Goal: Task Accomplishment & Management: Manage account settings

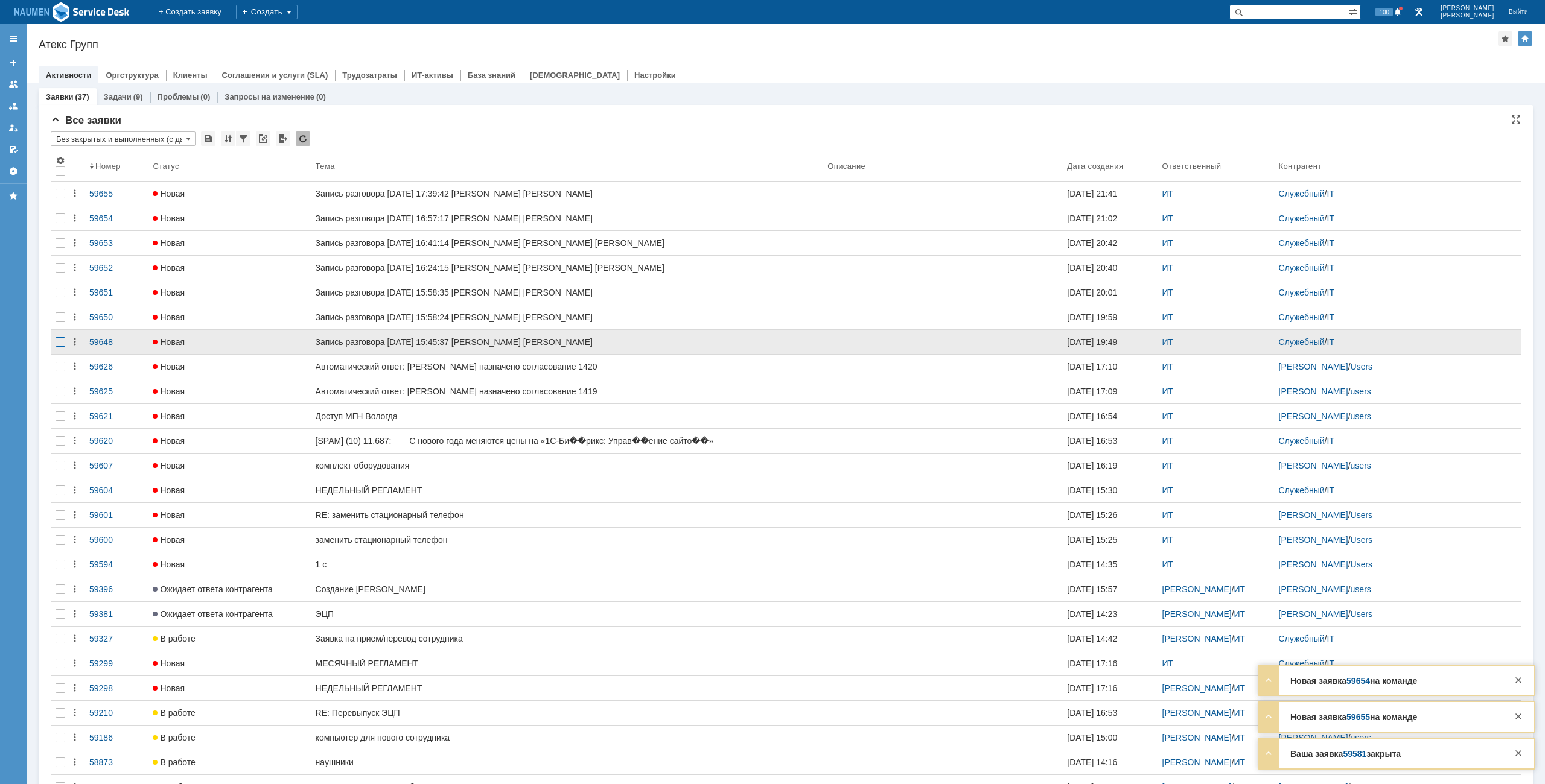
click at [58, 345] on div at bounding box center [60, 342] width 10 height 10
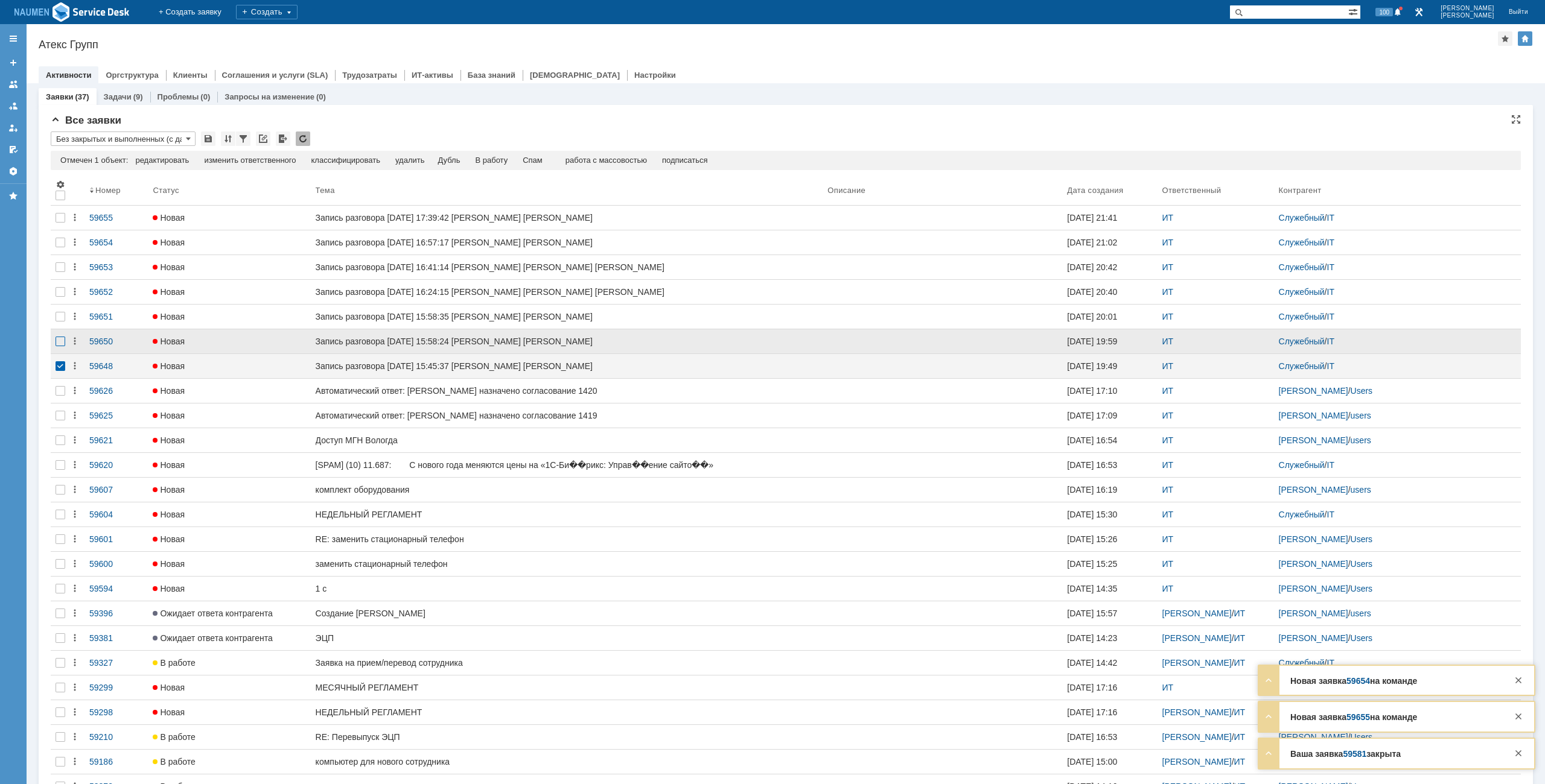
click at [58, 339] on div at bounding box center [60, 341] width 10 height 10
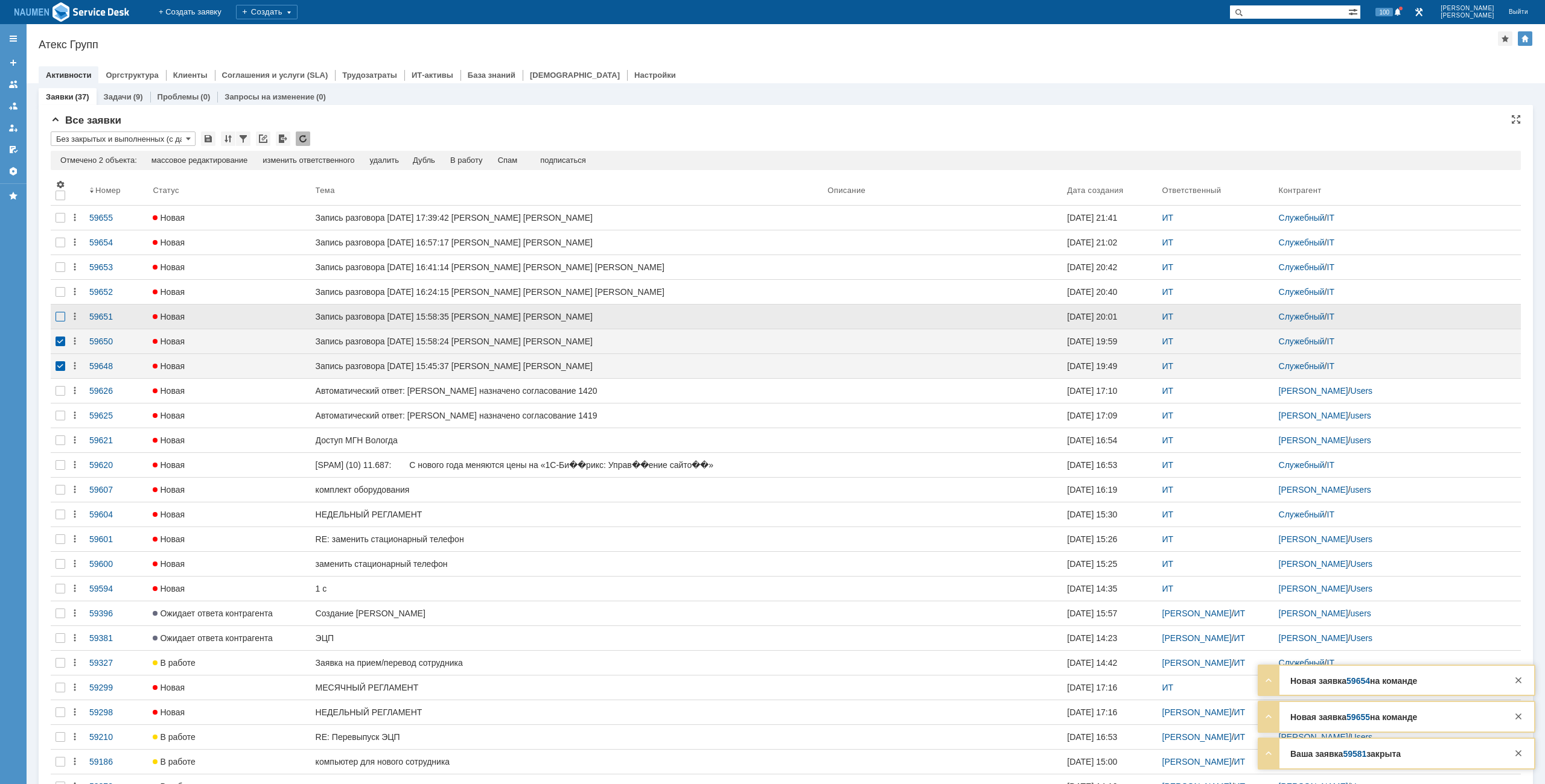
click at [60, 320] on div at bounding box center [60, 317] width 10 height 10
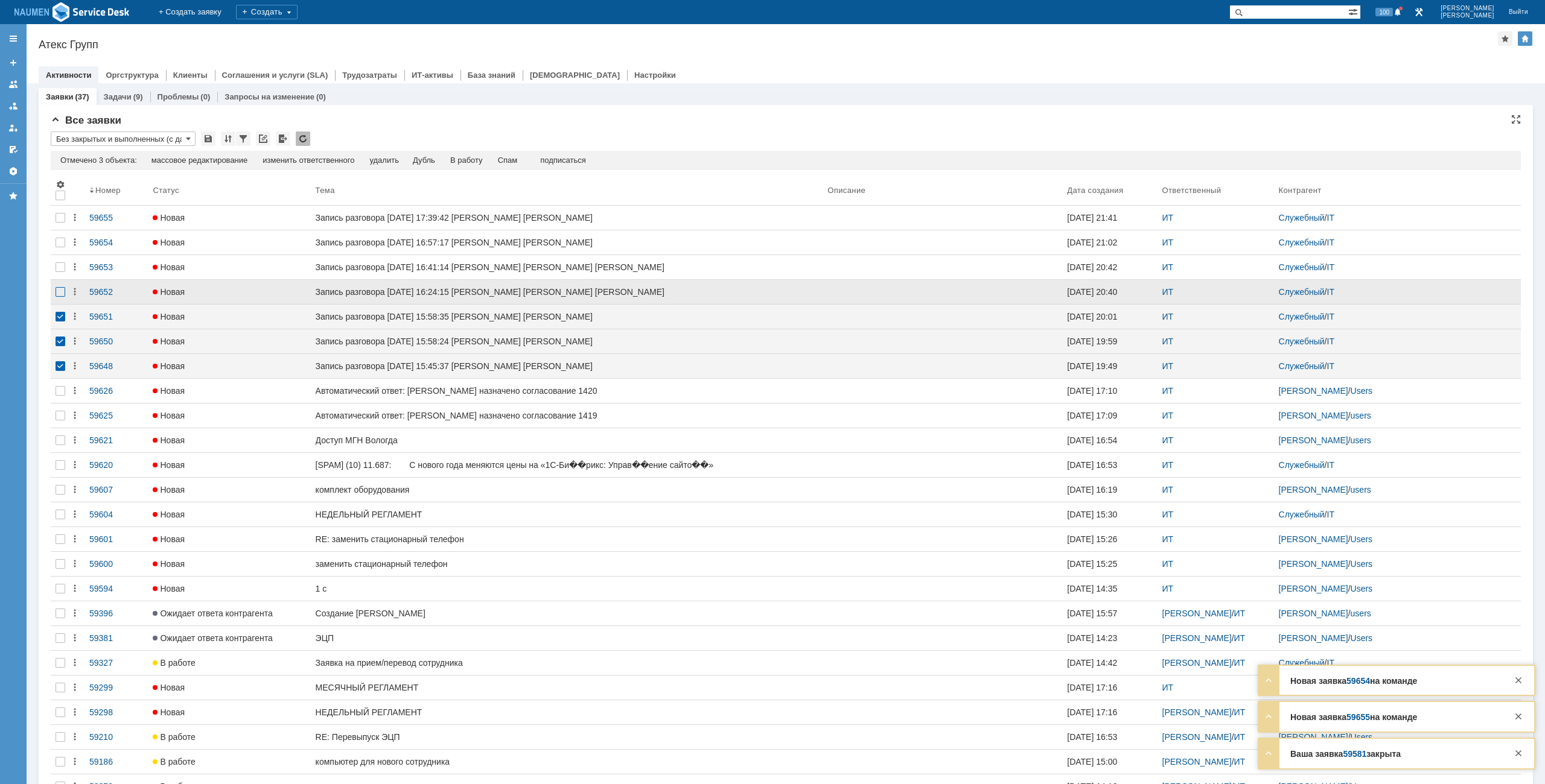
click at [62, 292] on div at bounding box center [60, 292] width 10 height 10
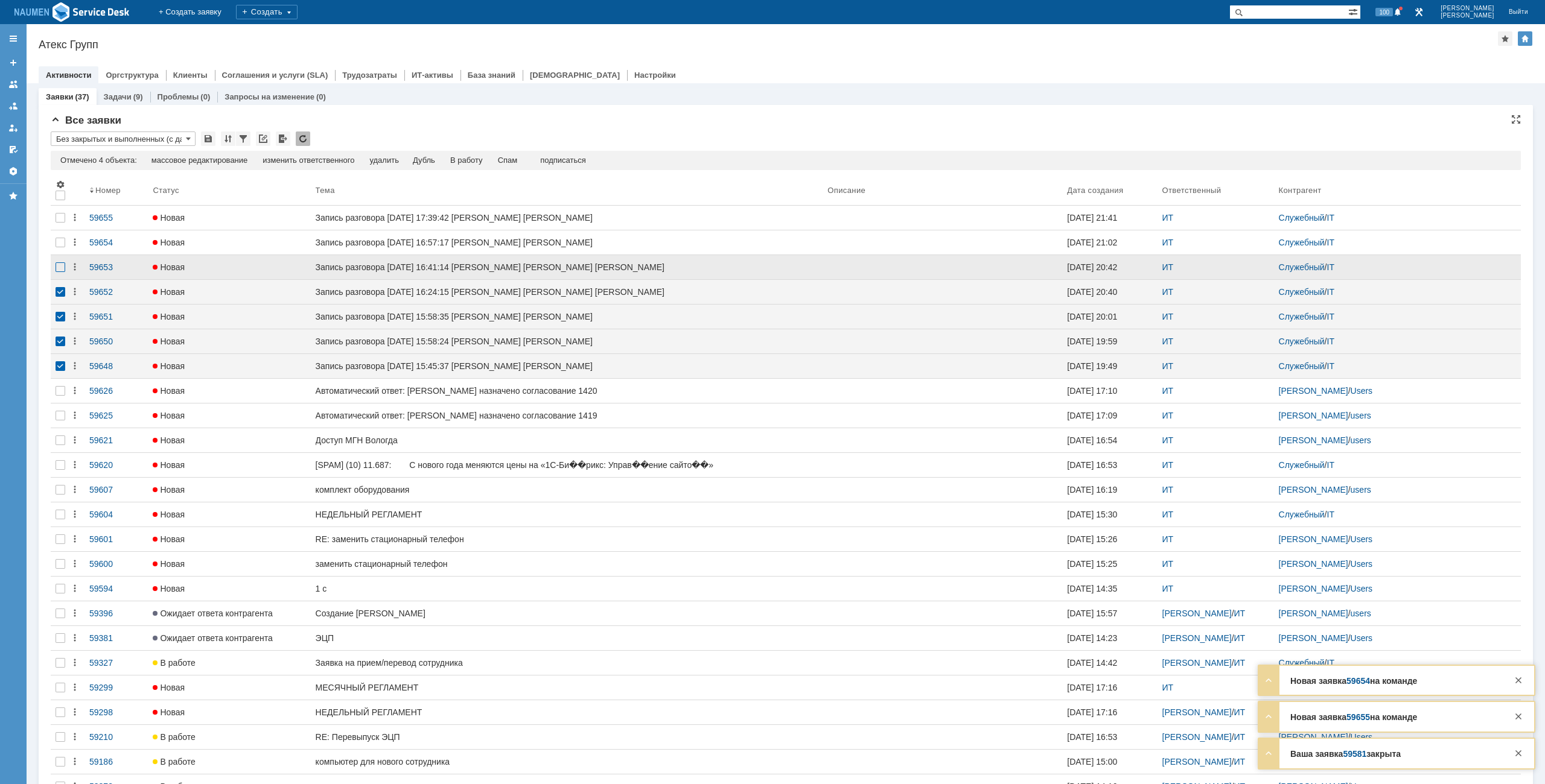
click at [64, 272] on div at bounding box center [60, 267] width 10 height 10
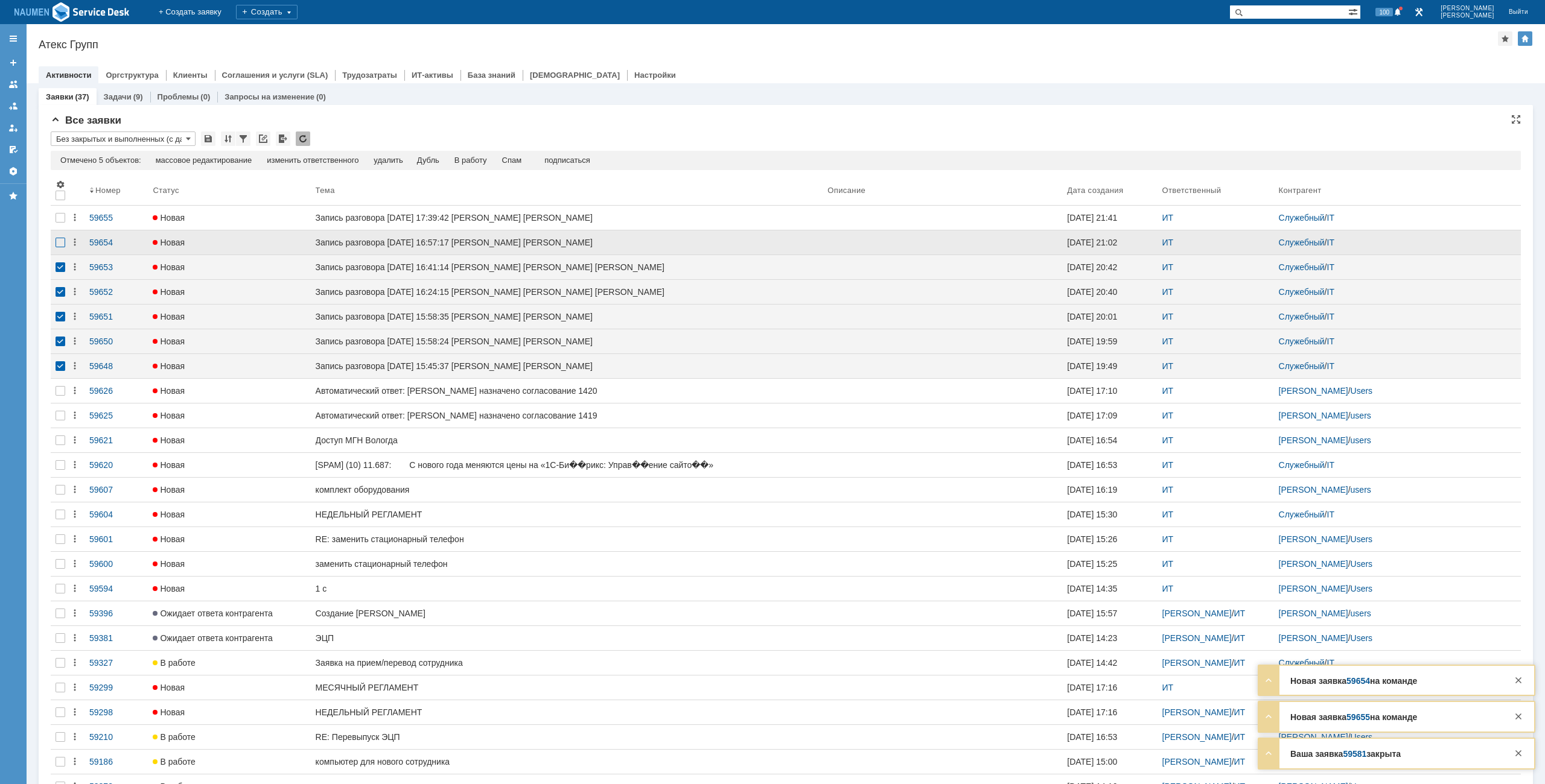
drag, startPoint x: 64, startPoint y: 241, endPoint x: 64, endPoint y: 228, distance: 13.0
click at [64, 241] on div at bounding box center [60, 243] width 10 height 10
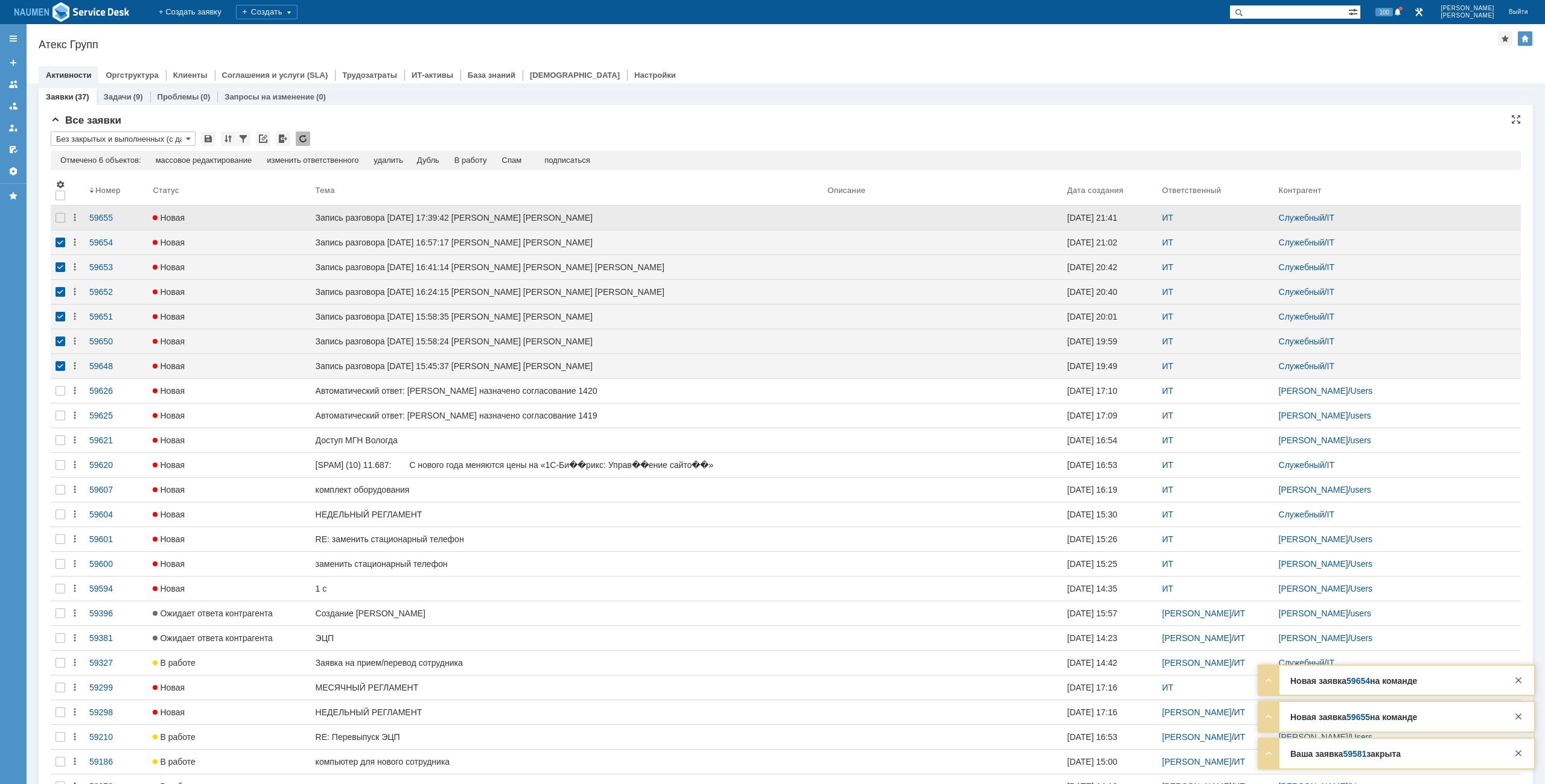
click at [65, 225] on div at bounding box center [60, 217] width 19 height 24
click at [507, 161] on td "Спам" at bounding box center [512, 161] width 35 height 11
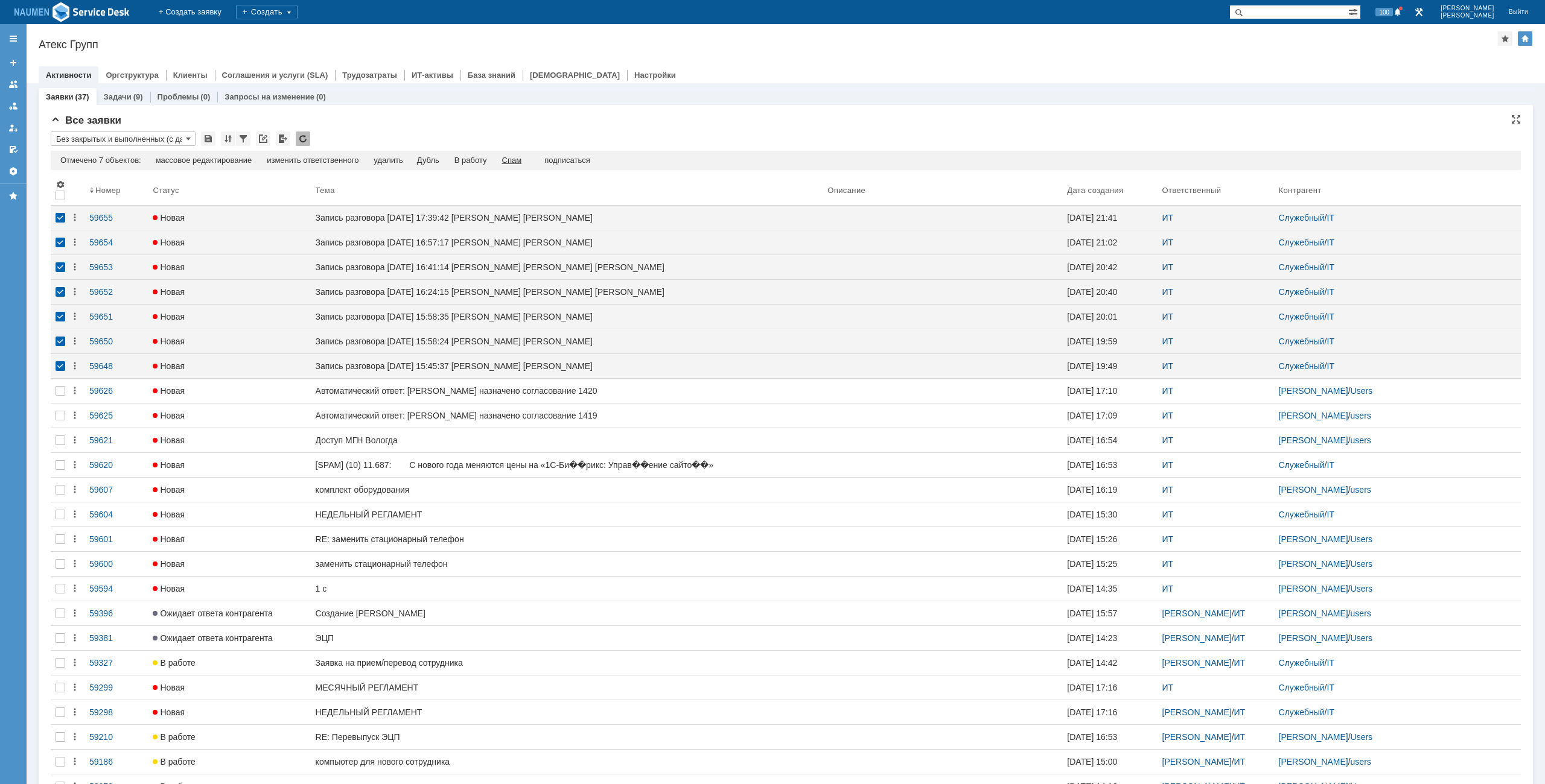
click at [516, 160] on div "Спам" at bounding box center [512, 160] width 20 height 10
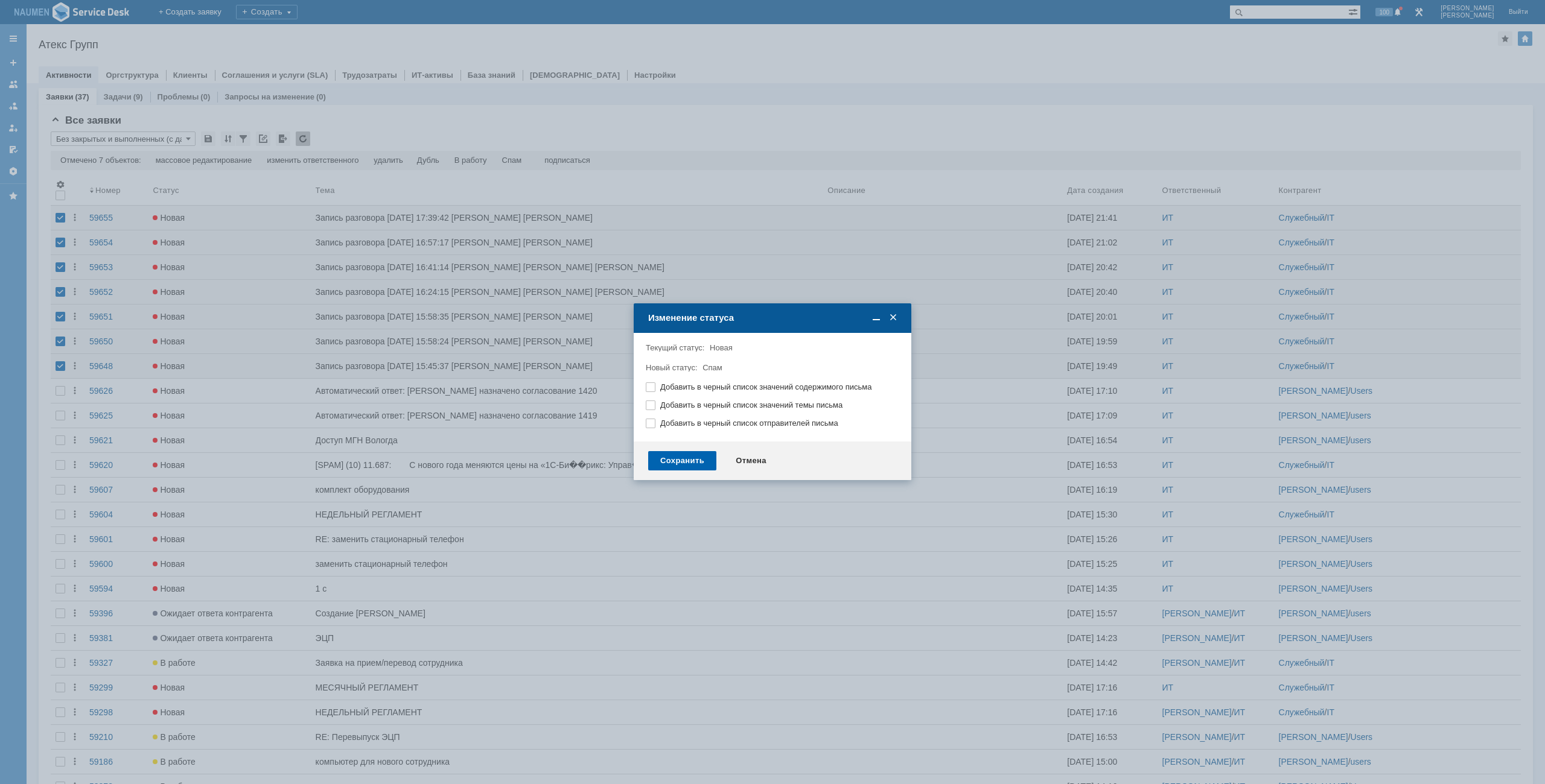
click at [702, 457] on div "Сохранить" at bounding box center [682, 461] width 68 height 19
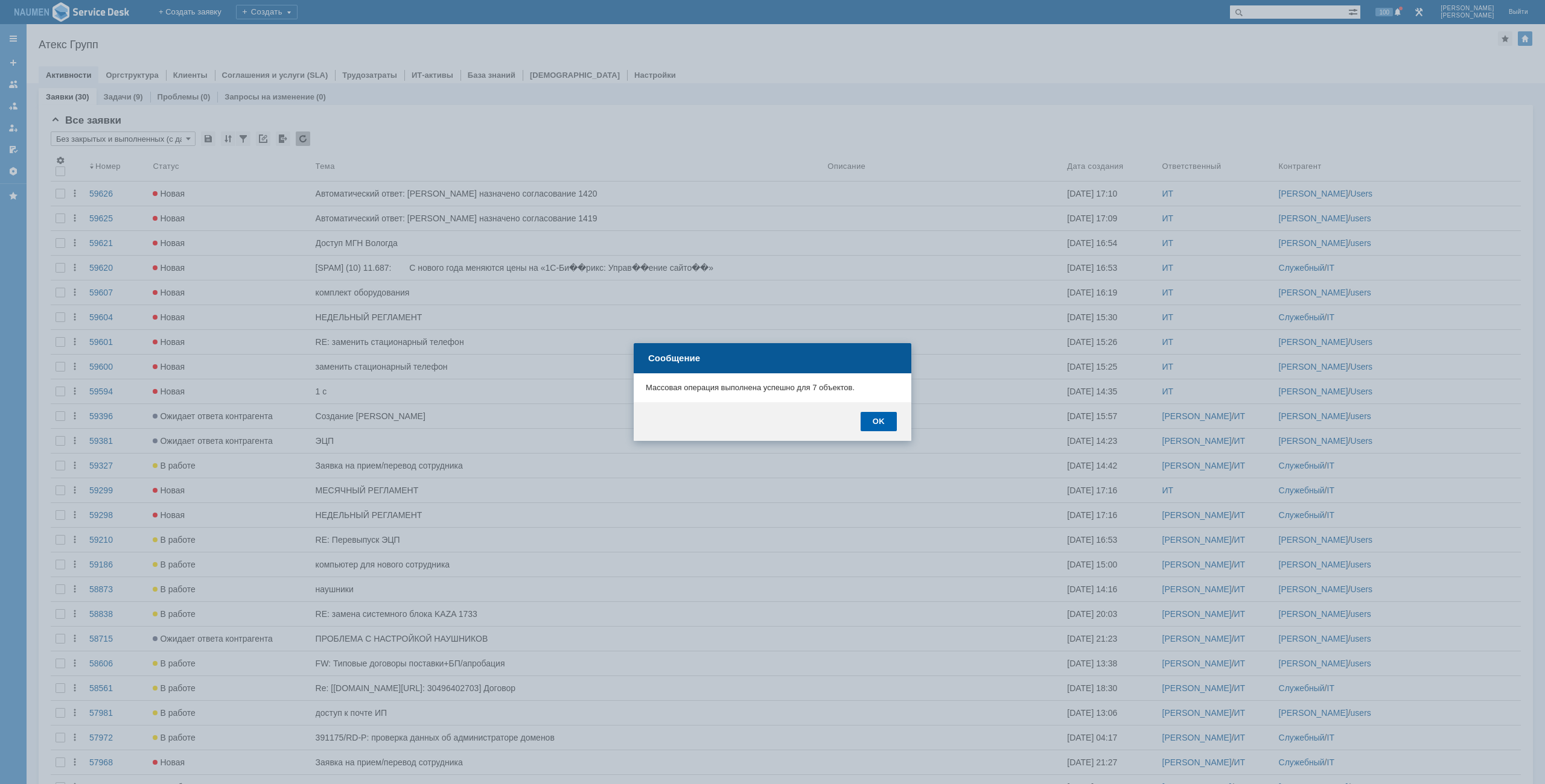
click at [883, 420] on div "OK" at bounding box center [879, 421] width 36 height 19
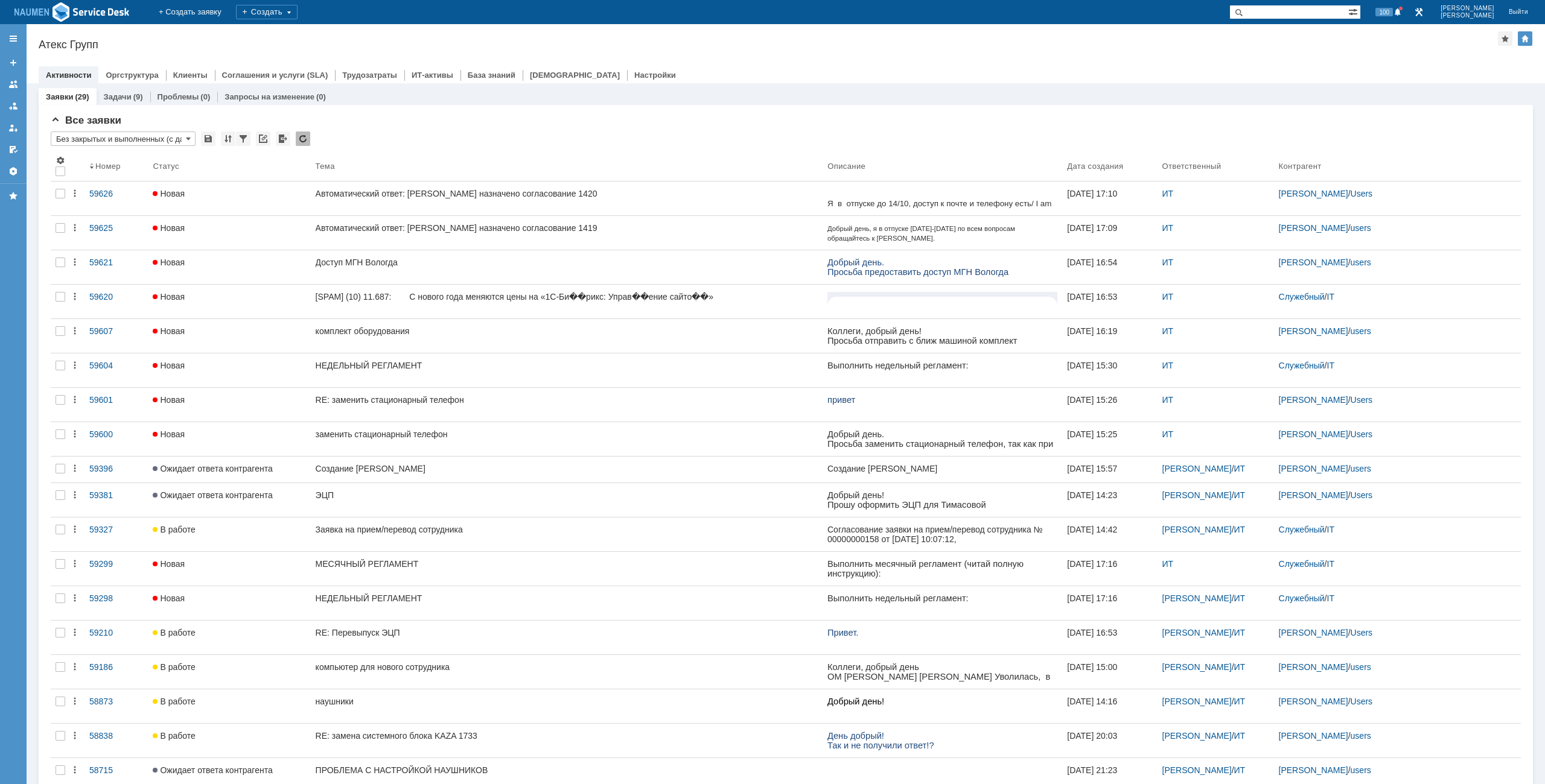
click at [703, 79] on div "Активности Оргструктура Клиенты Соглашения и услуги (SLA) Трудозатраты ИТ-актив…" at bounding box center [786, 74] width 1495 height 17
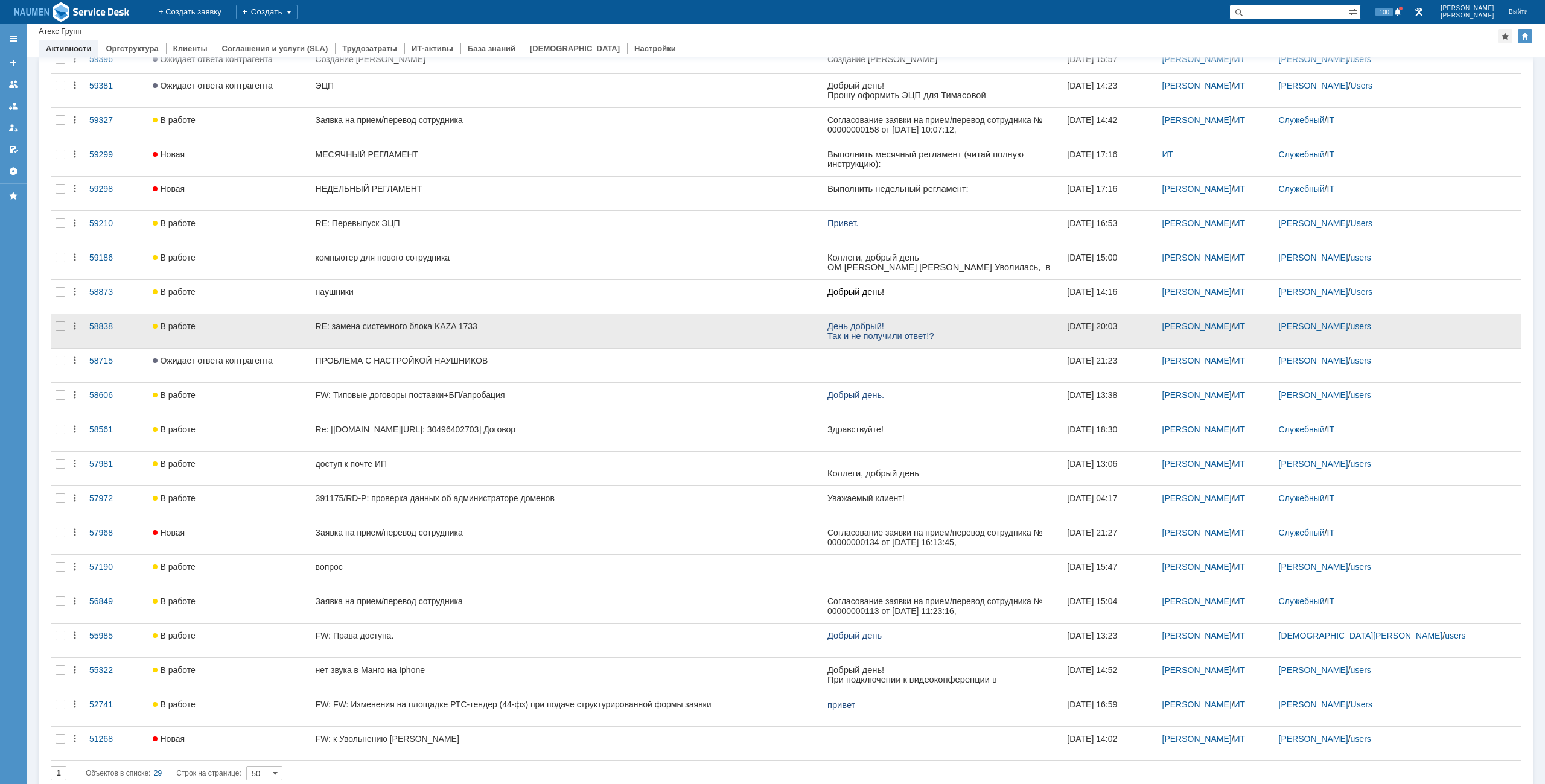
scroll to position [394, 0]
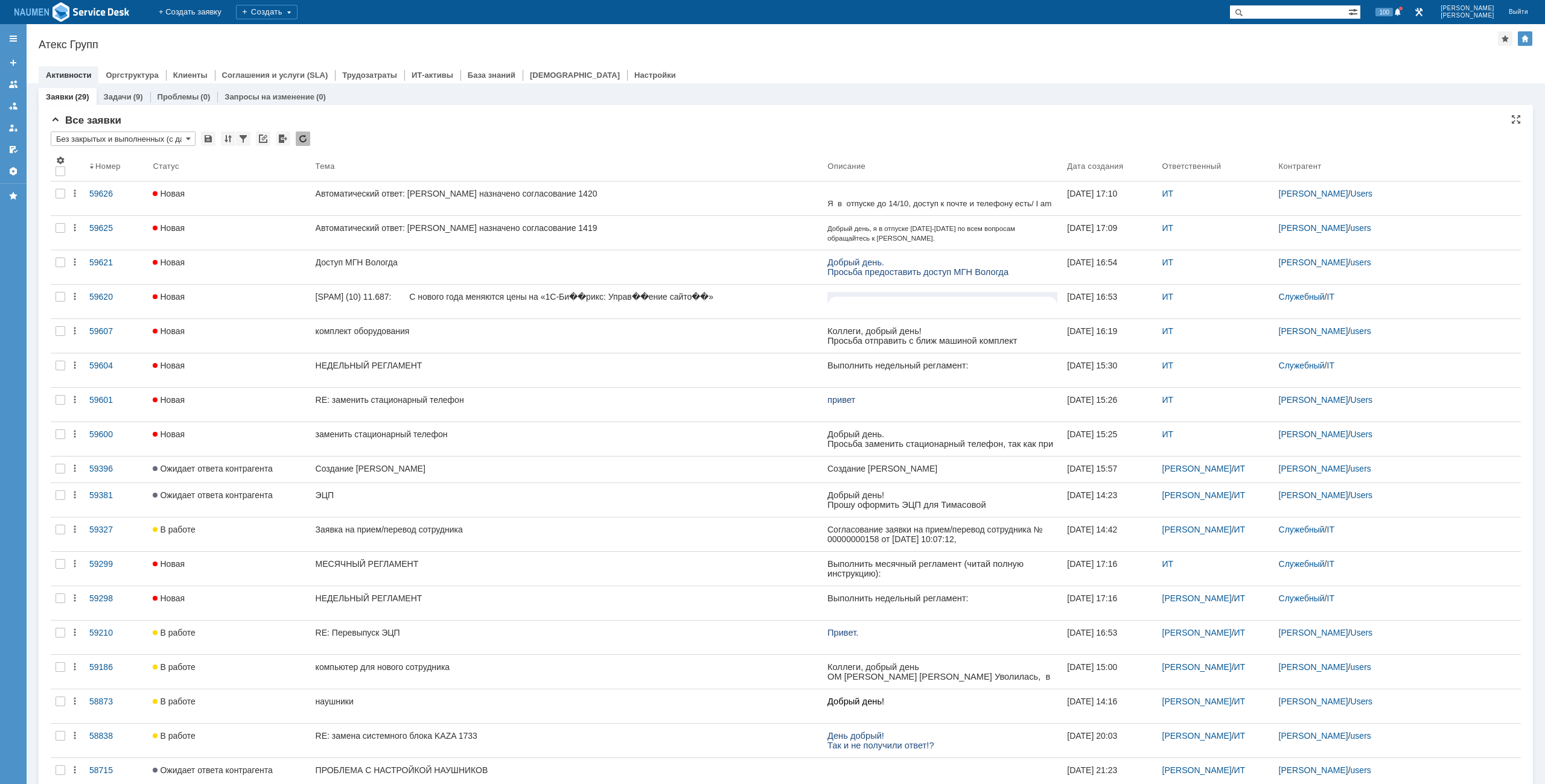
click at [771, 143] on div "* Без закрытых и выполненных (с датой создания) ред. 08.05" at bounding box center [785, 139] width 1470 height 16
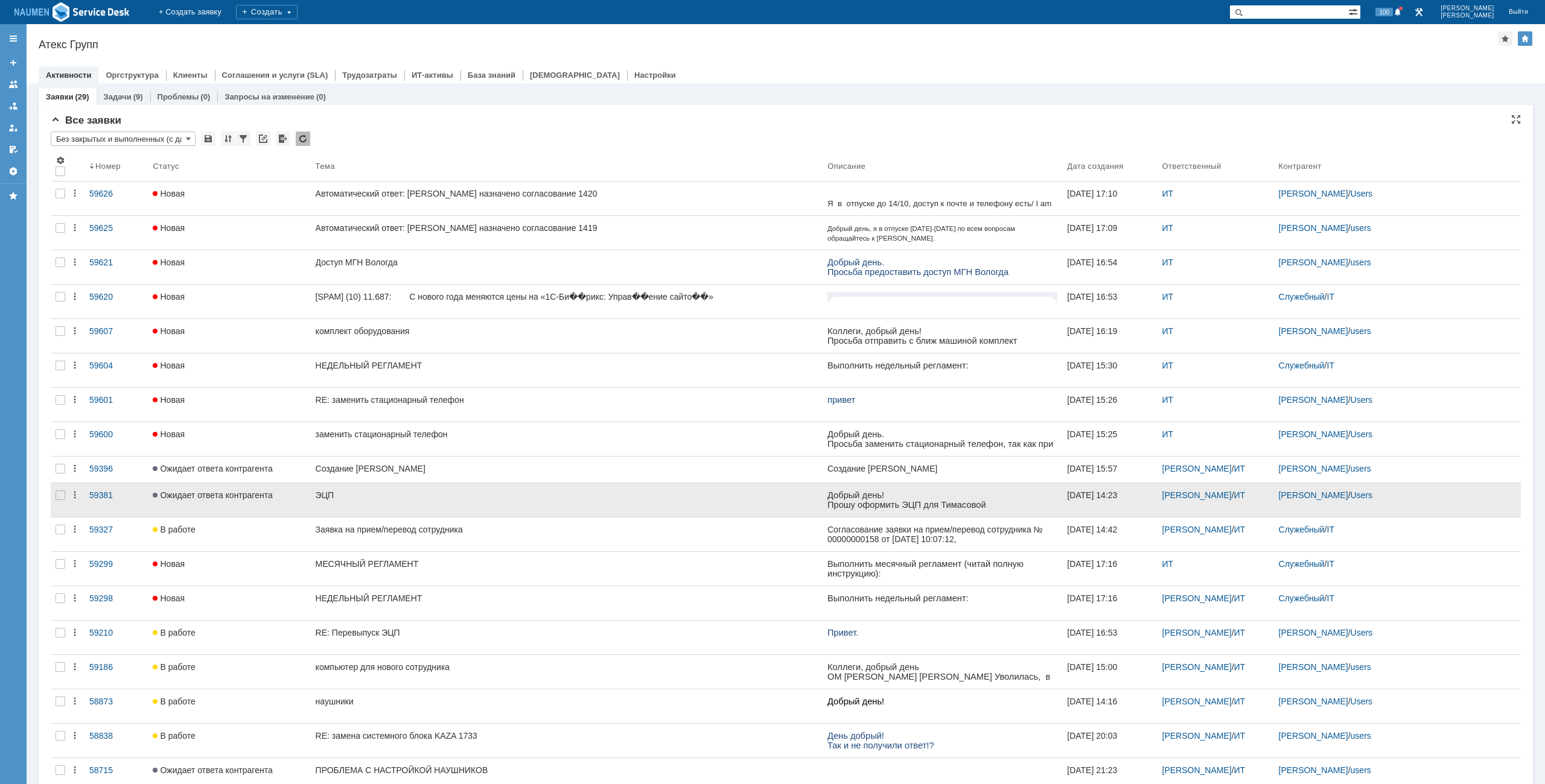
scroll to position [0, 0]
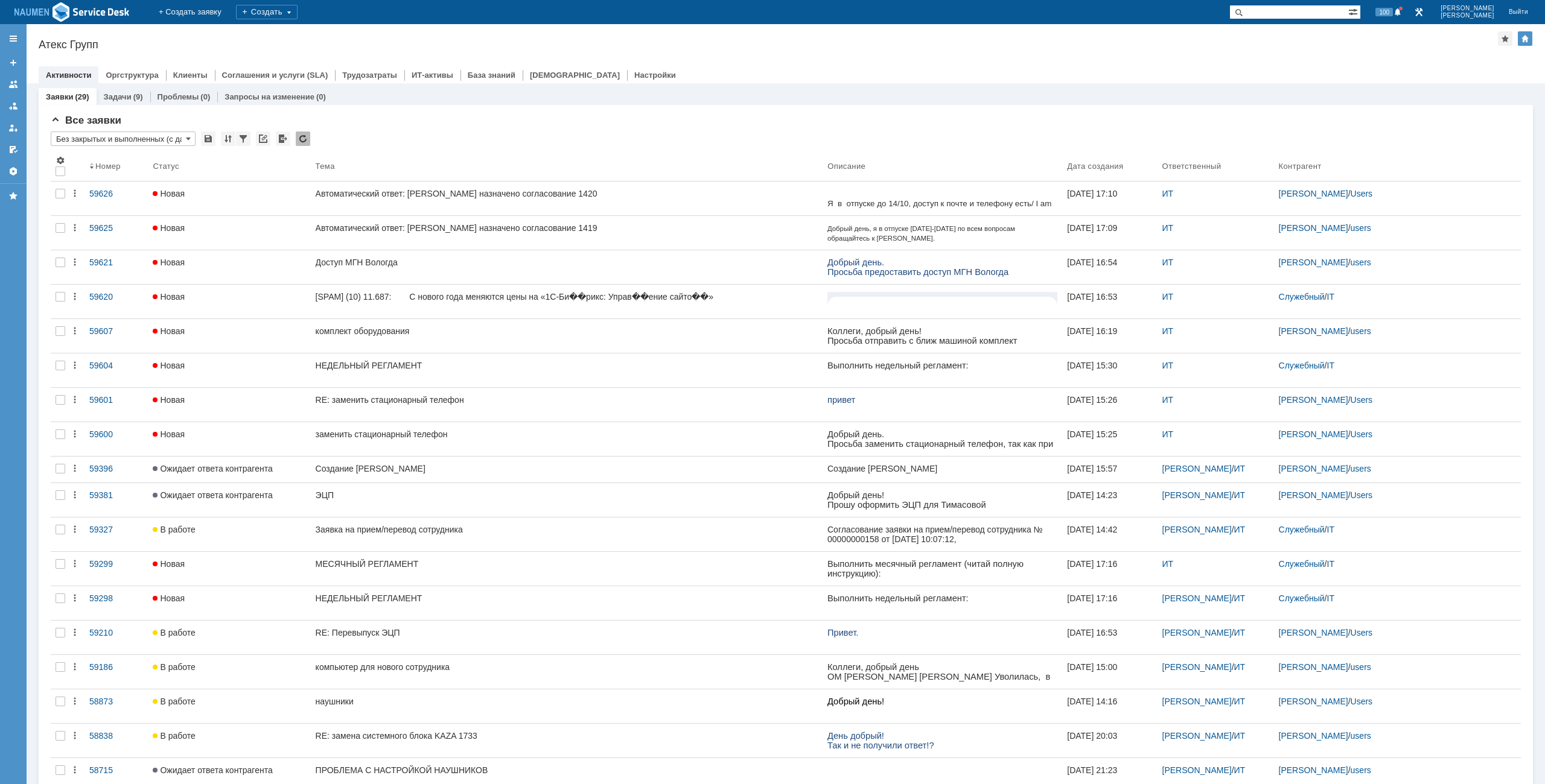
click at [907, 57] on div "Назад | Атекс Групп Атекс Групп root$101 Активности Оргструктура Клиенты Соглаш…" at bounding box center [786, 53] width 1518 height 59
click at [505, 36] on div "Назад | Атекс Групп Атекс Групп root$101 Активности Оргструктура Клиенты Соглаш…" at bounding box center [786, 53] width 1518 height 59
click at [368, 118] on div "Все заявки" at bounding box center [785, 121] width 1470 height 12
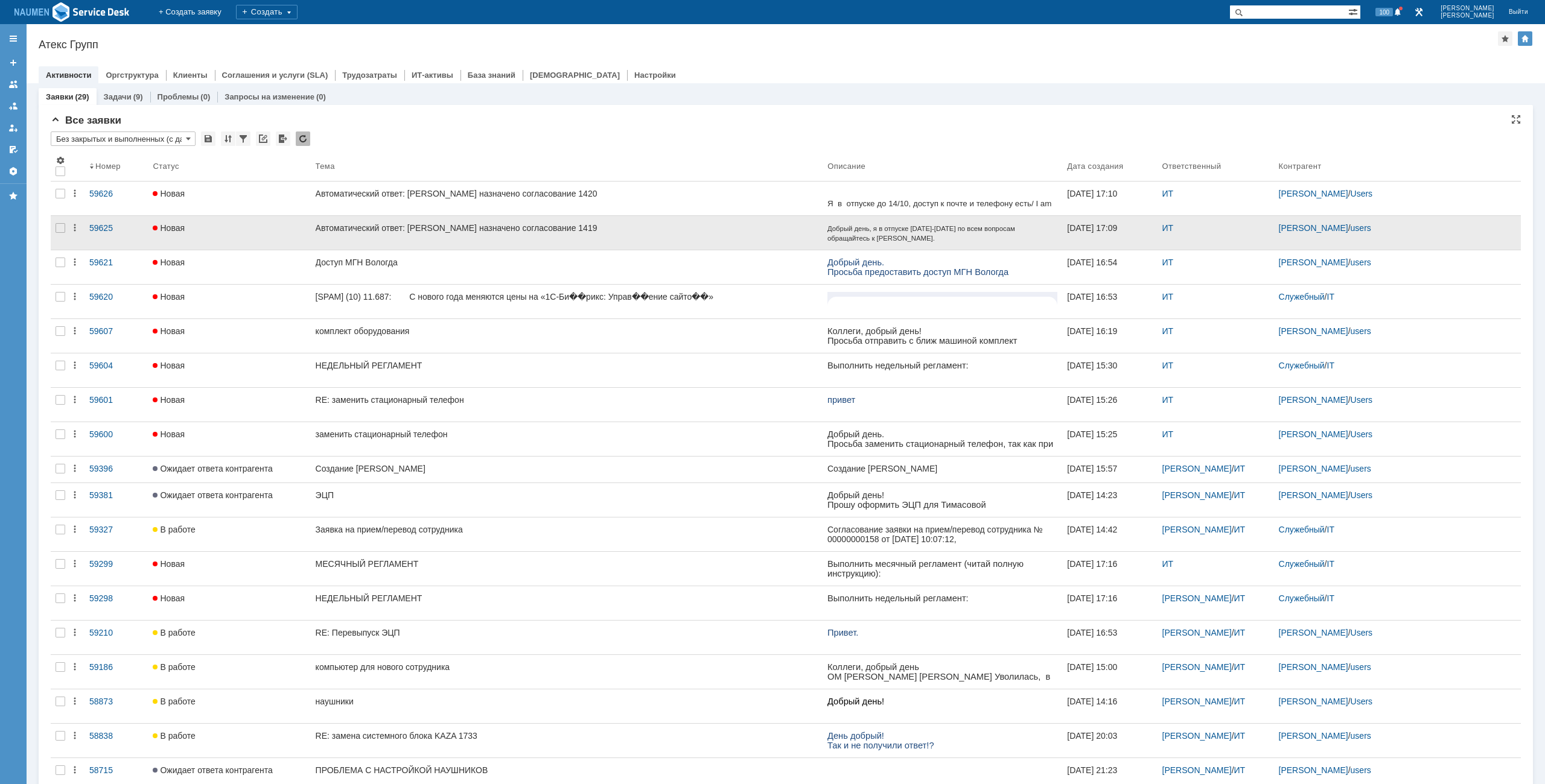
click at [592, 233] on link "Автоматический ответ: Вам назначено согласование 1419" at bounding box center [567, 233] width 513 height 34
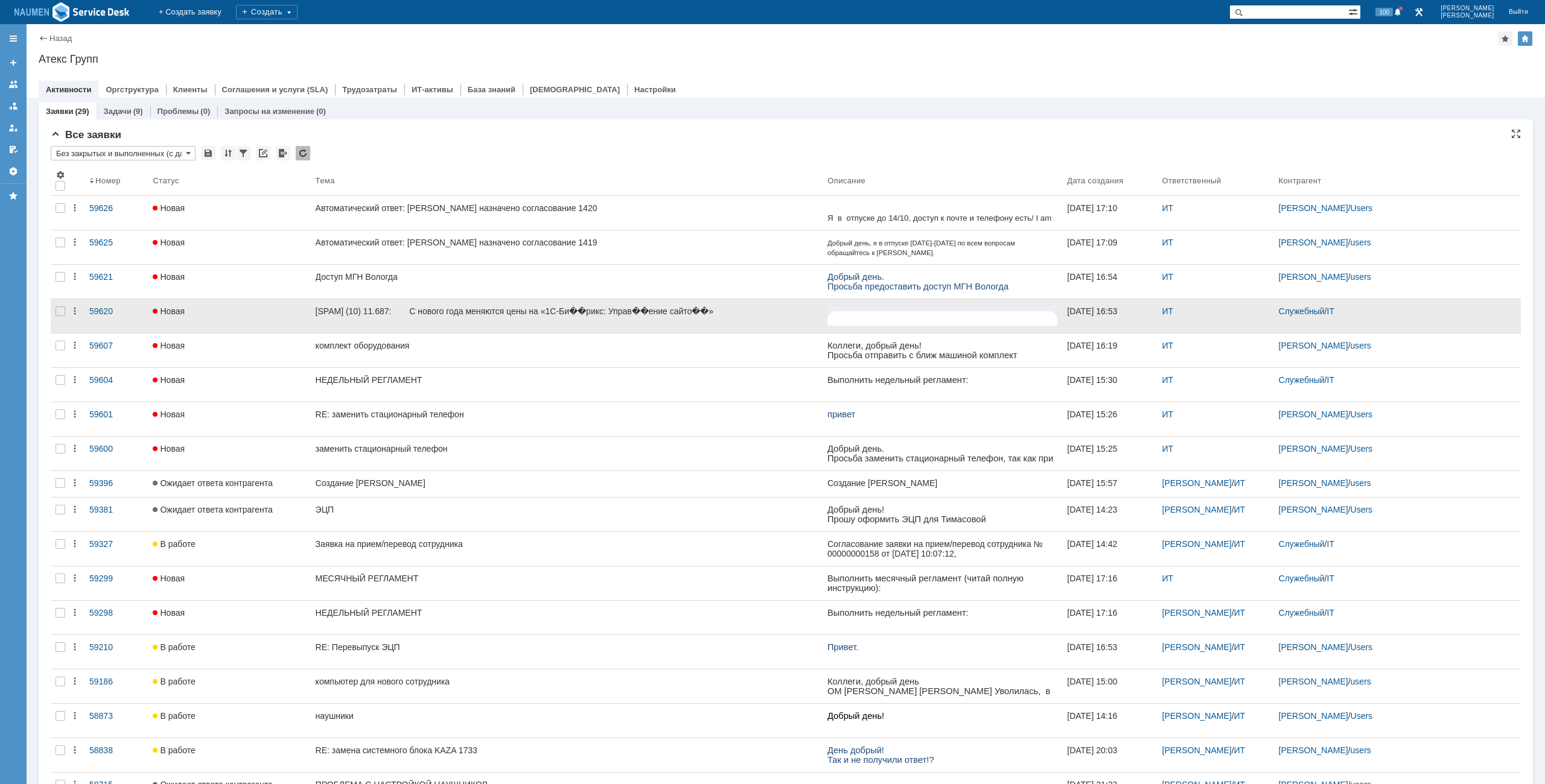
click at [64, 316] on div at bounding box center [60, 316] width 19 height 34
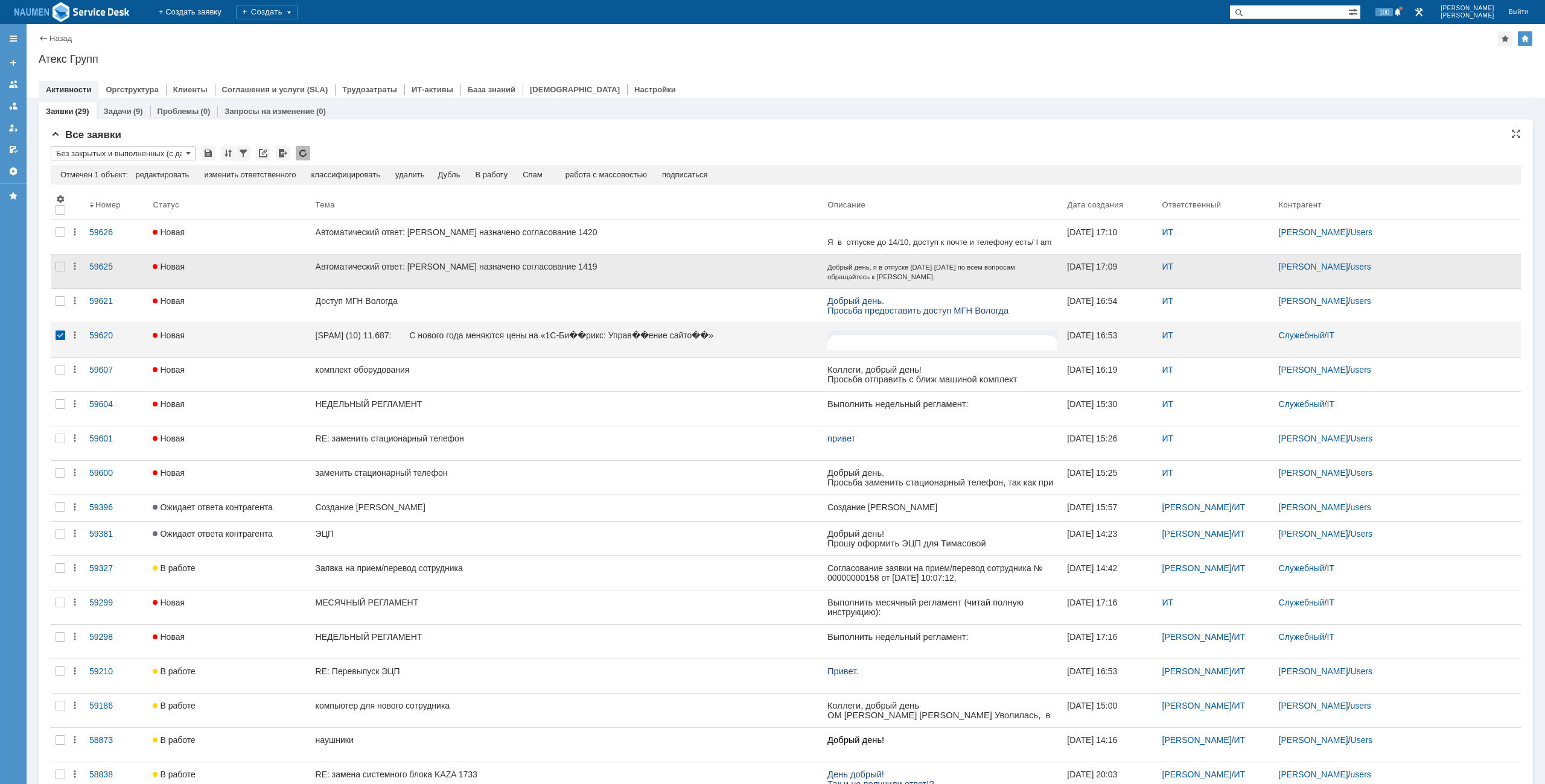
click at [70, 274] on div at bounding box center [60, 271] width 19 height 34
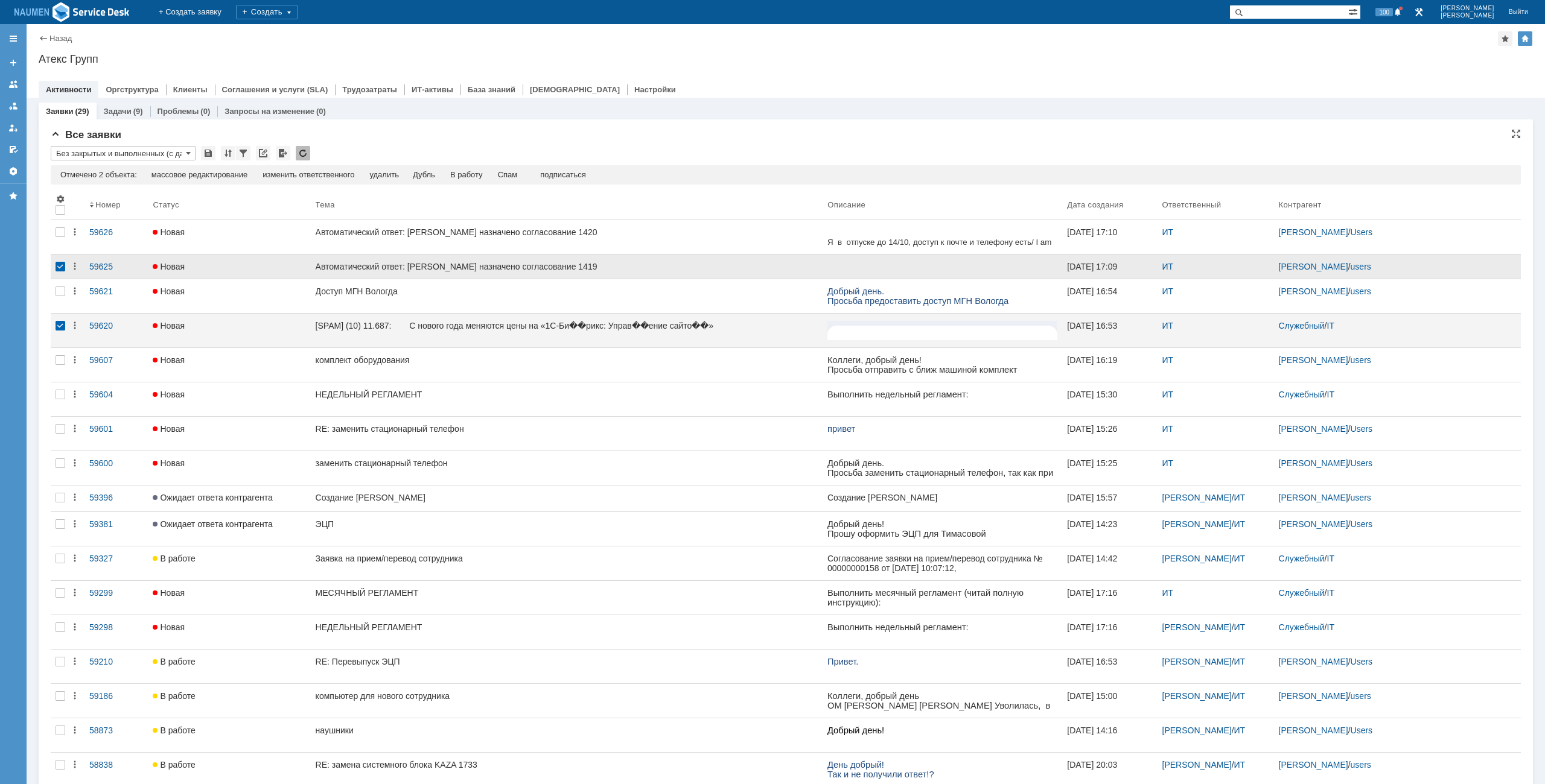
click at [64, 259] on div at bounding box center [60, 266] width 19 height 24
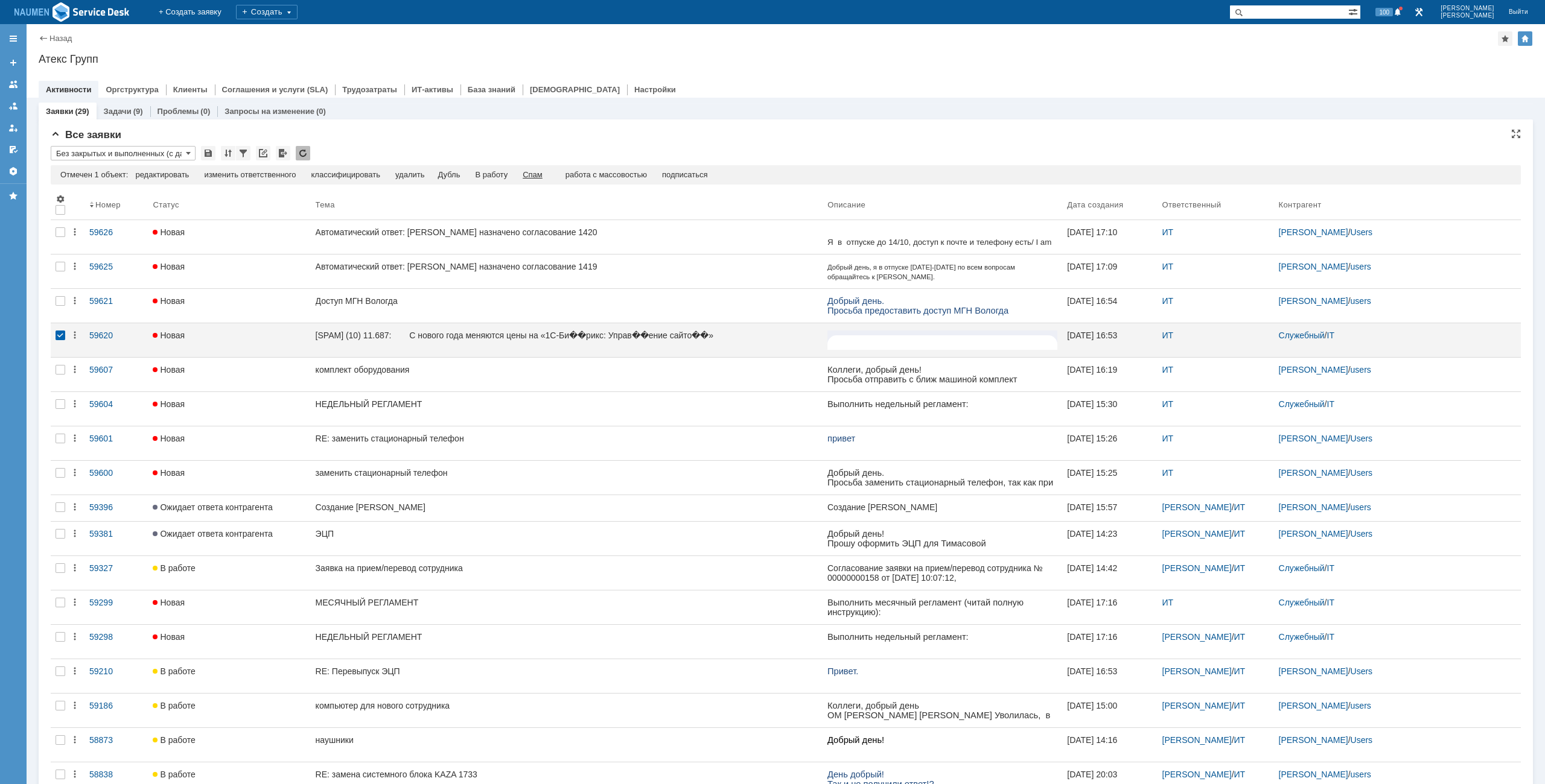
click at [535, 175] on div "Спам" at bounding box center [532, 175] width 20 height 10
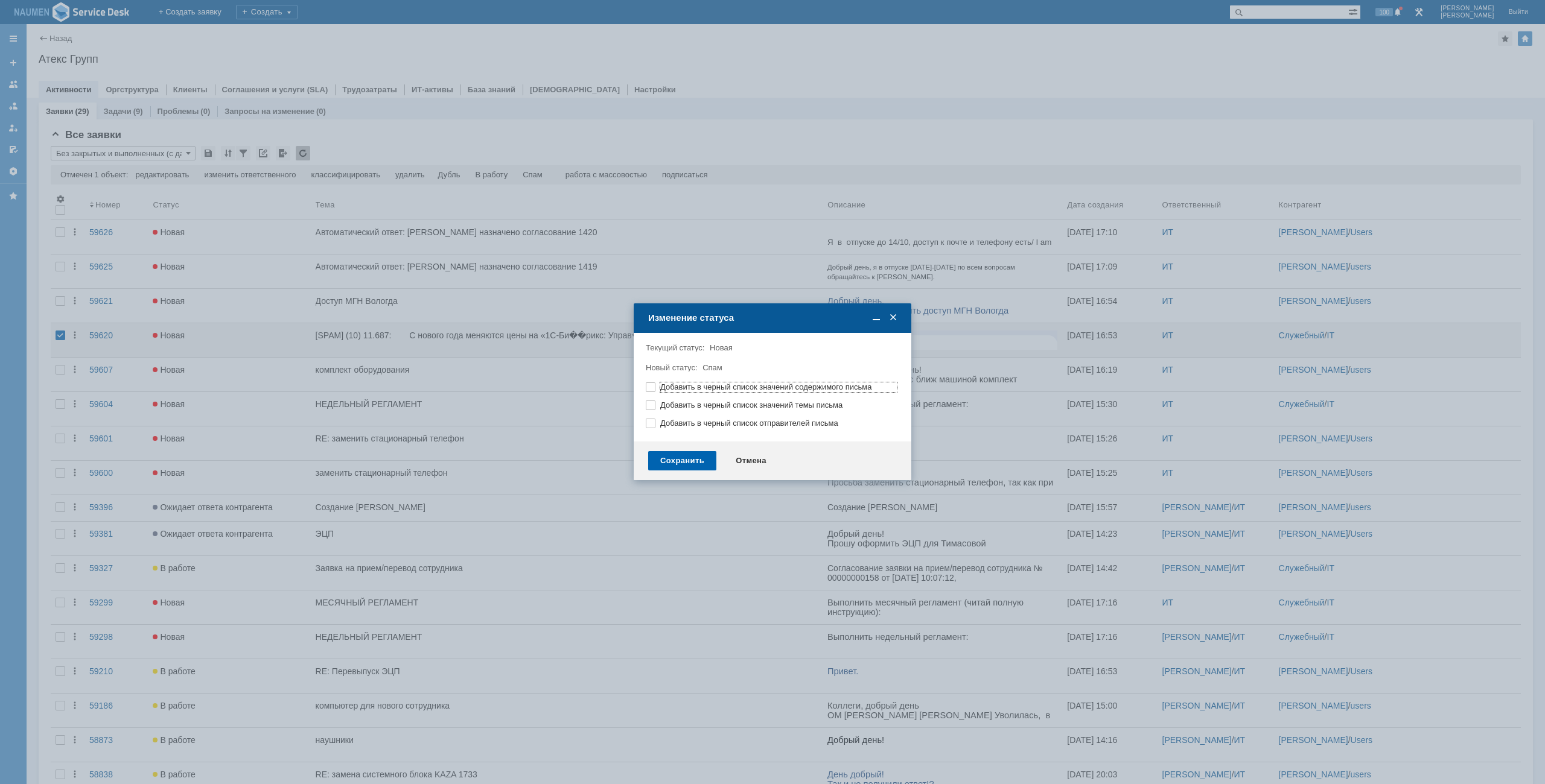
click at [672, 468] on div "Сохранить" at bounding box center [682, 461] width 68 height 19
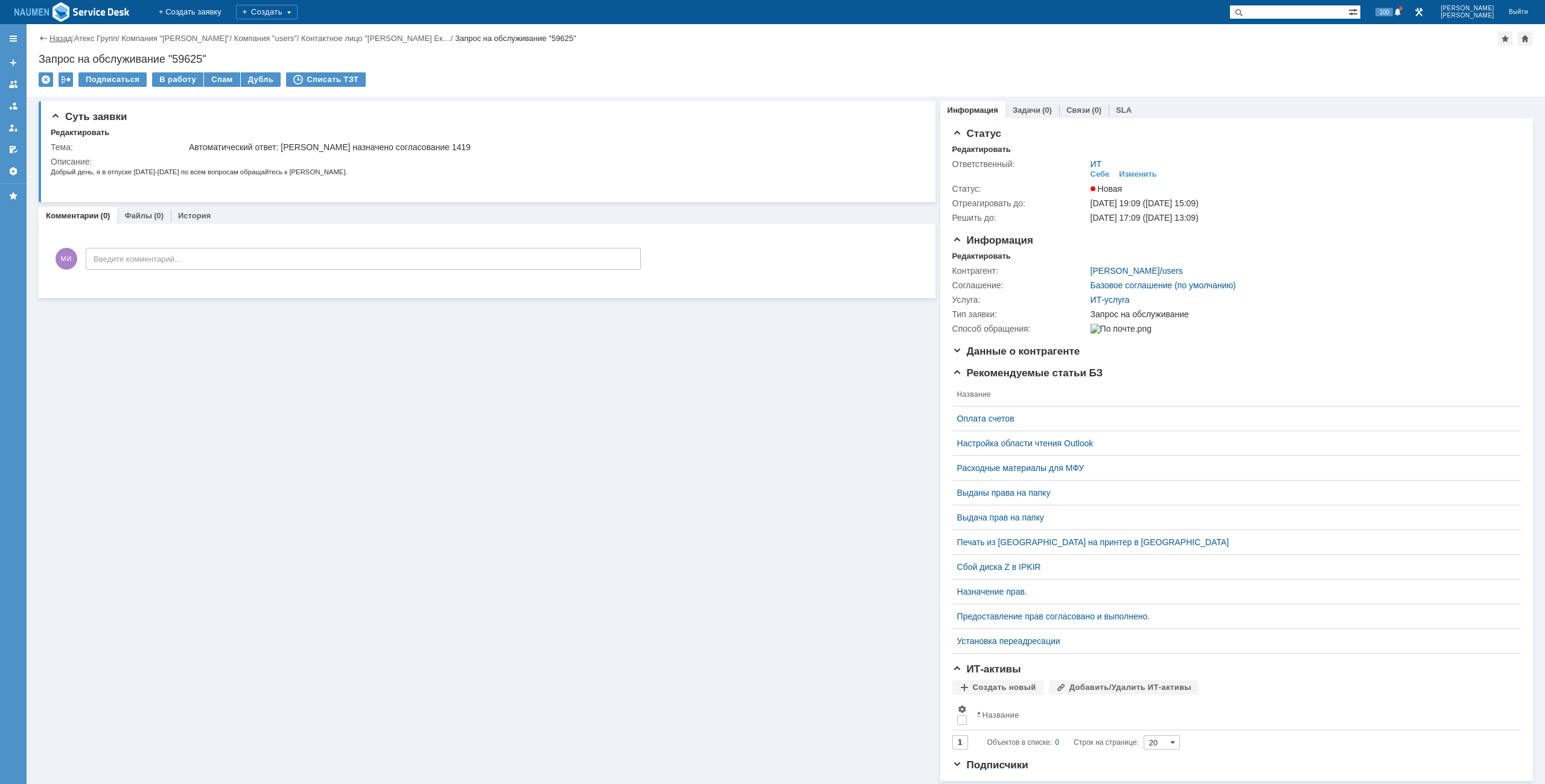
click at [68, 36] on link "Назад" at bounding box center [61, 38] width 23 height 9
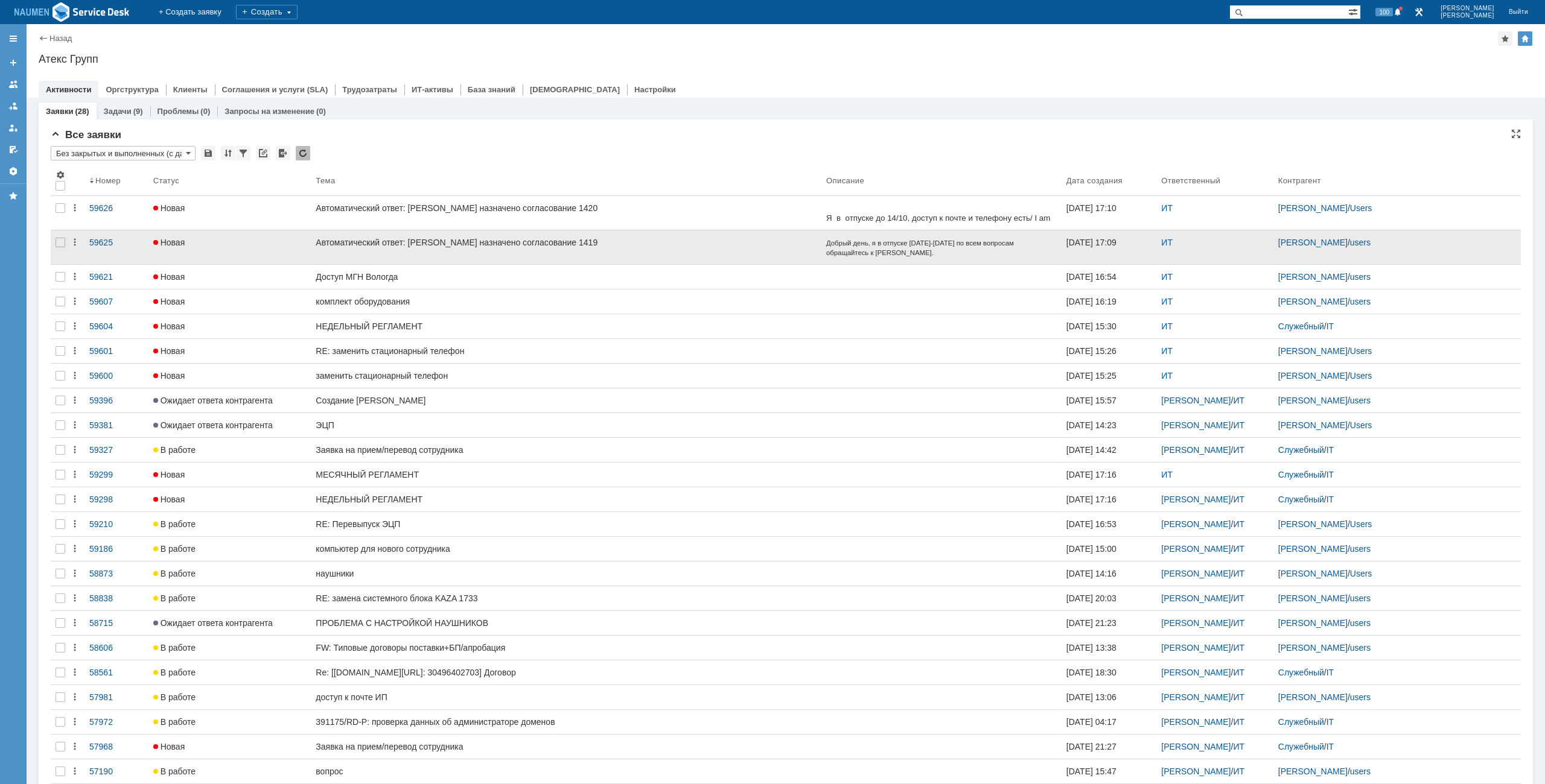
click at [63, 236] on div at bounding box center [60, 247] width 19 height 34
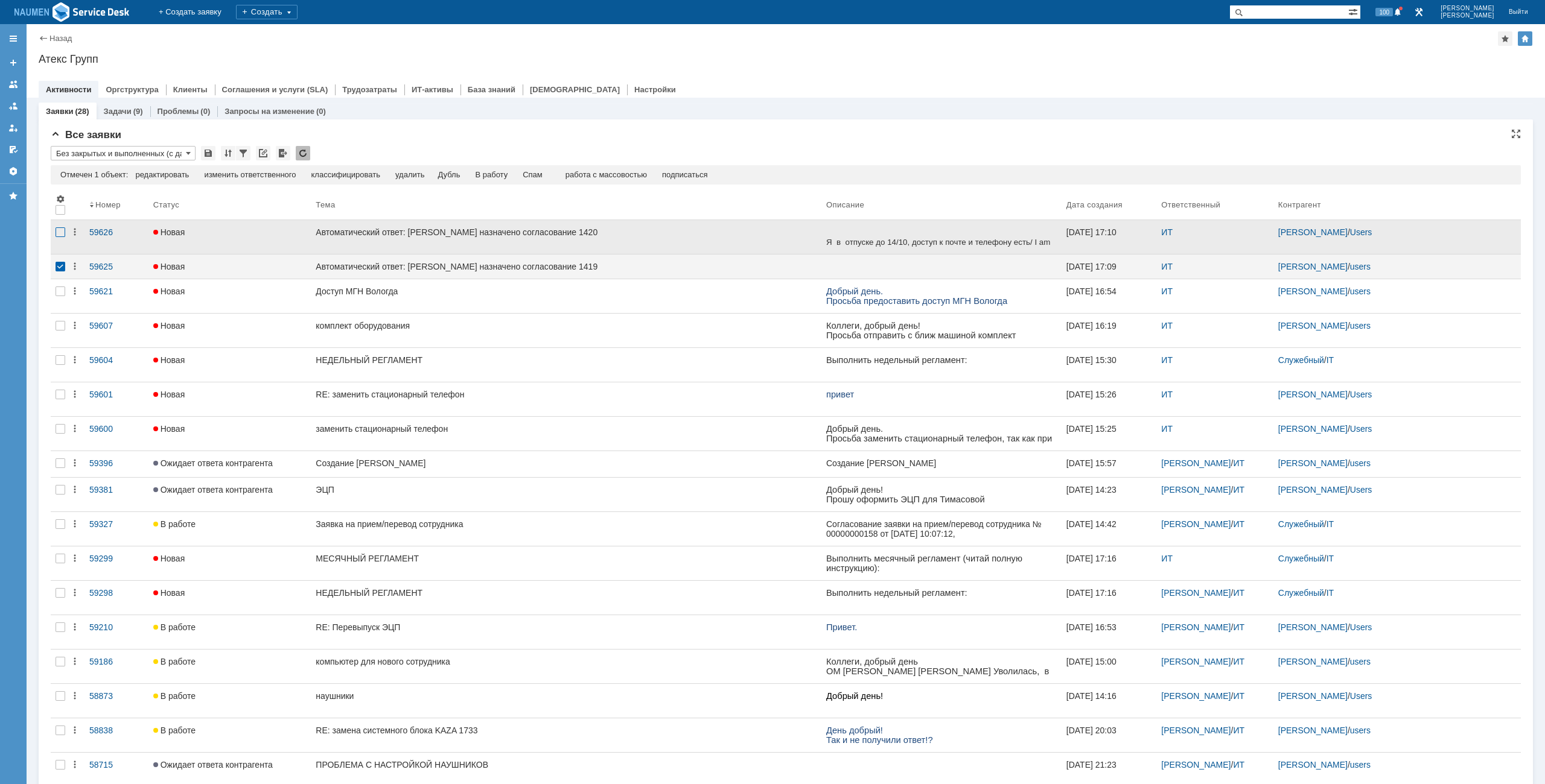
click at [62, 237] on div at bounding box center [60, 232] width 10 height 10
click at [513, 178] on div "Спам" at bounding box center [508, 175] width 20 height 10
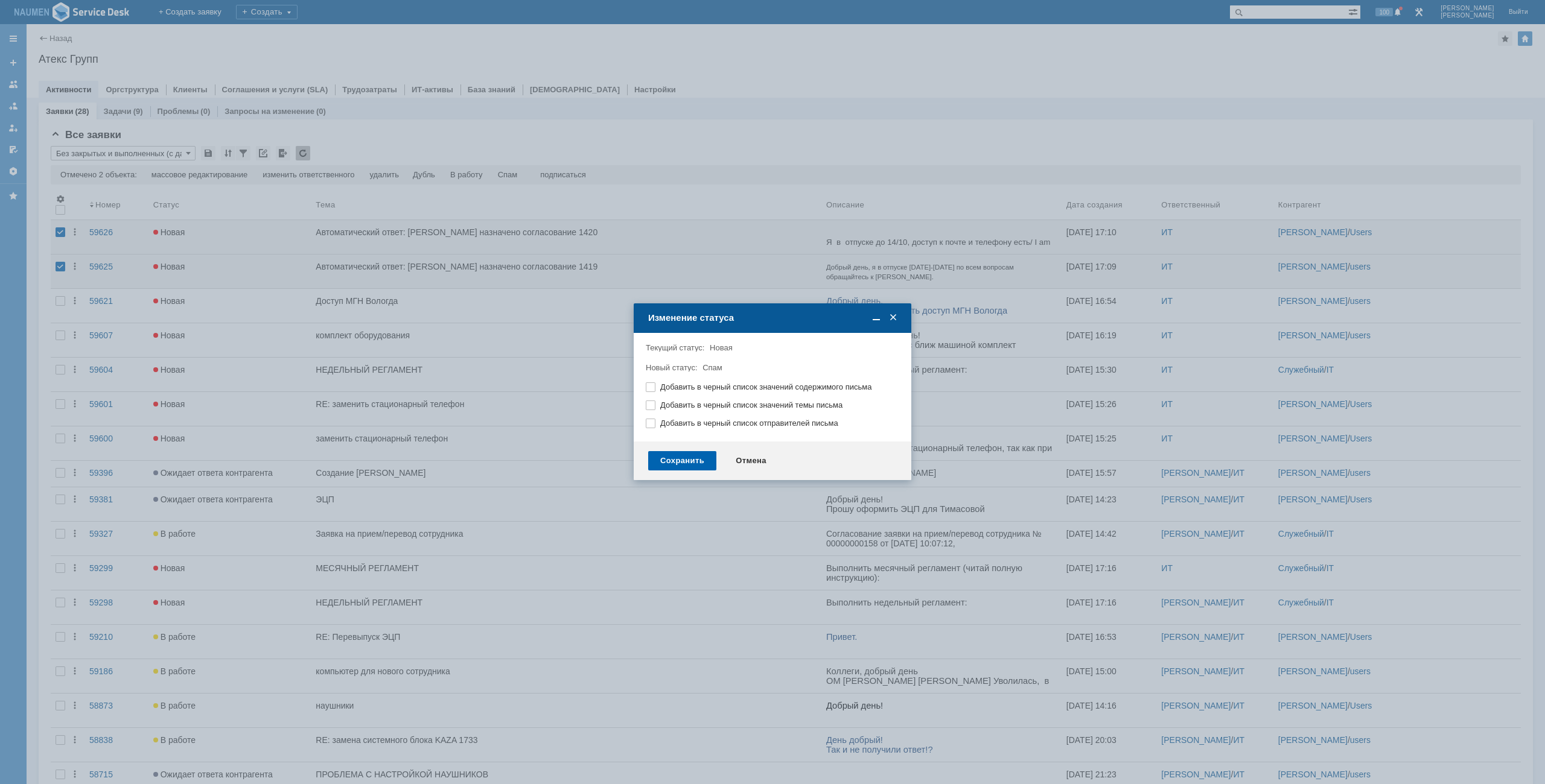
click at [681, 453] on div "Сохранить" at bounding box center [682, 461] width 68 height 19
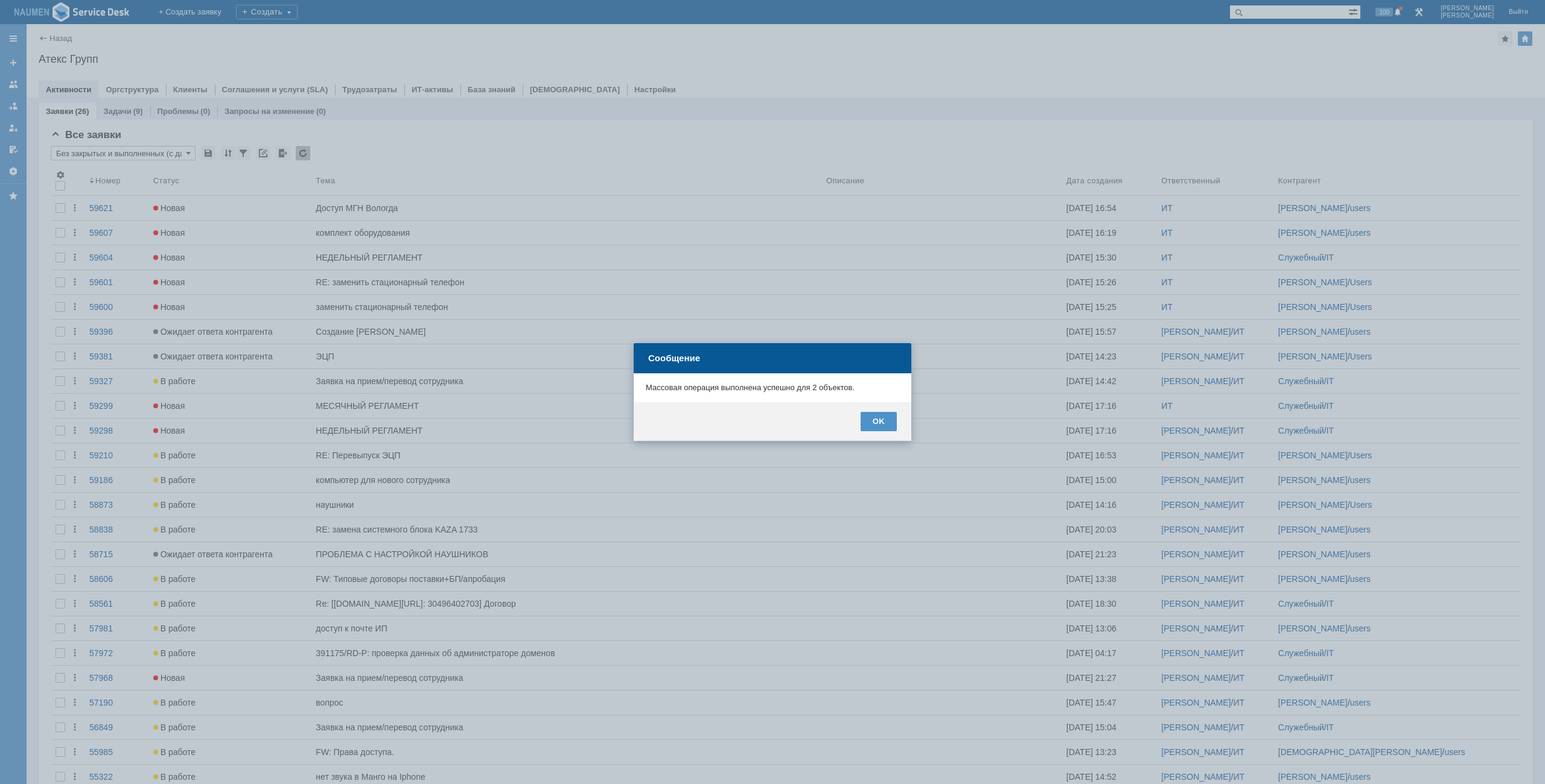
click at [857, 433] on div "OK" at bounding box center [772, 421] width 278 height 38
click at [866, 427] on div "OK" at bounding box center [879, 421] width 36 height 19
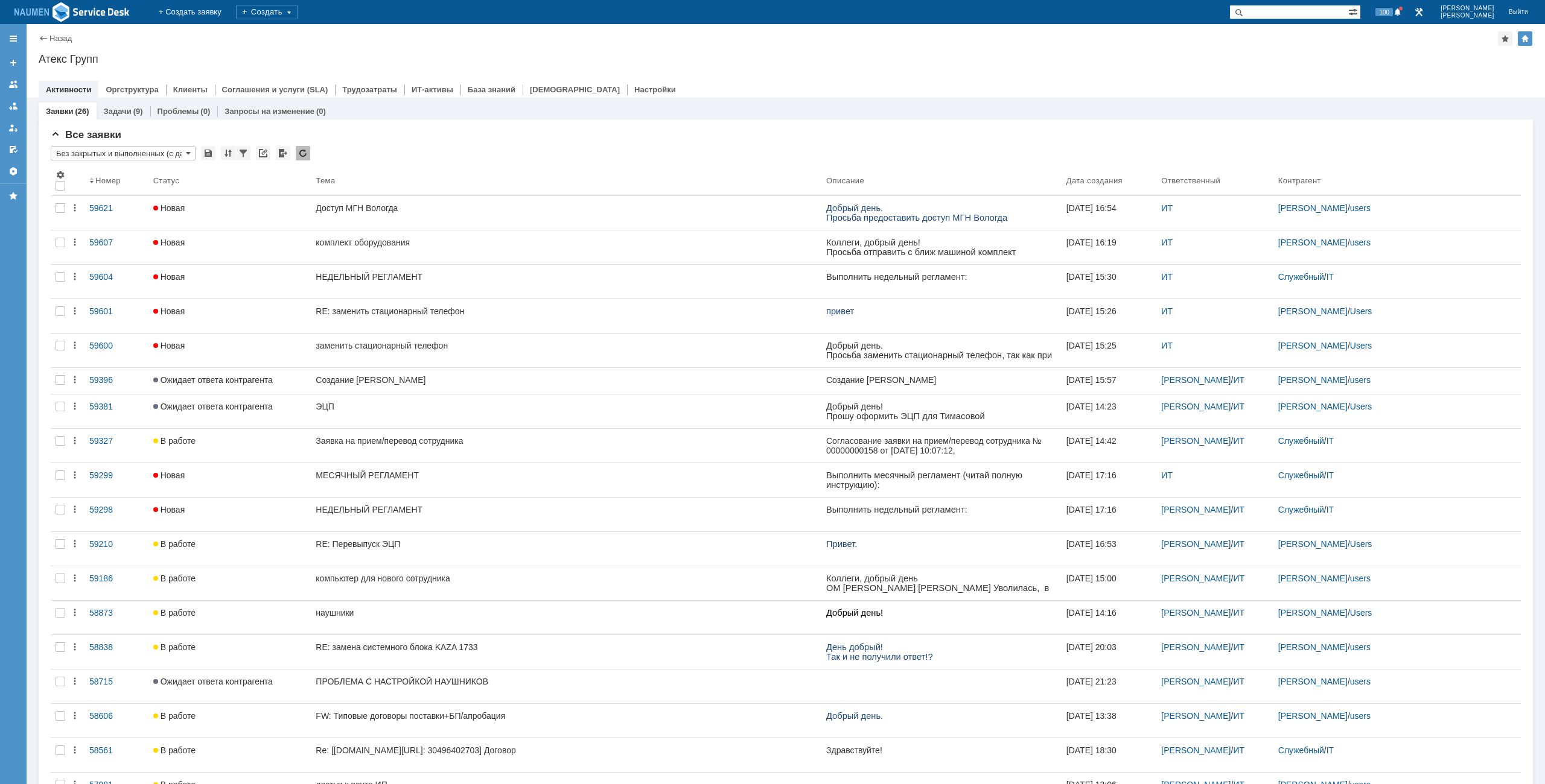
click at [672, 52] on div "Назад | Атекс Групп Атекс Групп root$101 Активности Оргструктура Клиенты Соглаш…" at bounding box center [786, 60] width 1518 height 74
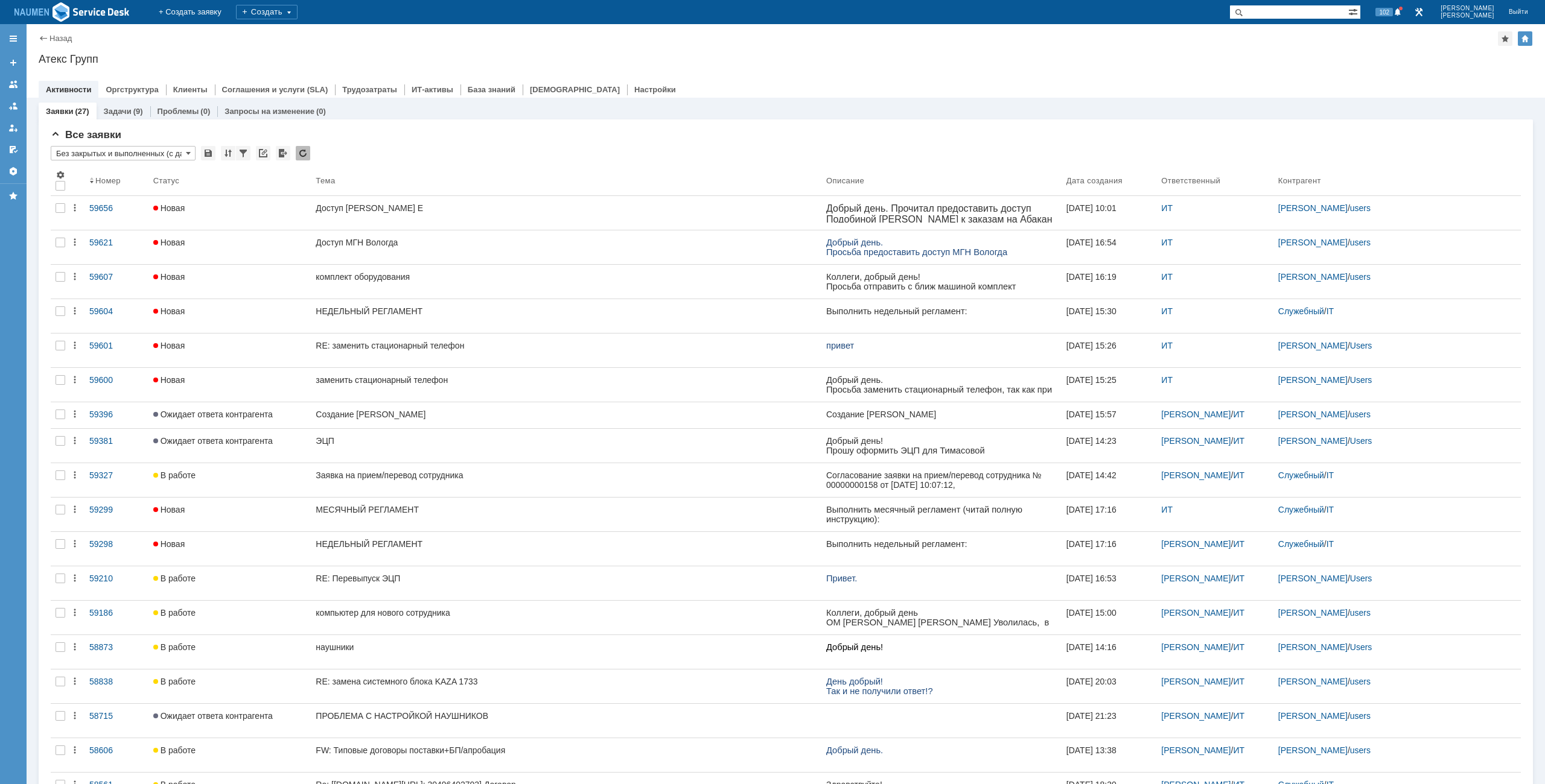
click at [721, 52] on div "Назад | Атекс Групп Атекс Групп root$101 Активности Оргструктура Клиенты Соглаш…" at bounding box center [786, 60] width 1518 height 74
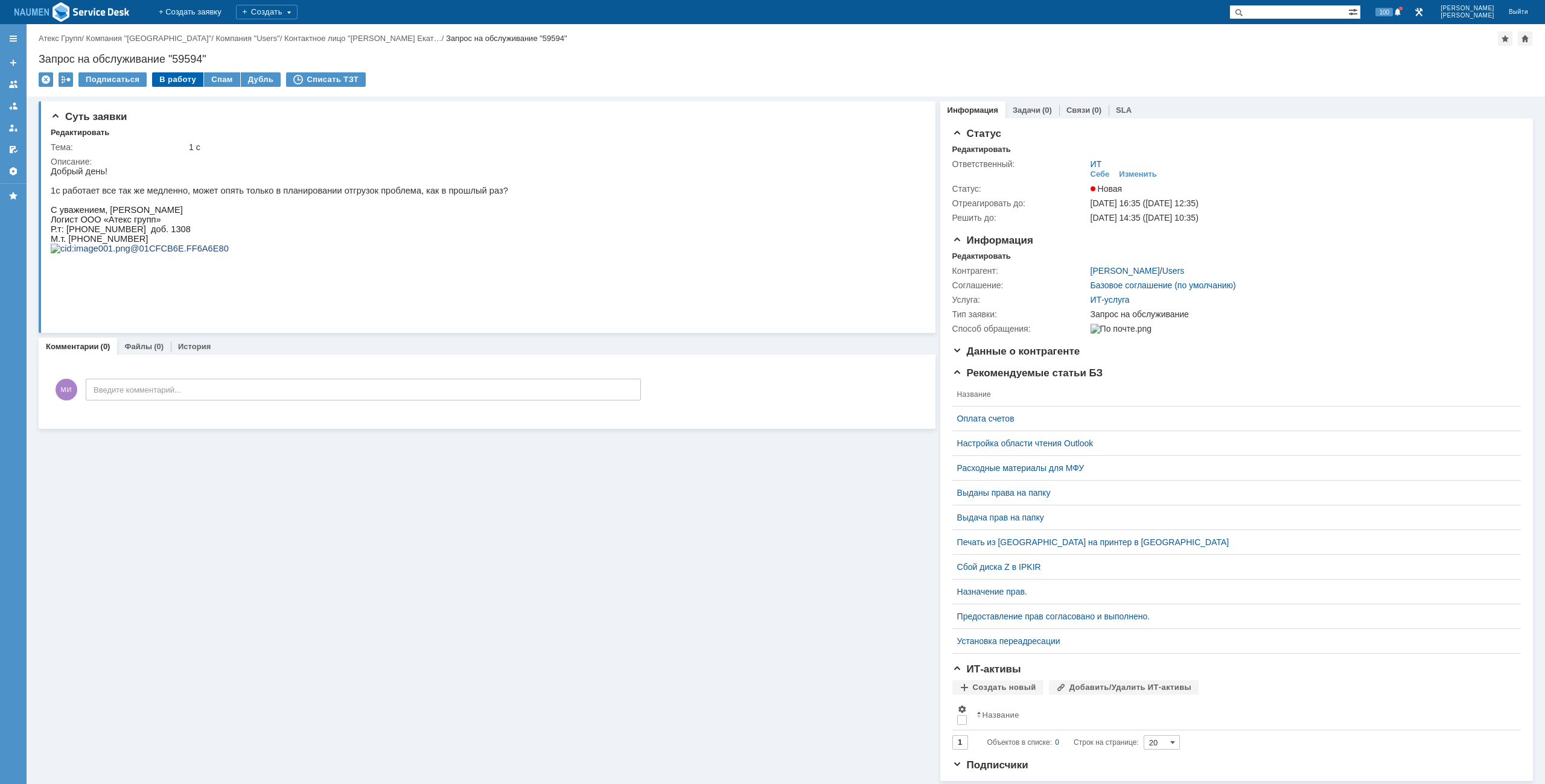
click at [183, 76] on div "В работу" at bounding box center [177, 80] width 51 height 15
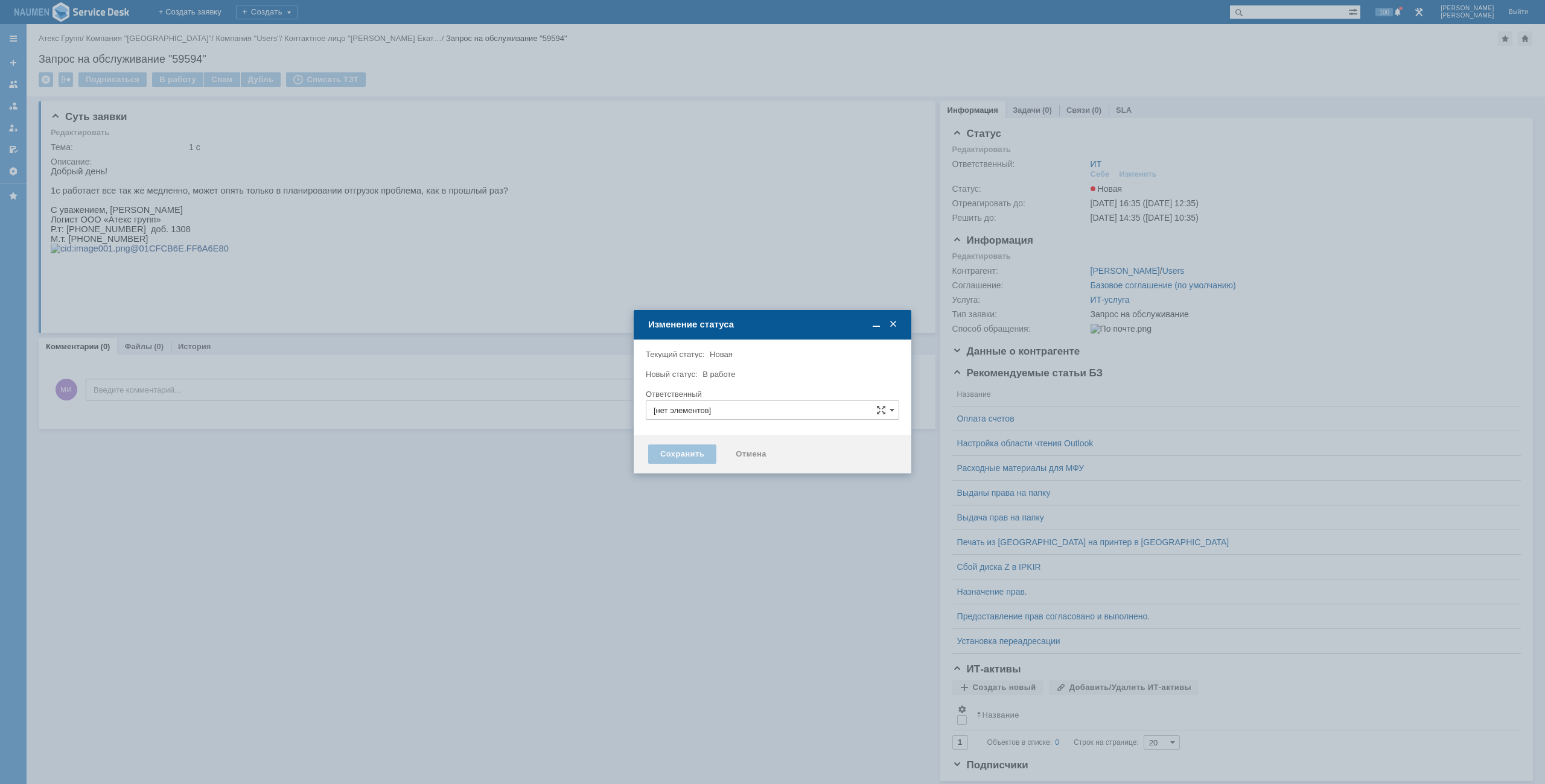
type input "ИТ"
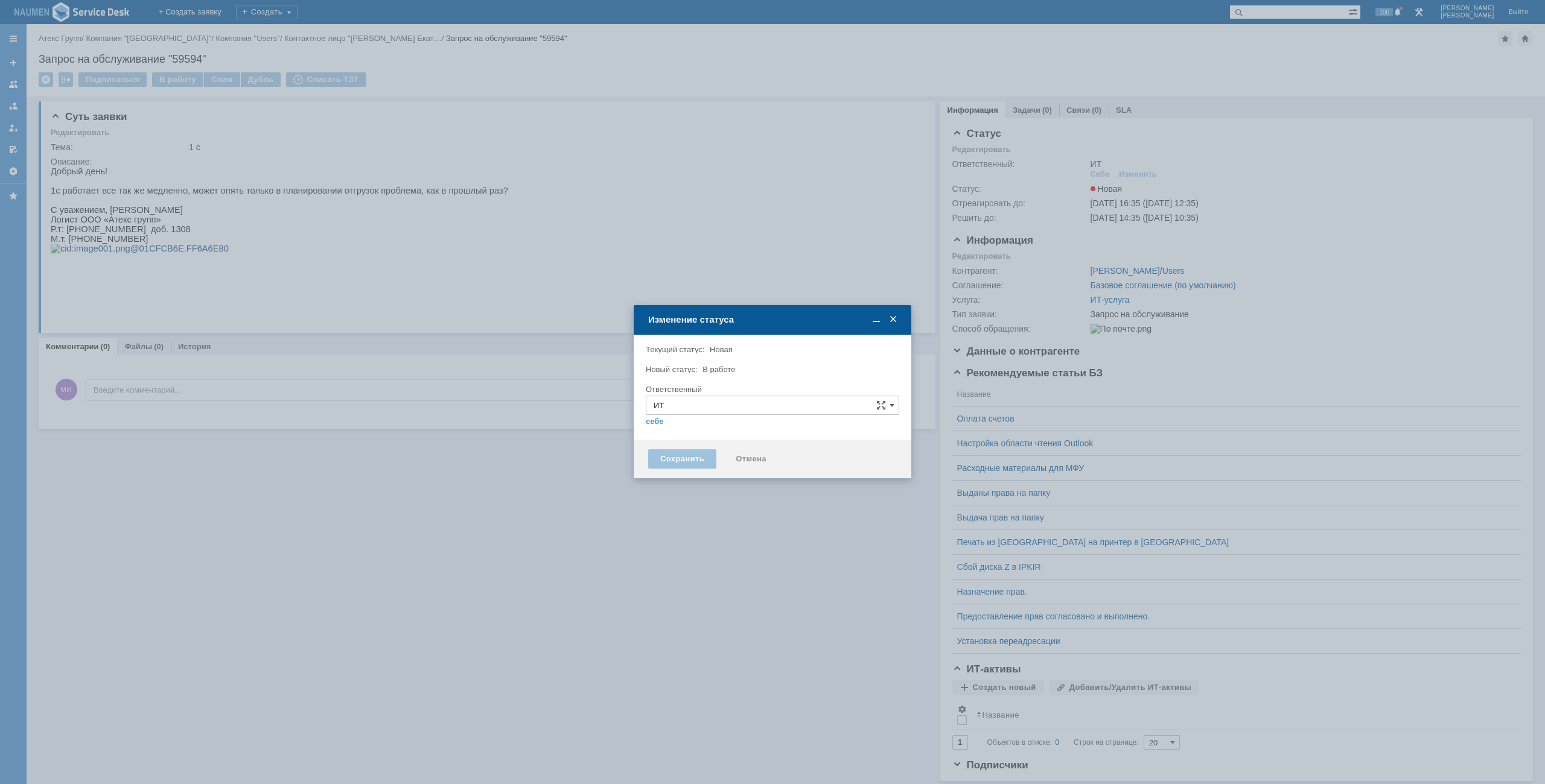
type input "Мурзин Иван"
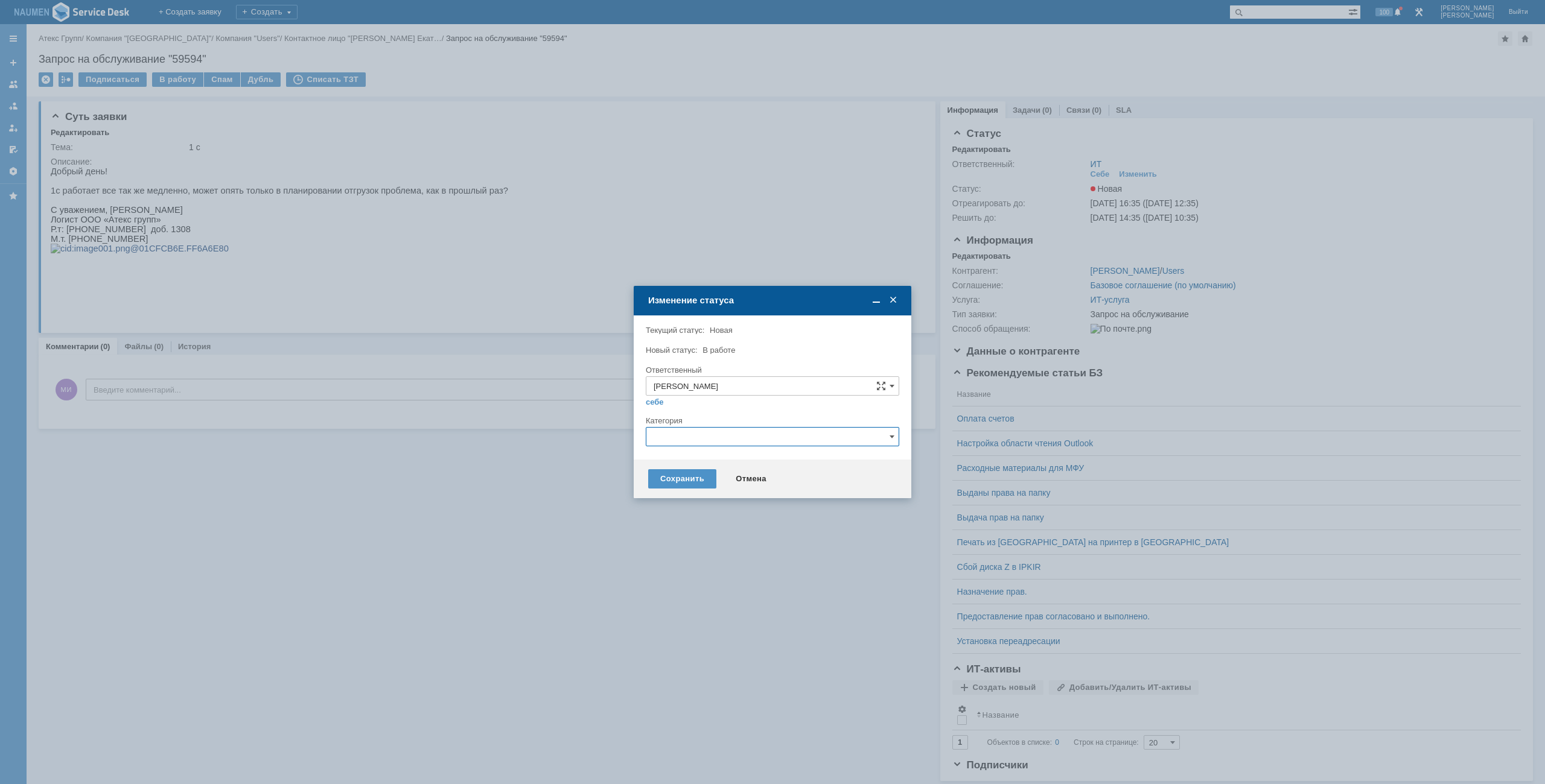
click at [698, 443] on input "text" at bounding box center [772, 436] width 253 height 19
click at [682, 488] on div "1С" at bounding box center [772, 478] width 253 height 19
click at [676, 485] on div "Сохранить" at bounding box center [682, 478] width 68 height 19
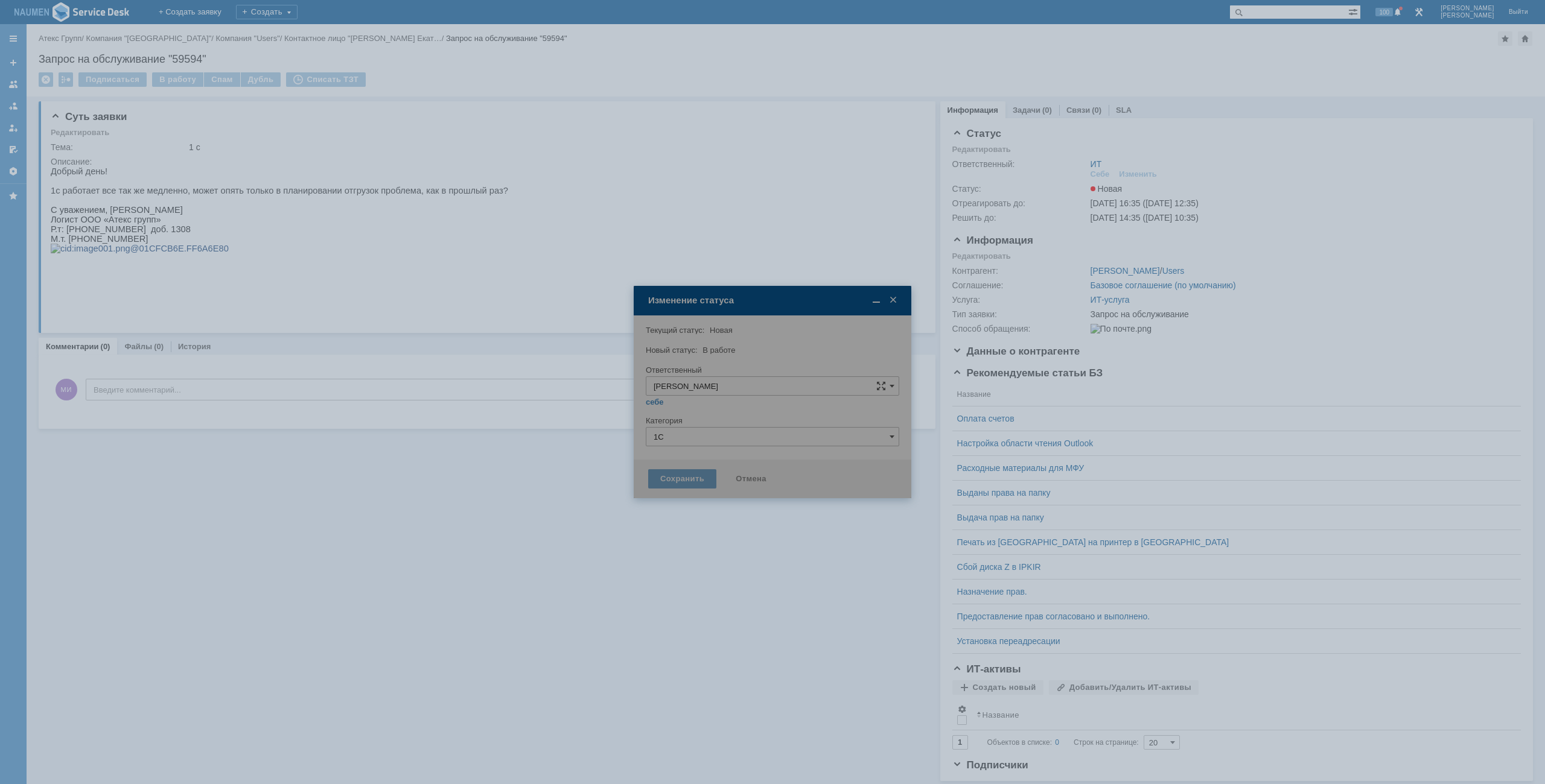
type input "1С"
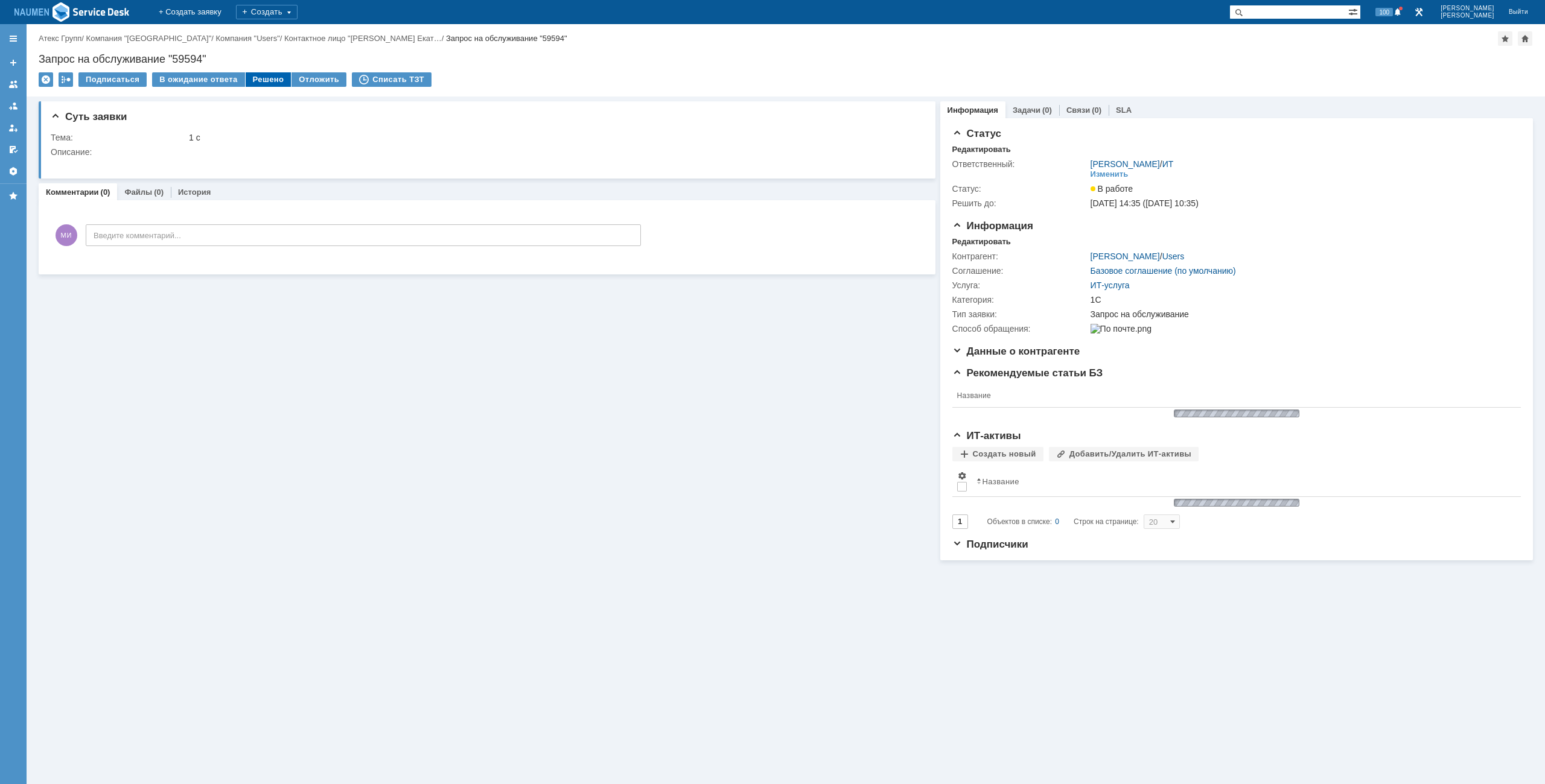
click at [261, 78] on div "Решено" at bounding box center [268, 80] width 46 height 15
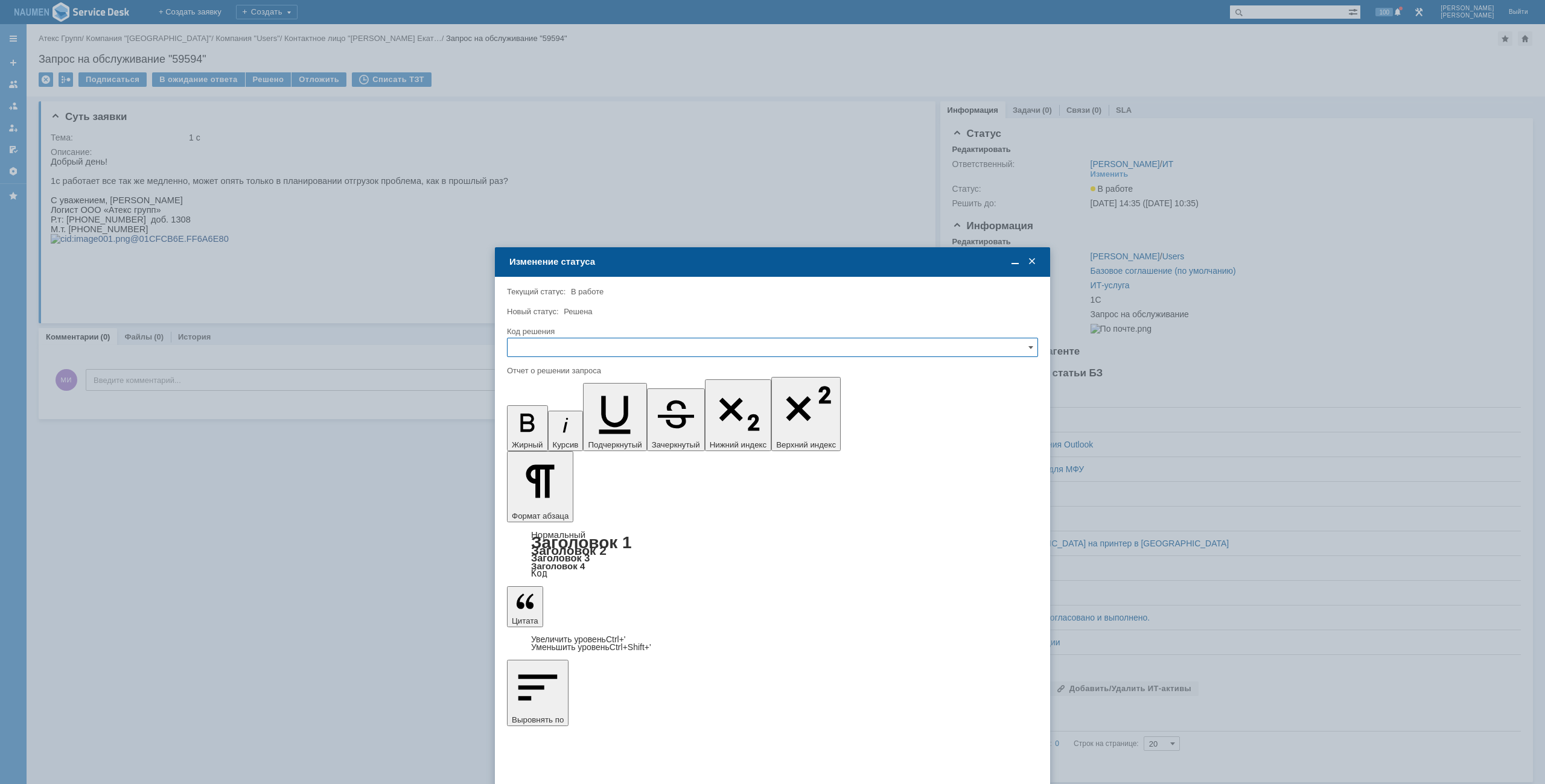
click at [547, 351] on input "text" at bounding box center [772, 347] width 531 height 19
click at [544, 420] on div "Решено" at bounding box center [772, 429] width 530 height 19
type input "Решено"
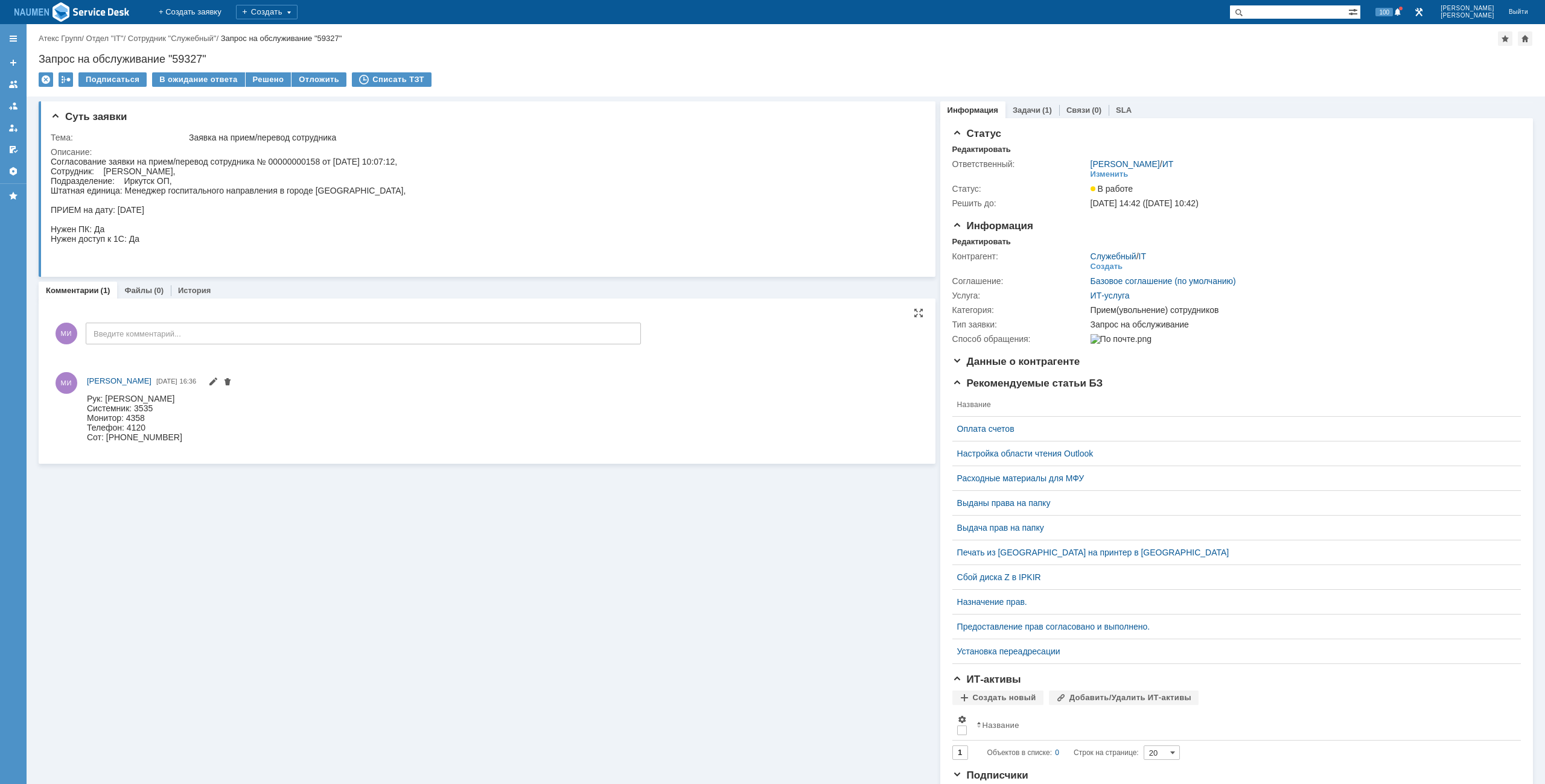
click at [829, 355] on div "Добавить комментарий МИ Введите комментарий... 1 Всего комментариев: 1 Строк на…" at bounding box center [487, 381] width 873 height 146
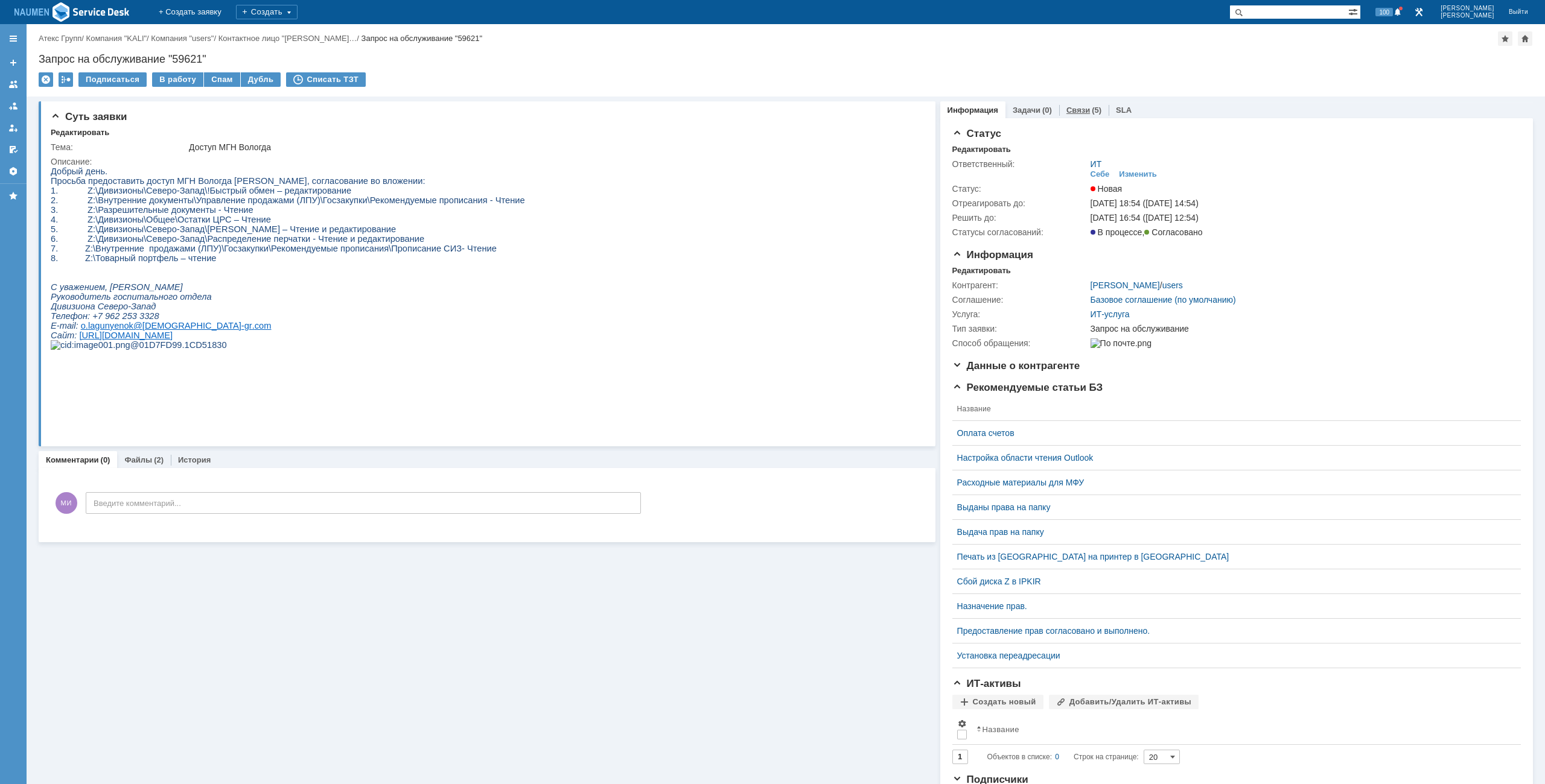
click at [1066, 106] on link "Связи" at bounding box center [1078, 110] width 24 height 9
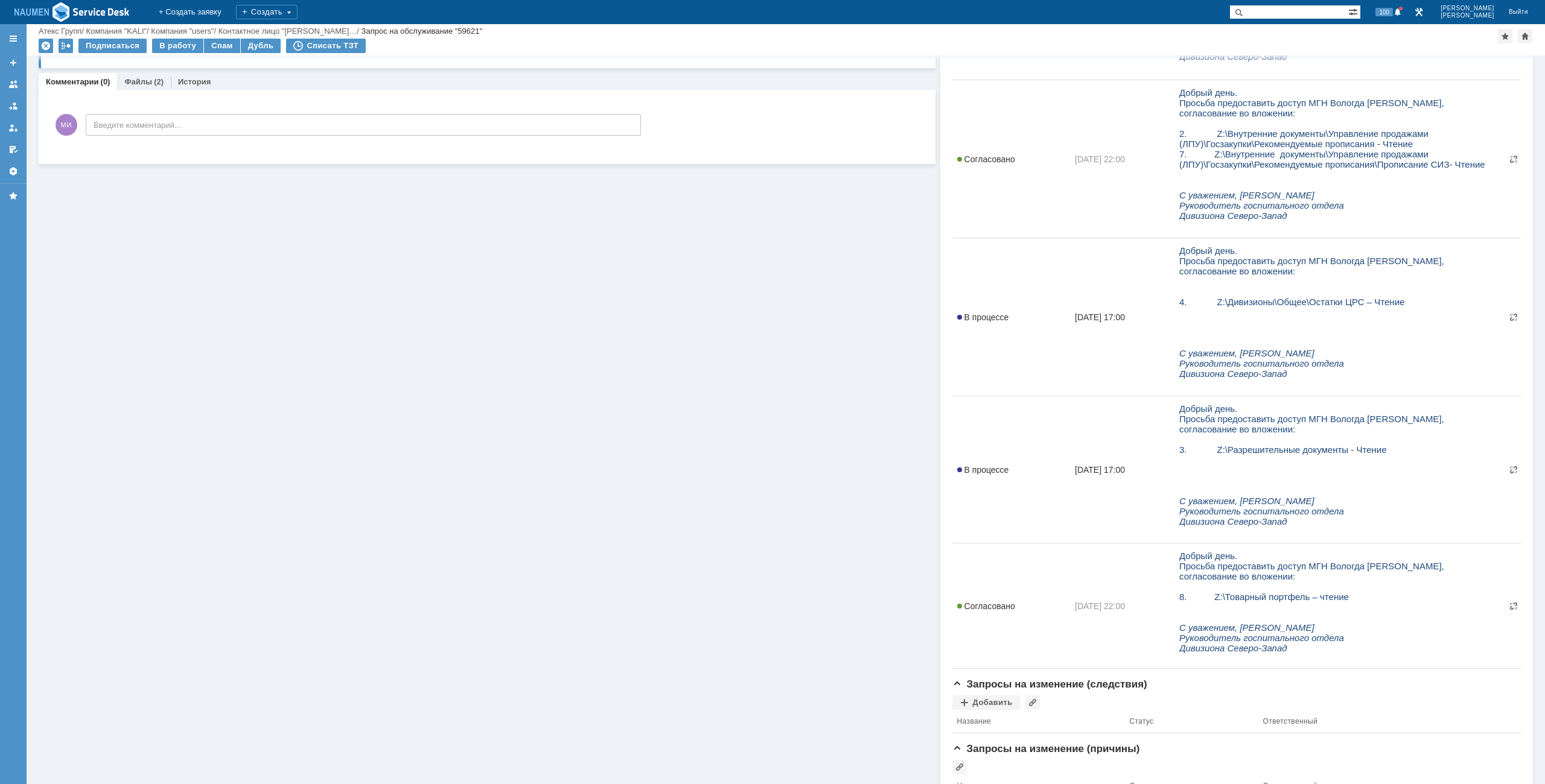
scroll to position [422, 0]
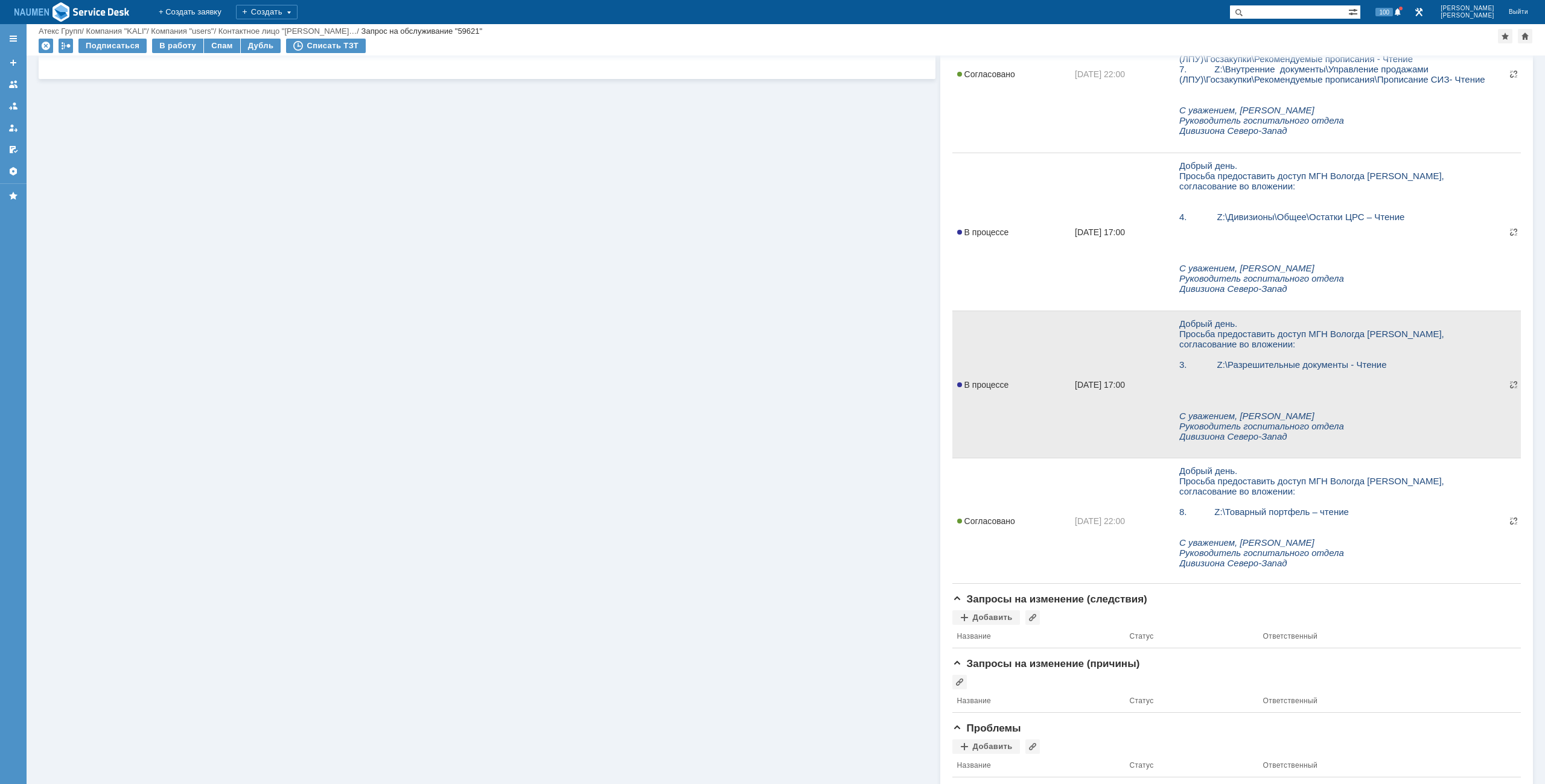
click at [979, 384] on span "В процессе" at bounding box center [983, 384] width 52 height 10
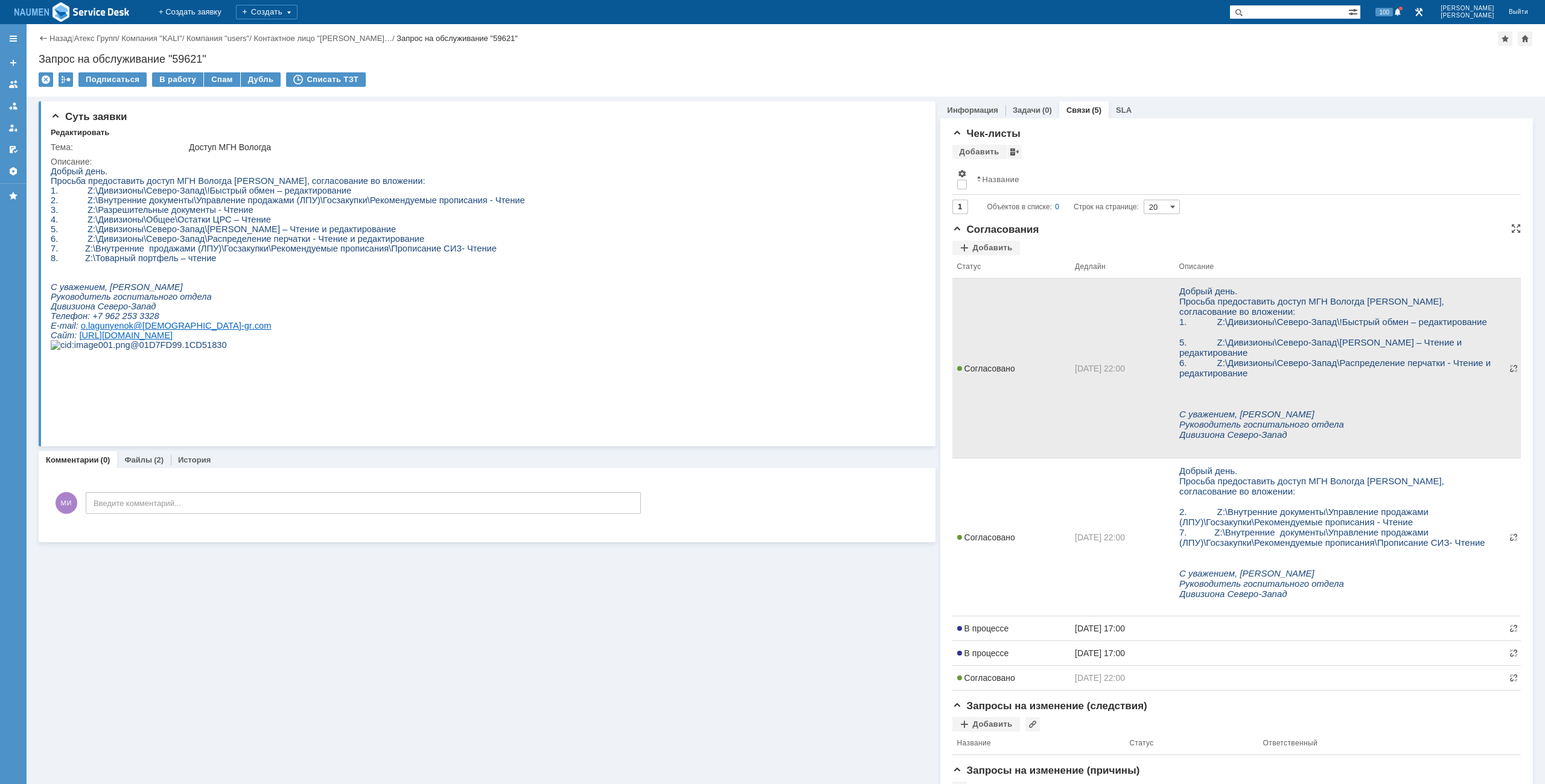
click at [999, 340] on td "Согласовано" at bounding box center [1011, 368] width 118 height 180
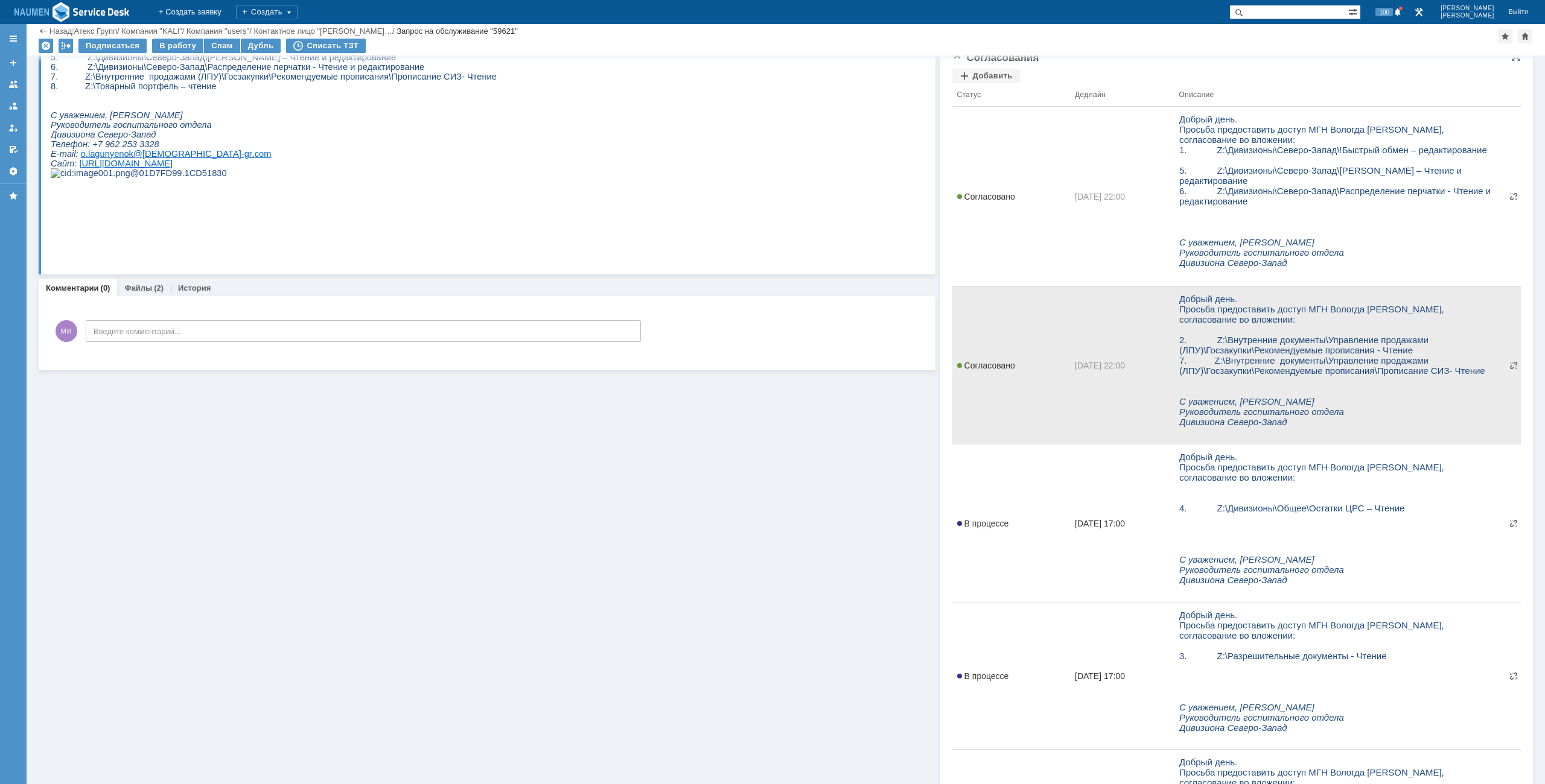
scroll to position [241, 0]
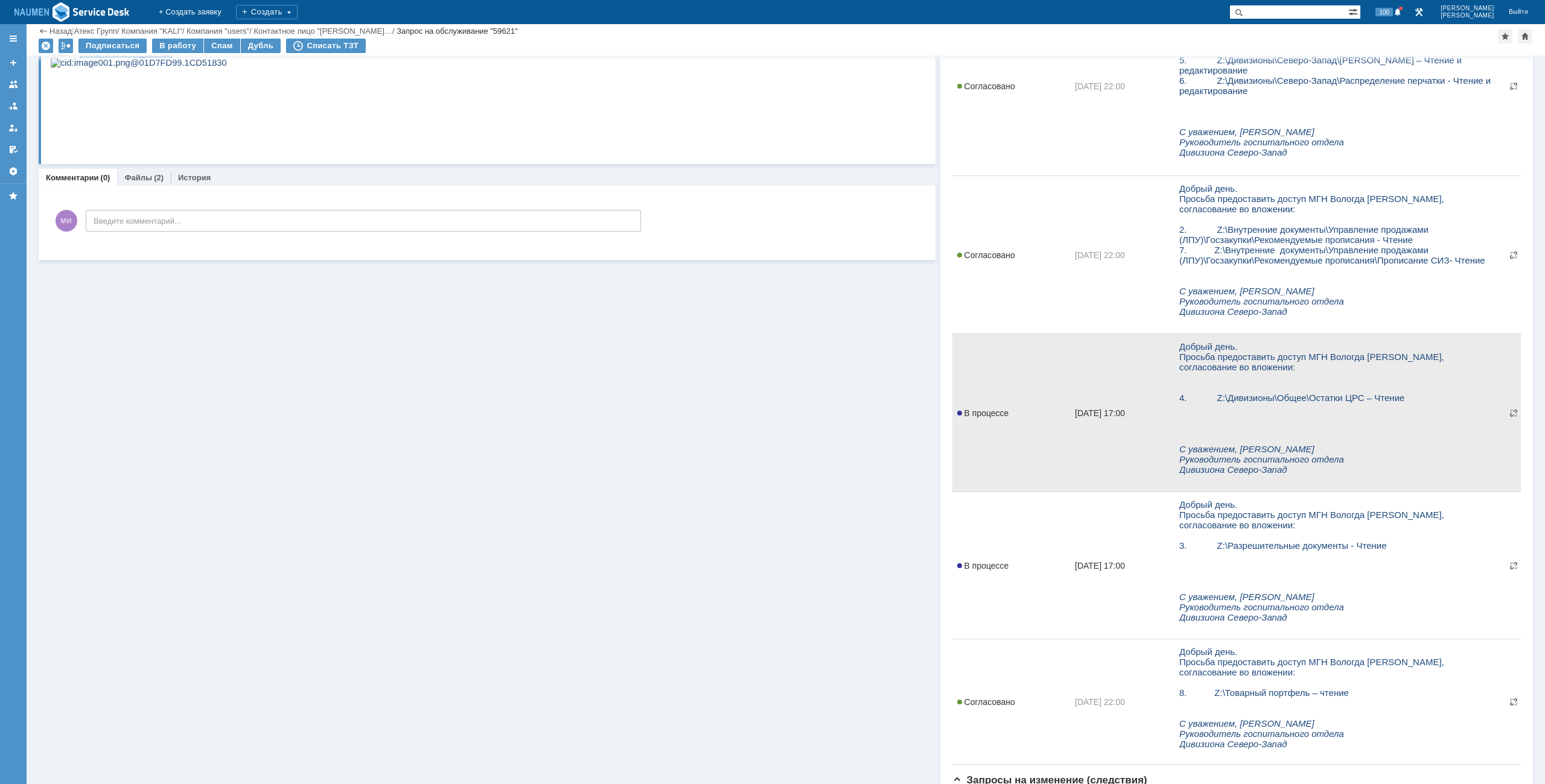
click at [976, 414] on span "В процессе" at bounding box center [983, 413] width 52 height 10
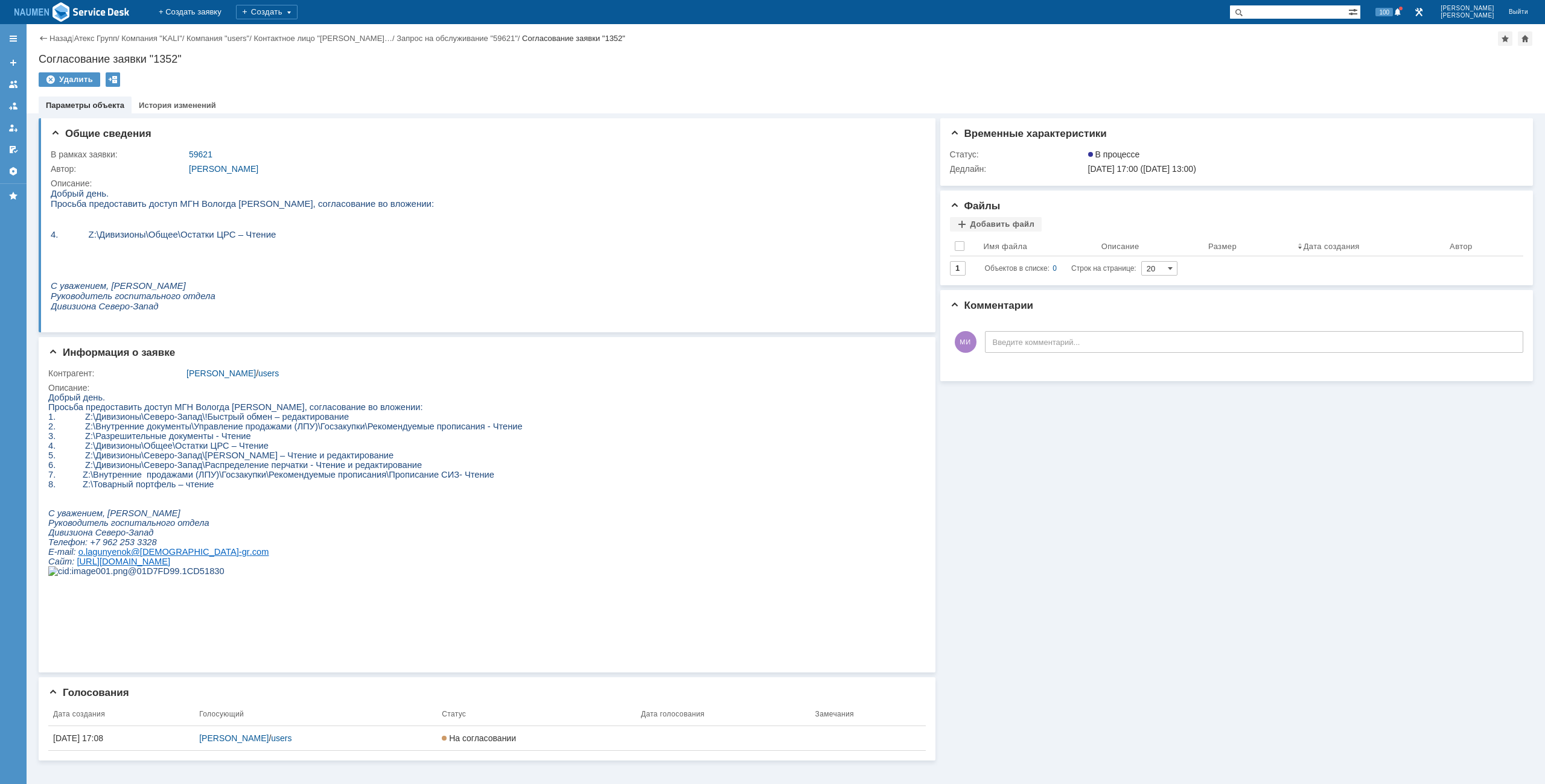
drag, startPoint x: 101, startPoint y: 384, endPoint x: 62, endPoint y: 201, distance: 187.1
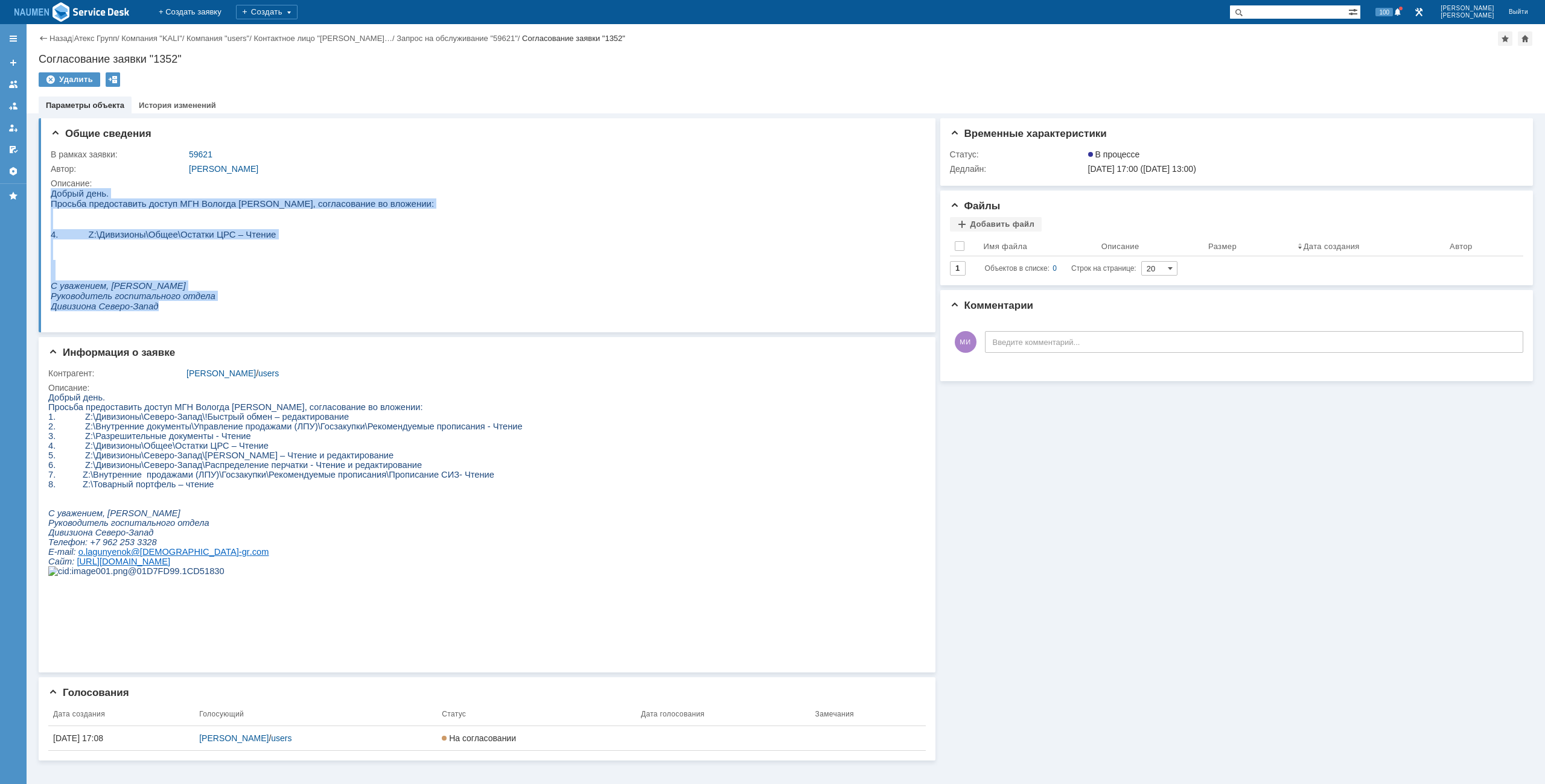
drag, startPoint x: 51, startPoint y: 195, endPoint x: 194, endPoint y: 313, distance: 185.4
click at [194, 311] on body "Добрый день. Просьба предоставить доступ МГН Вологда Клюшкину Даниилу, согласов…" at bounding box center [242, 250] width 383 height 123
copy body "Добрый день. Просьба предоставить доступ МГН Вологда Клюшкину Даниилу, согласов…"
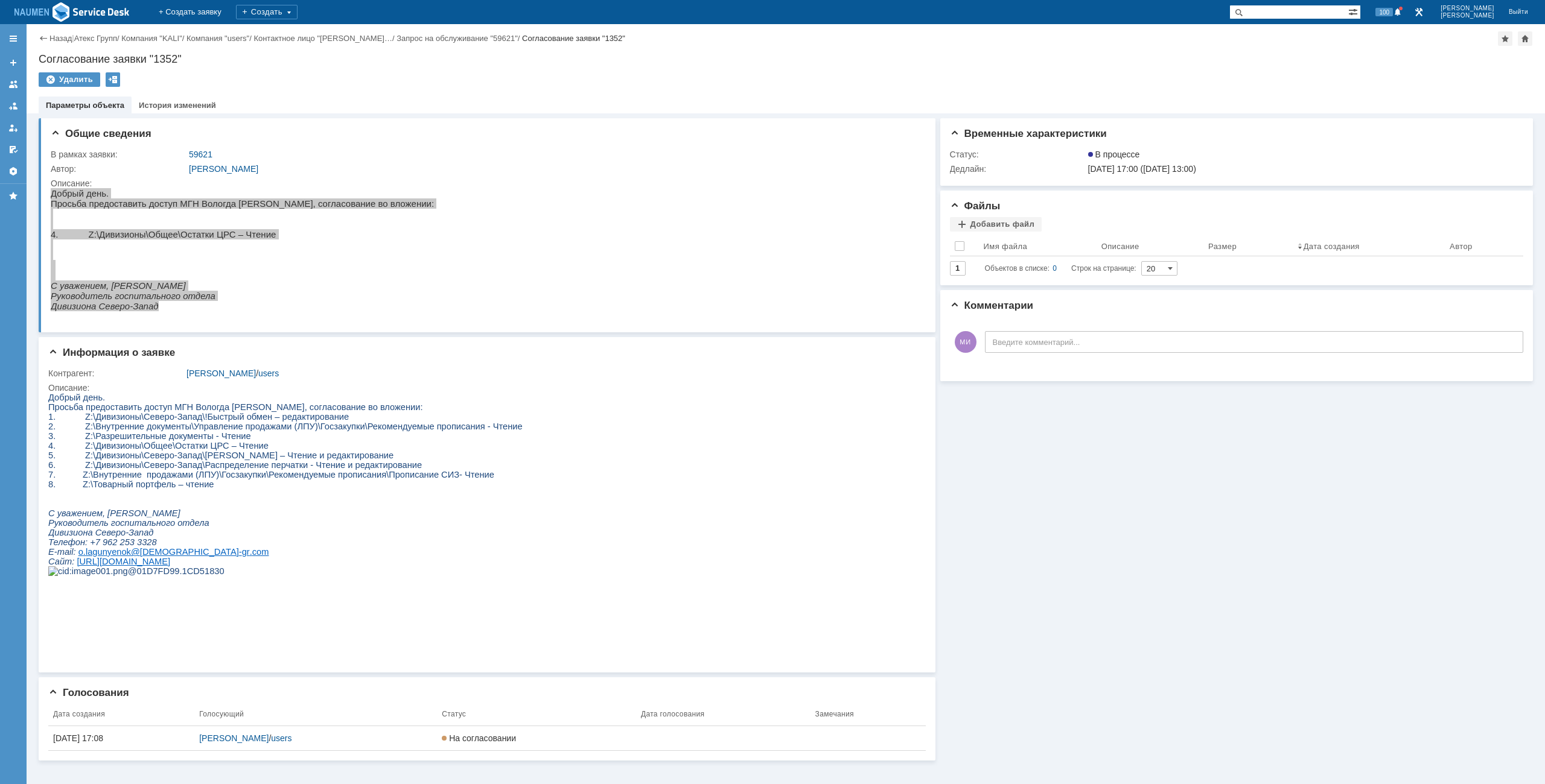
click at [43, 37] on div "Назад" at bounding box center [55, 38] width 33 height 9
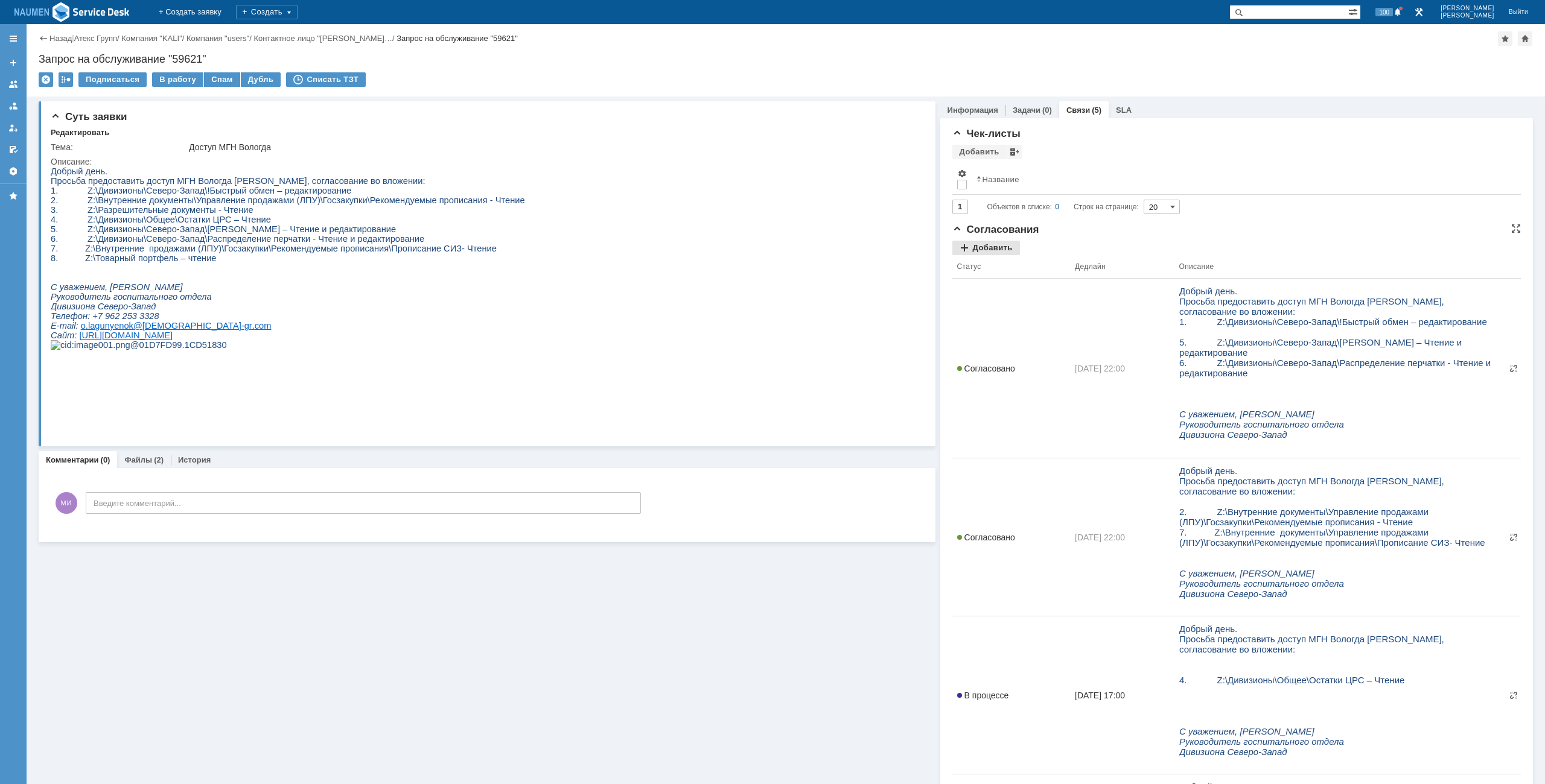
click at [961, 250] on div "Добавить" at bounding box center [986, 248] width 68 height 15
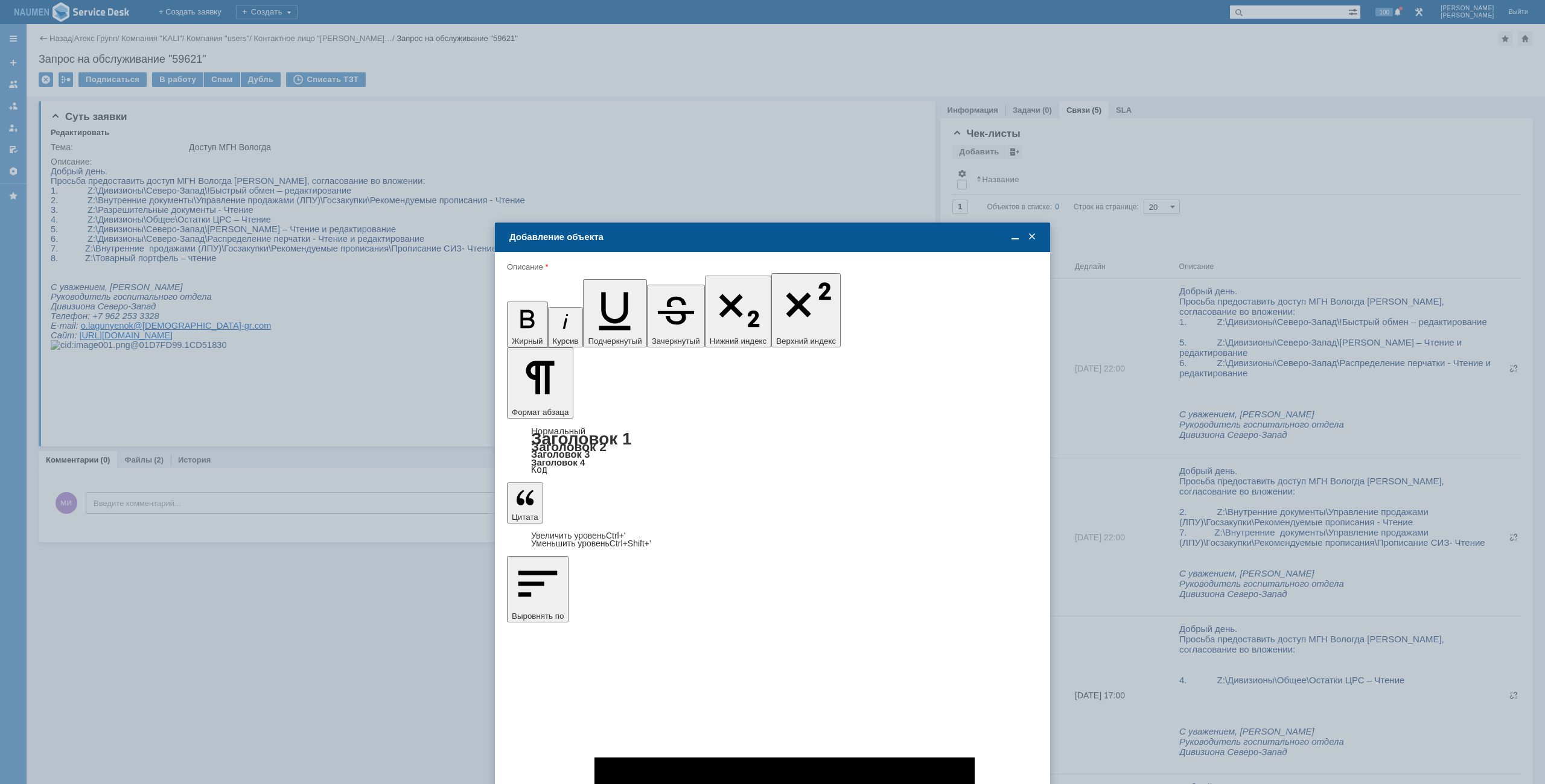
type input "Выбрано: 0 (объекты класса 'Сотрудник')"
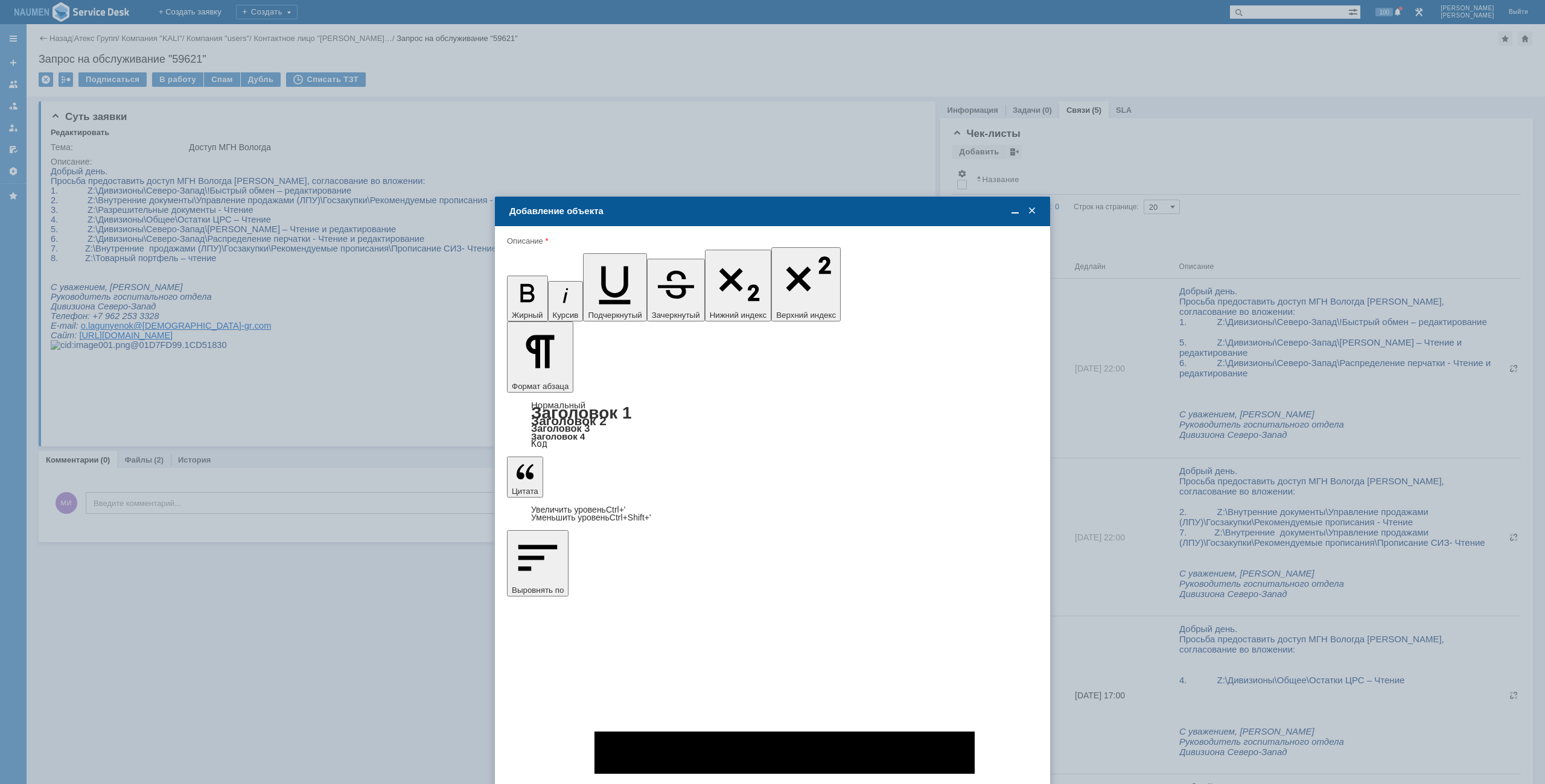
click at [562, 529] on span at bounding box center [566, 526] width 10 height 10
click at [0, 0] on input "Краснова Наталья" at bounding box center [0, 0] width 0 height 0
type input "Выбрано: 1 (объекты класса 'Сотрудник')"
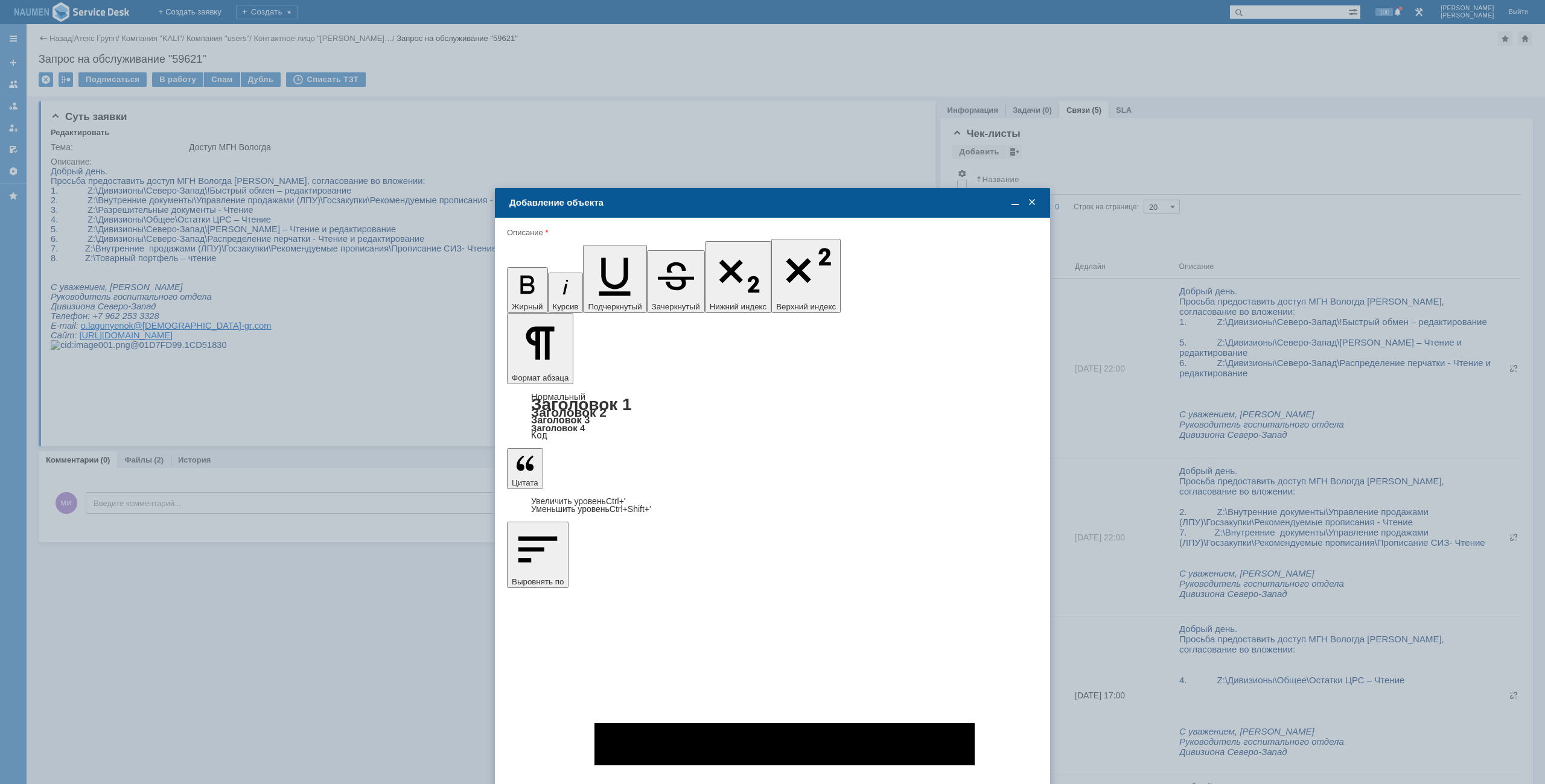
type input "8"
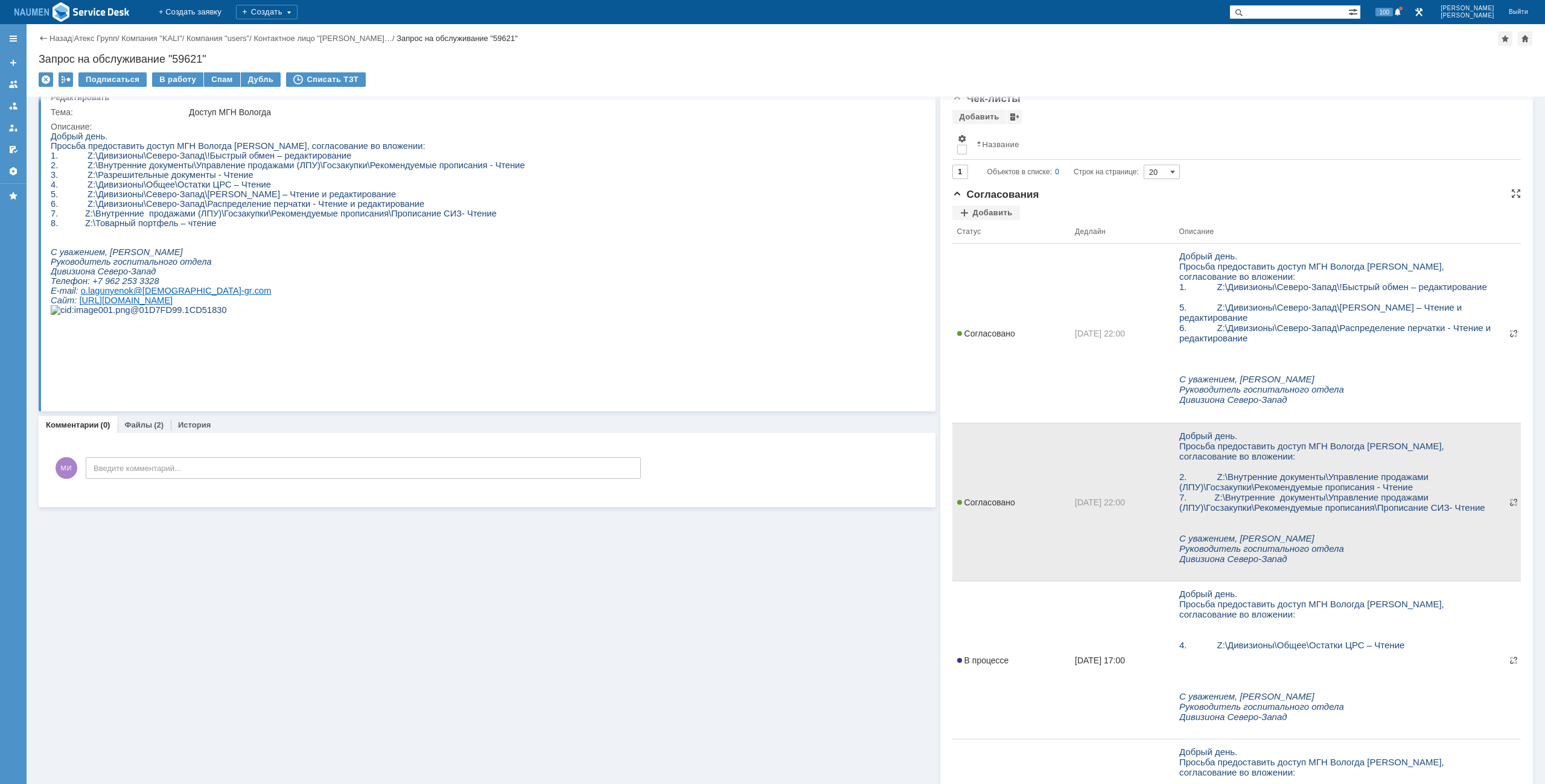
scroll to position [121, 0]
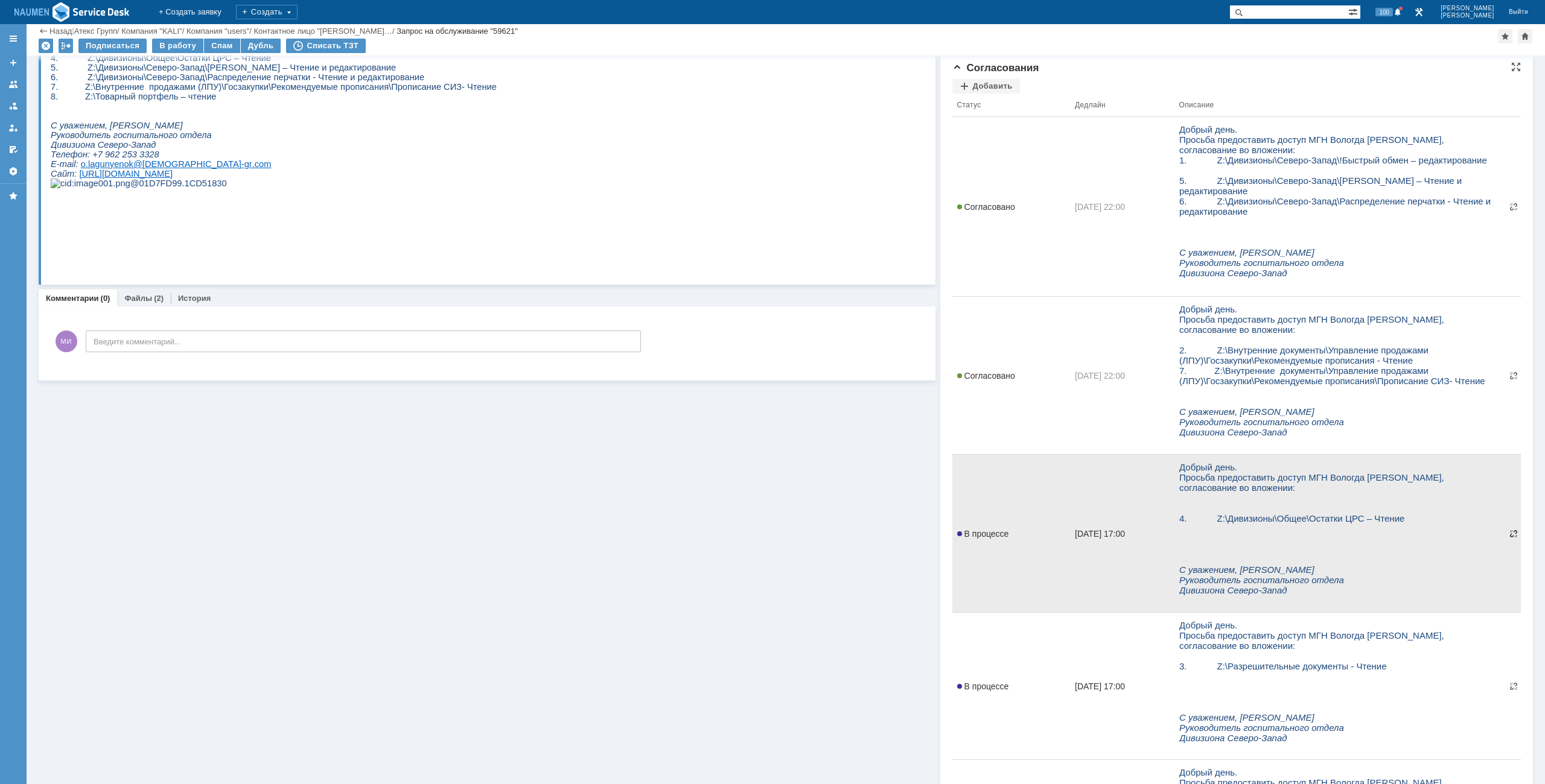
click at [1509, 537] on span at bounding box center [1514, 533] width 10 height 10
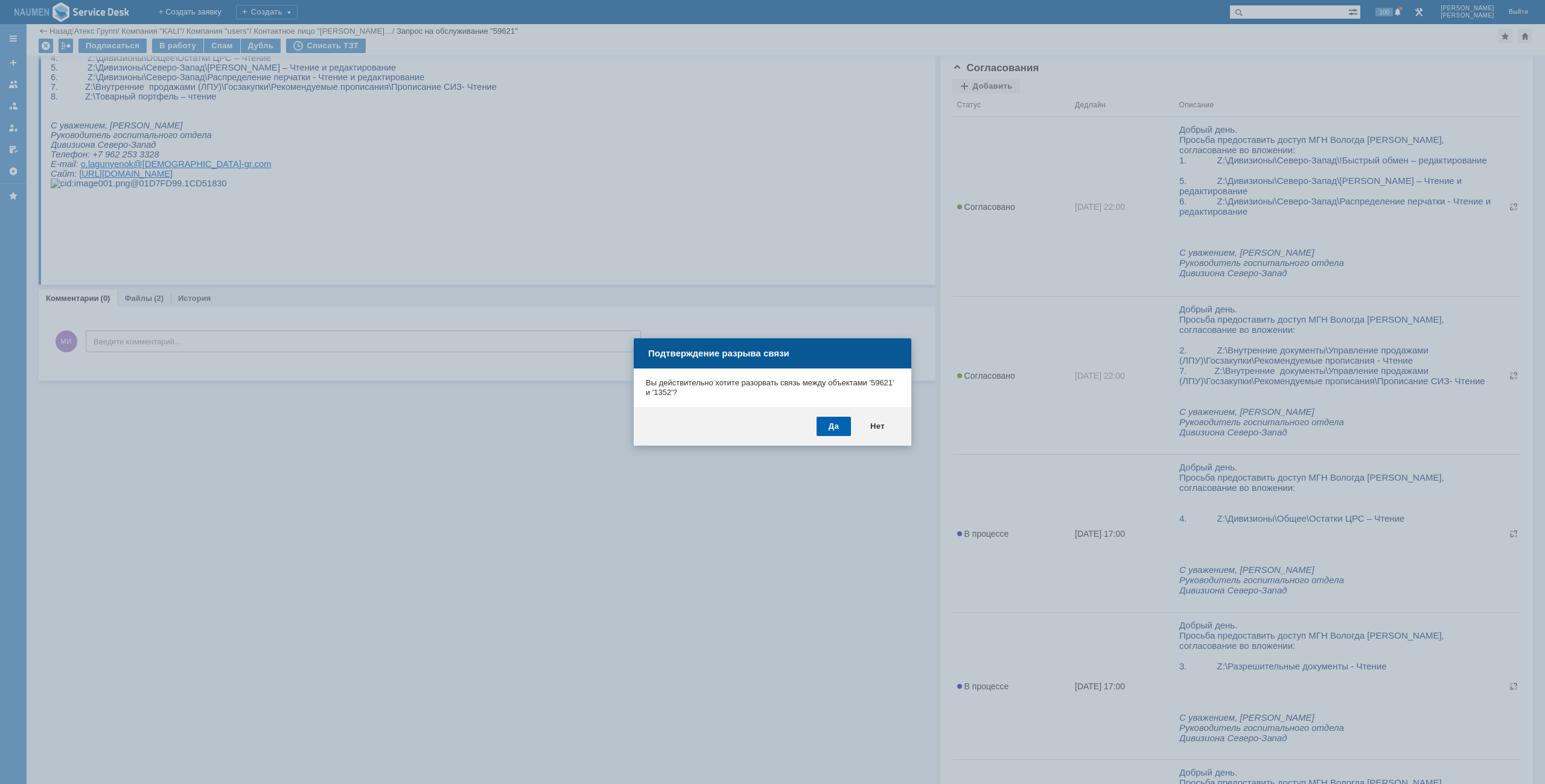
click at [841, 430] on div "Да" at bounding box center [834, 426] width 34 height 19
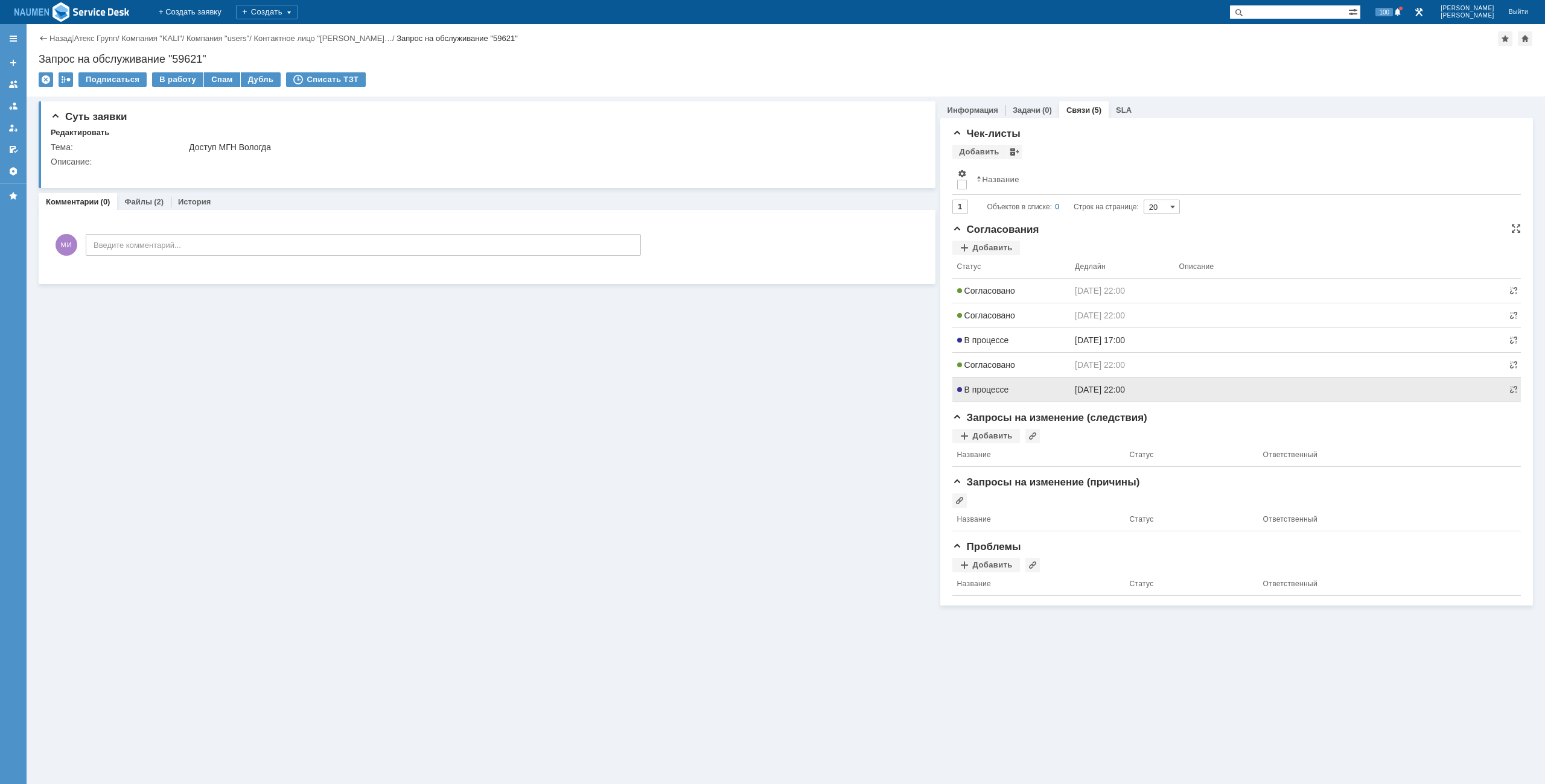
scroll to position [0, 0]
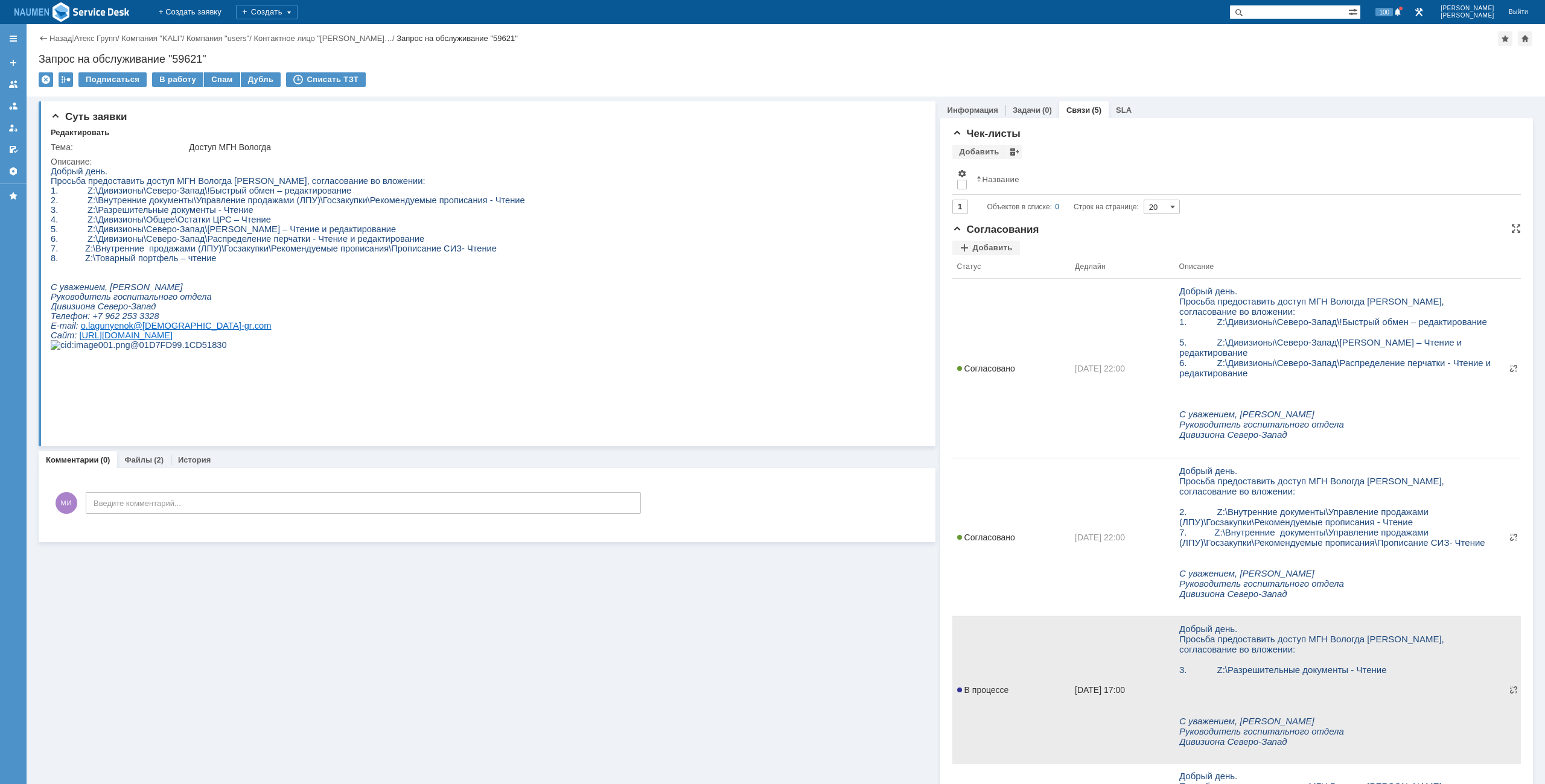
click at [974, 689] on span "В процессе" at bounding box center [983, 690] width 52 height 10
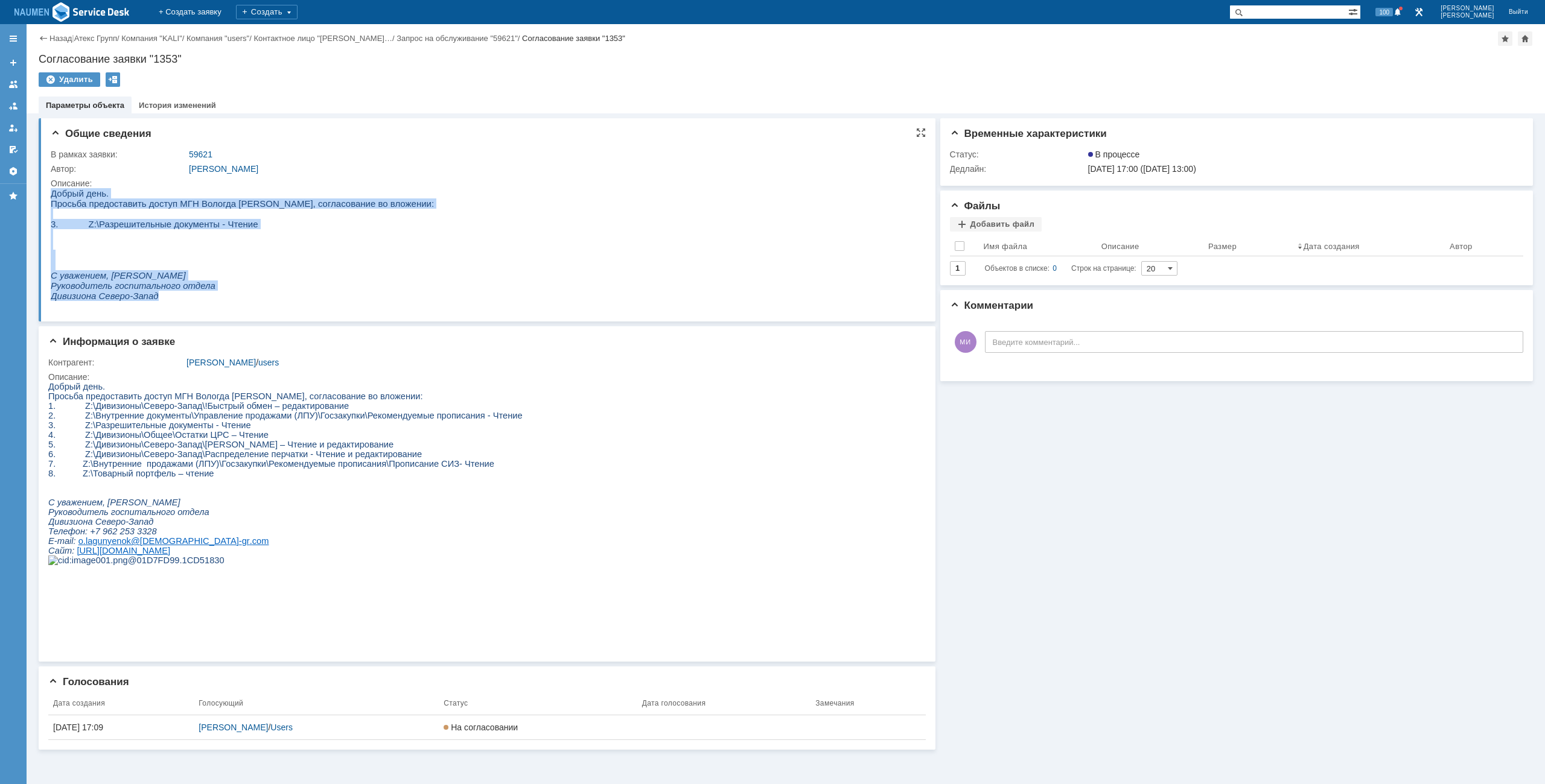
drag, startPoint x: 52, startPoint y: 196, endPoint x: 192, endPoint y: 300, distance: 174.4
click at [192, 300] on body "Добрый день. Просьба предоставить доступ МГН Вологда Клюшкину Даниилу, согласов…" at bounding box center [242, 245] width 383 height 113
copy body "Добрый день. Просьба предоставить доступ МГН Вологда Клюшкину Даниилу, согласов…"
click at [362, 270] on p at bounding box center [242, 264] width 383 height 10
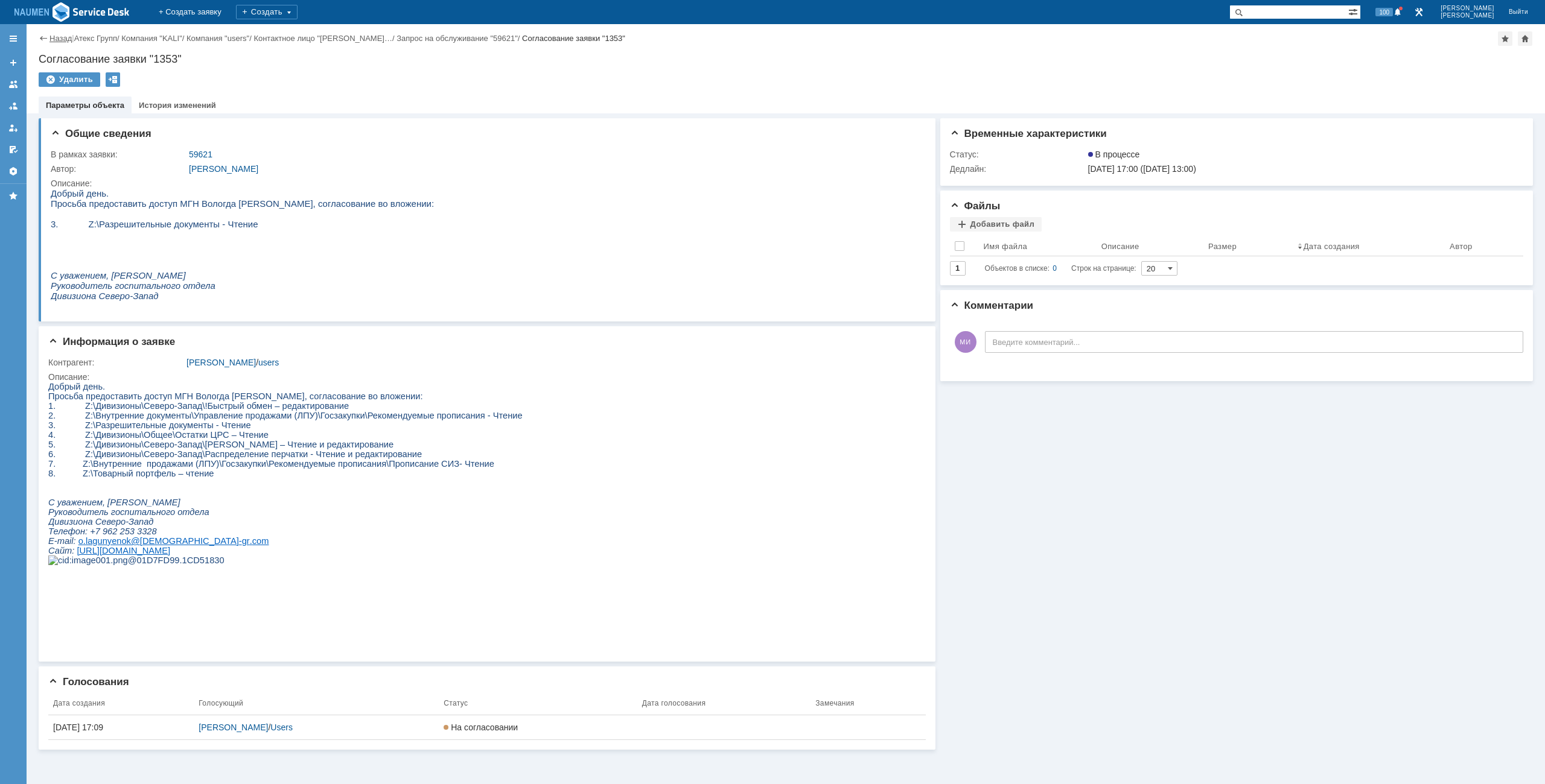
click at [57, 40] on link "Назад" at bounding box center [61, 38] width 23 height 9
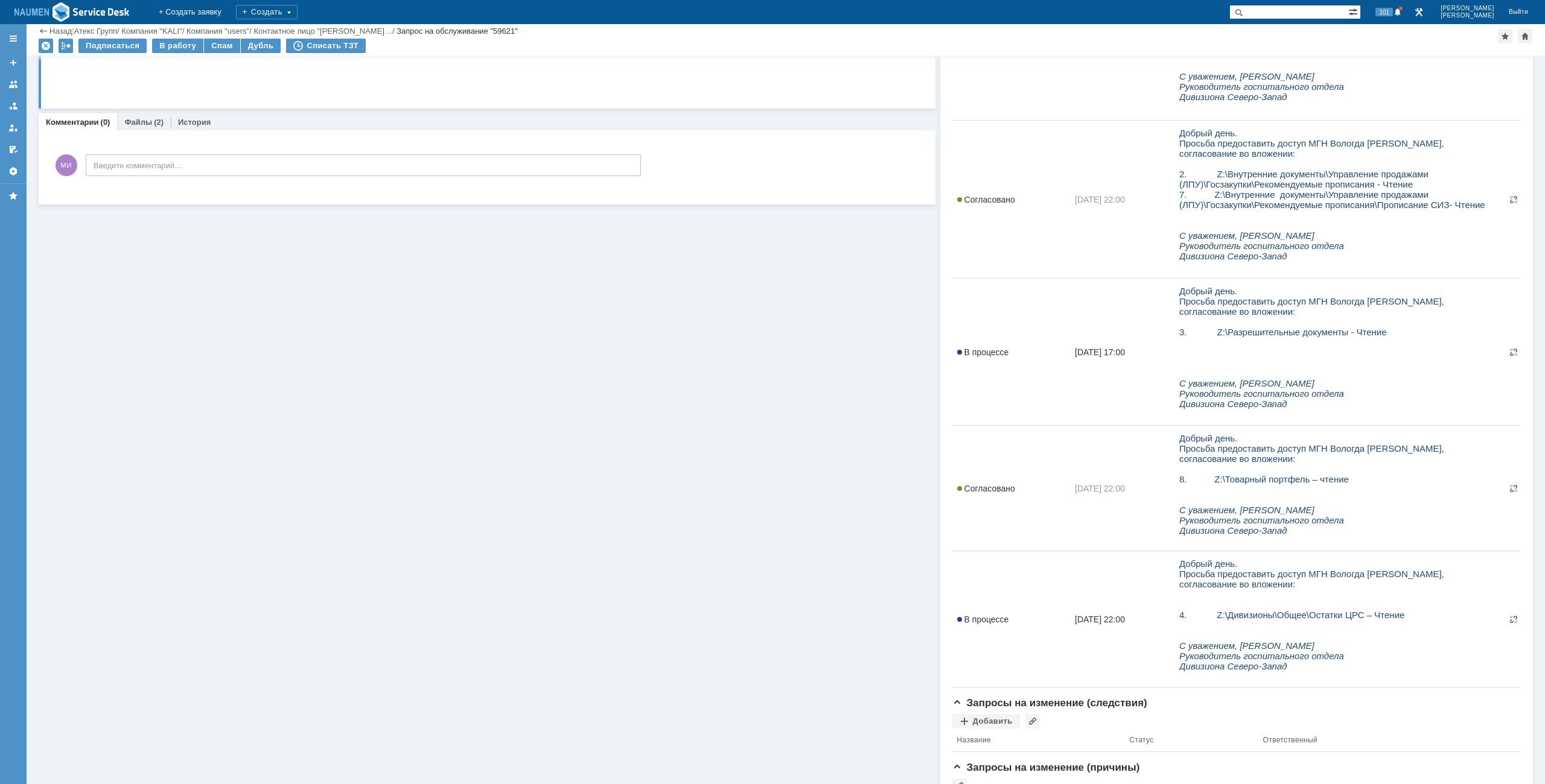
scroll to position [302, 0]
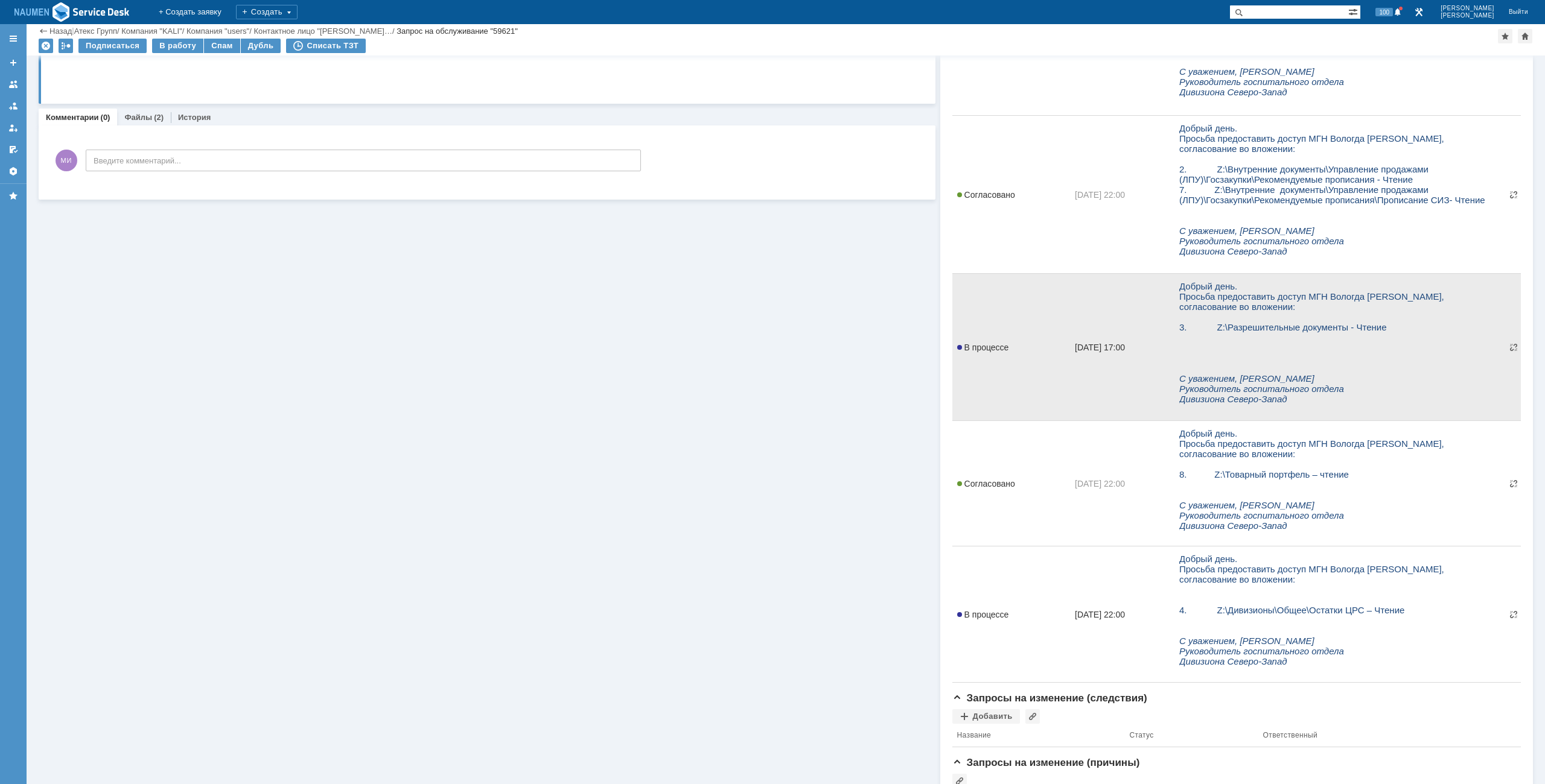
click at [972, 349] on span "В процессе" at bounding box center [983, 347] width 52 height 10
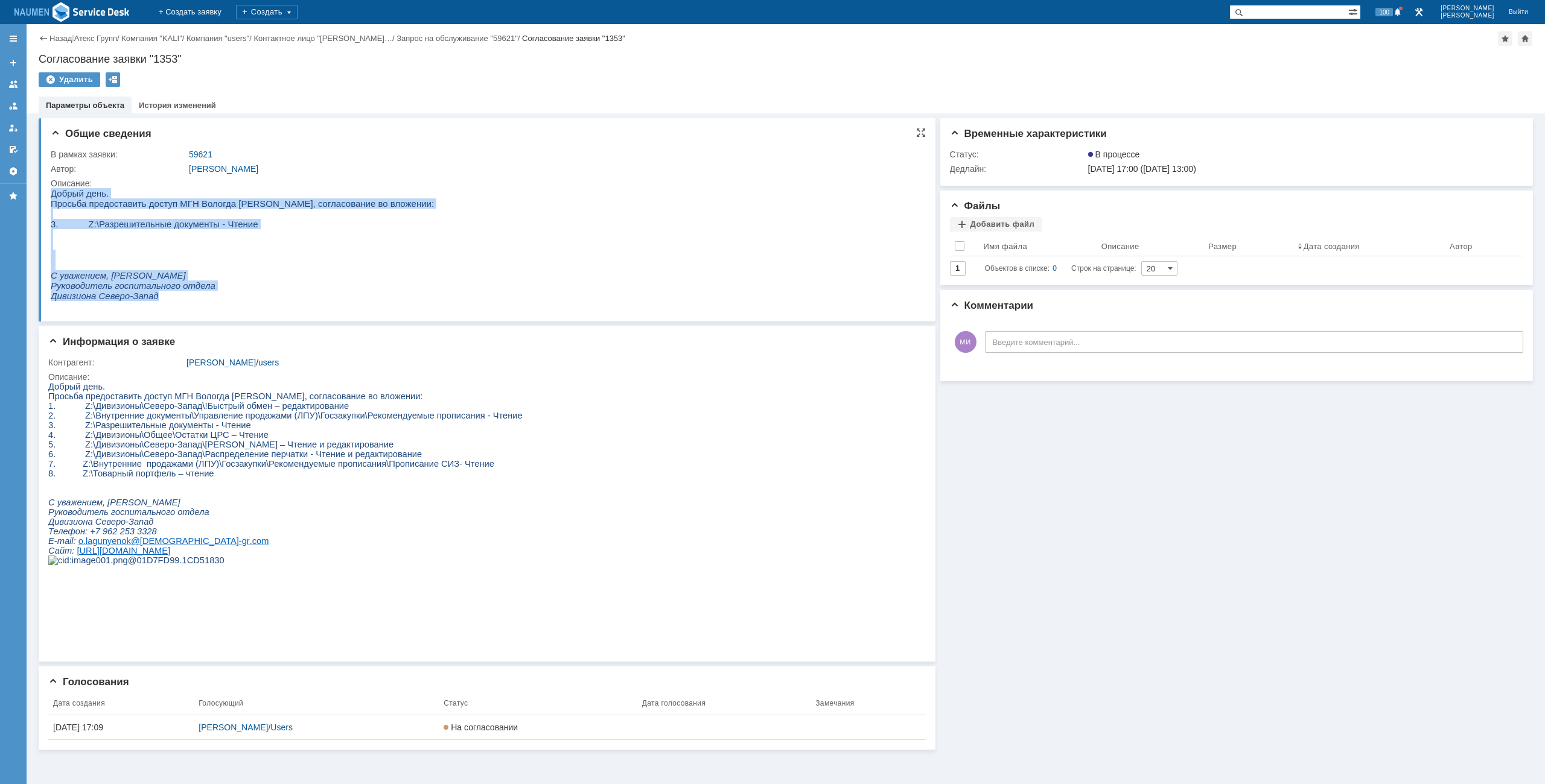
drag, startPoint x: 53, startPoint y: 197, endPoint x: 206, endPoint y: 300, distance: 184.4
click at [206, 300] on body "Добрый день. Просьба предоставить доступ МГН Вологда Клюшкину Даниилу, согласов…" at bounding box center [242, 245] width 383 height 113
copy body "Добрый день. Просьба предоставить доступ МГН Вологда Клюшкину Даниилу, согласов…"
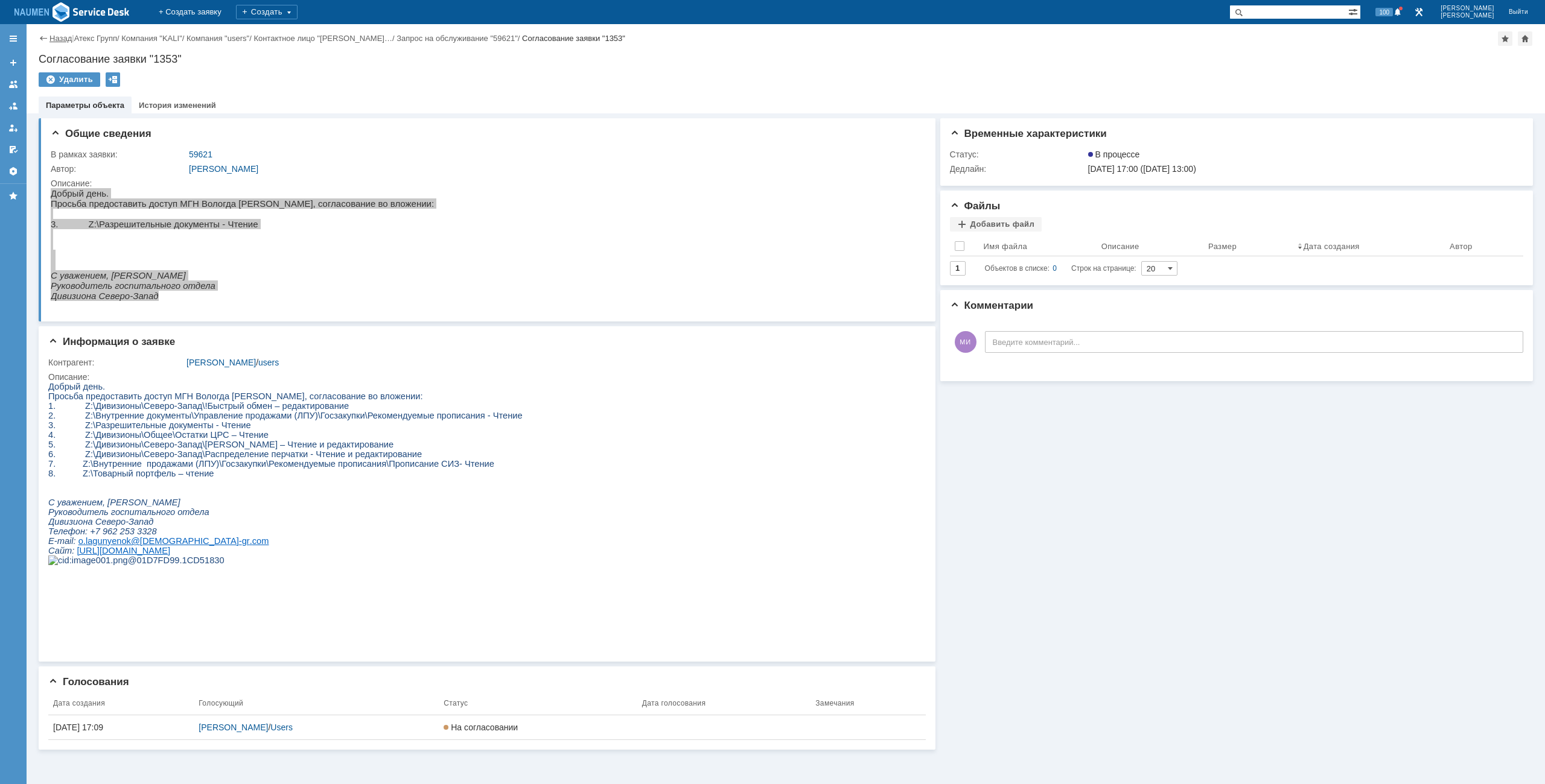
click at [52, 36] on link "Назад" at bounding box center [61, 38] width 23 height 9
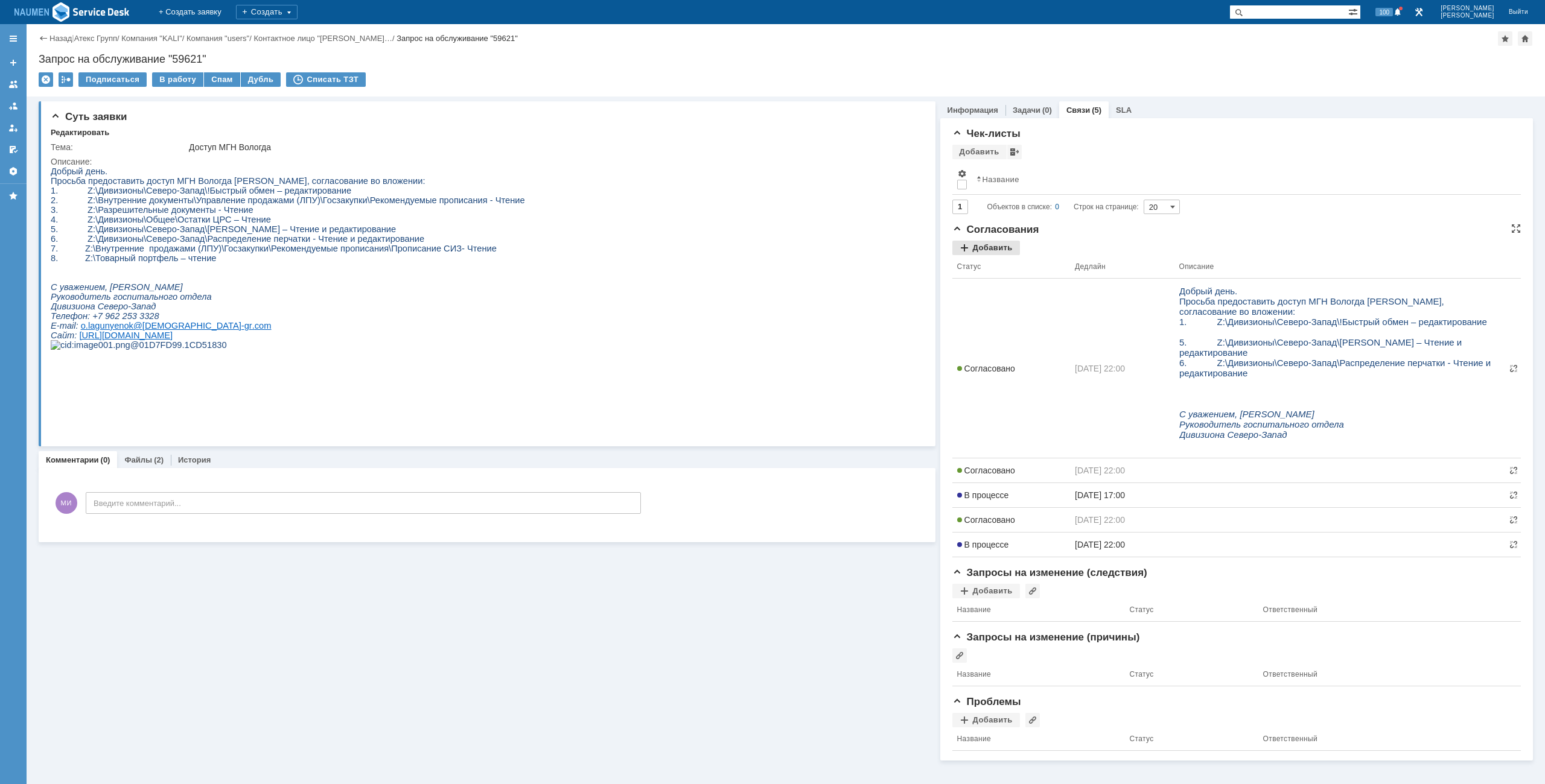
click at [979, 246] on div "Добавить" at bounding box center [986, 248] width 68 height 15
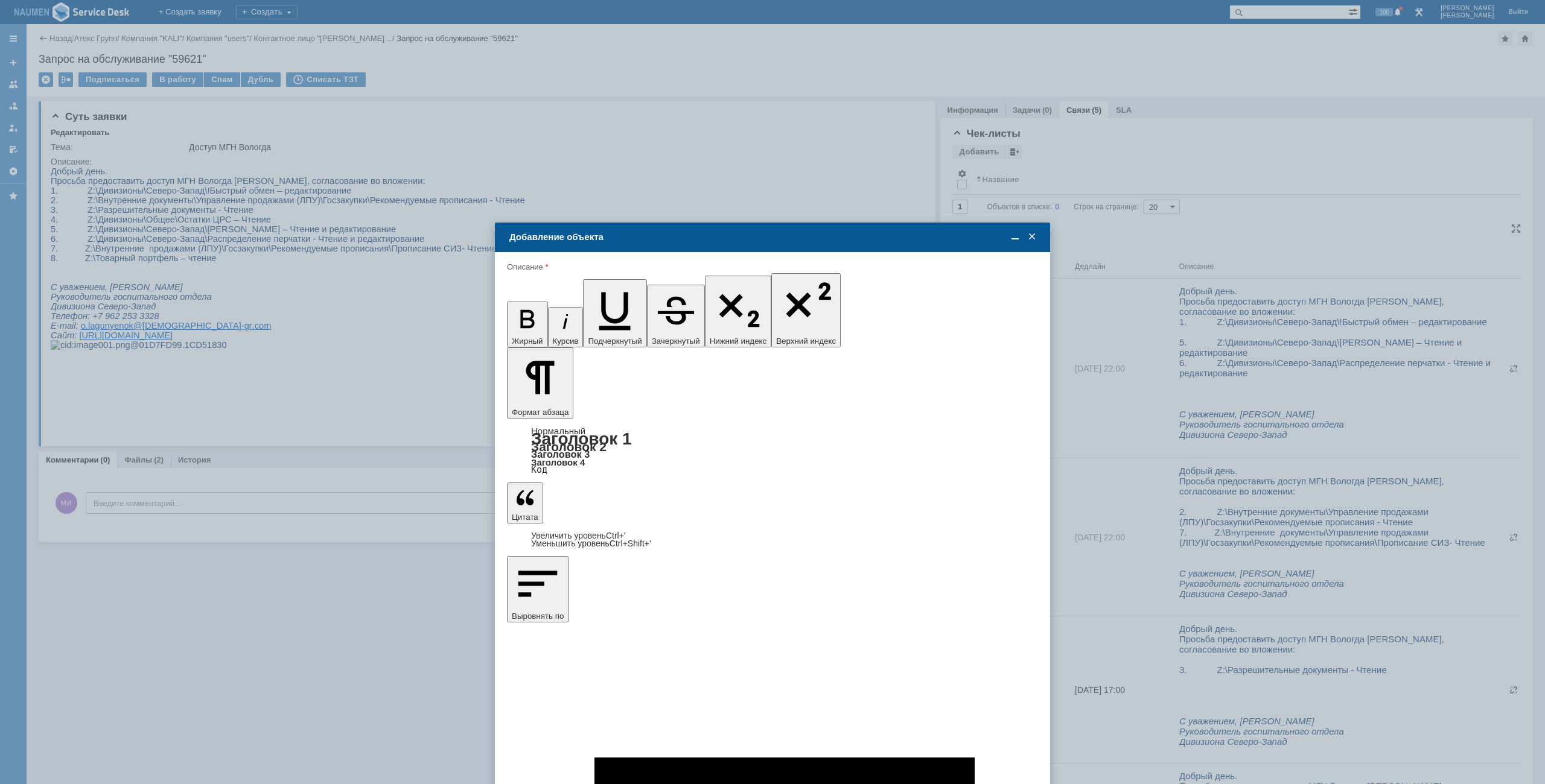
type input "Выбрано: 0 (объекты класса 'Сотрудник')"
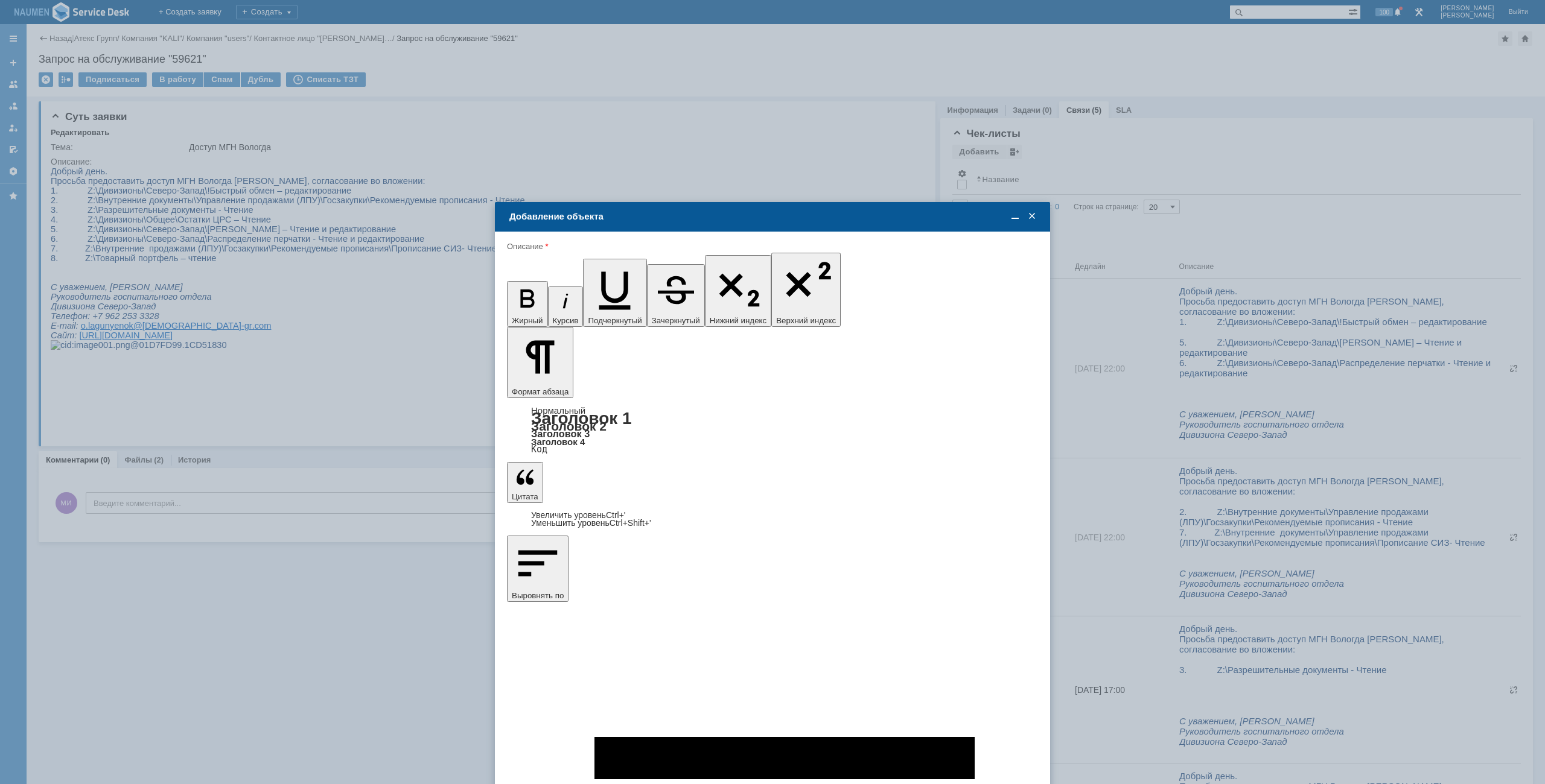
click at [567, 583] on span at bounding box center [566, 581] width 10 height 10
click at [0, 0] on input "Калашник Ольга" at bounding box center [0, 0] width 0 height 0
type input "Выбрано: 1 (объекты класса 'Сотрудник')"
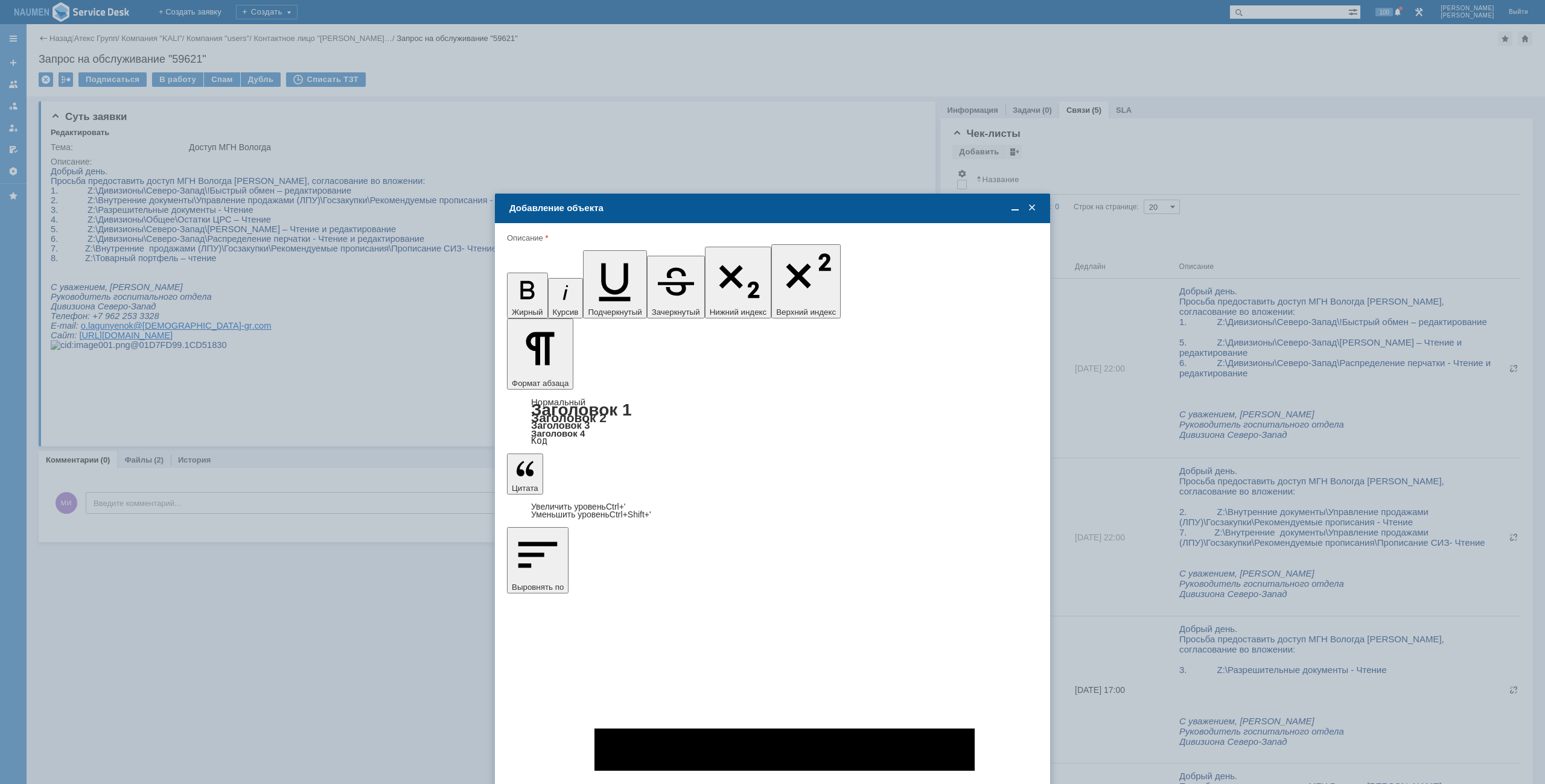
type input "8"
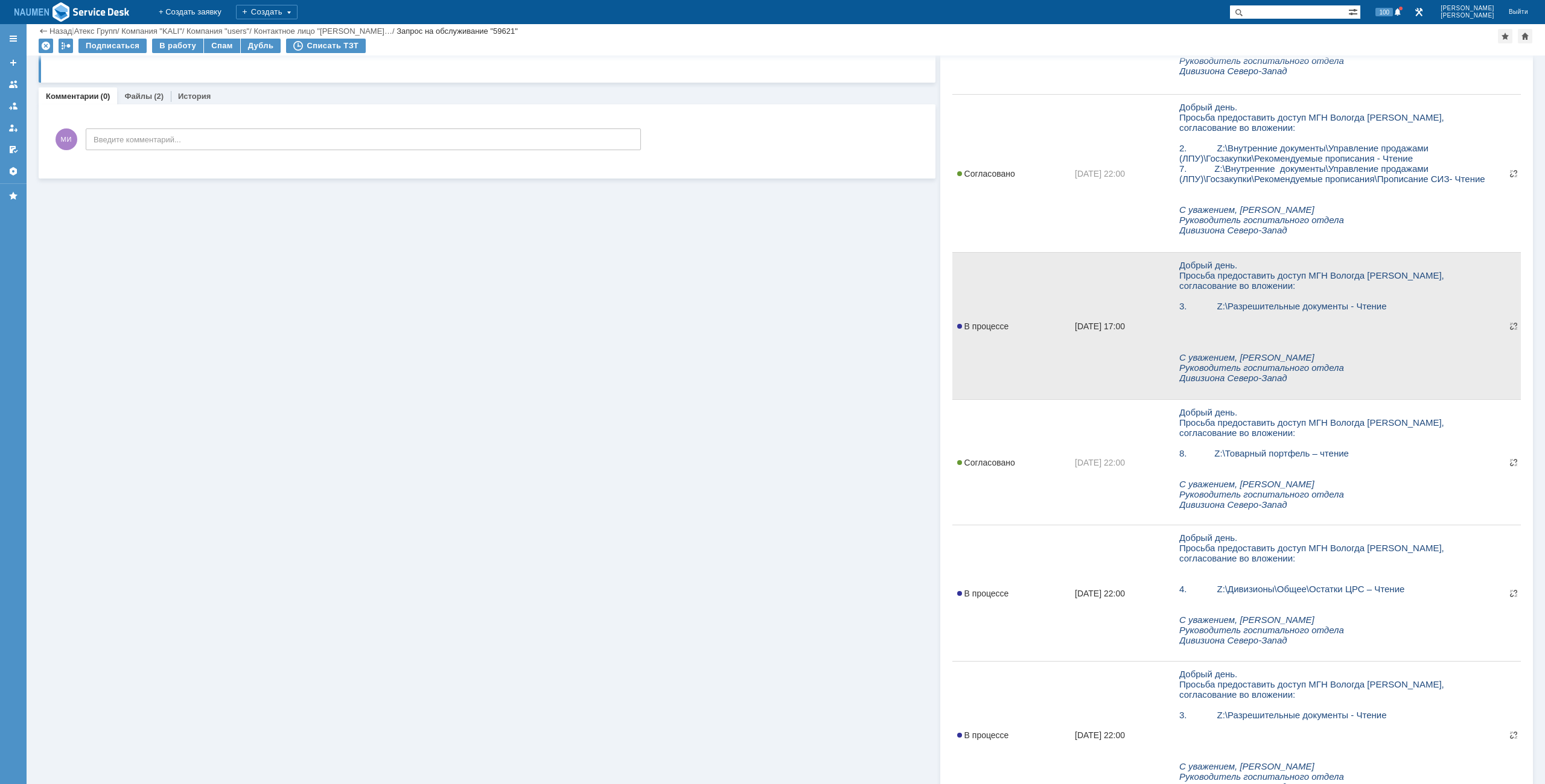
scroll to position [302, 0]
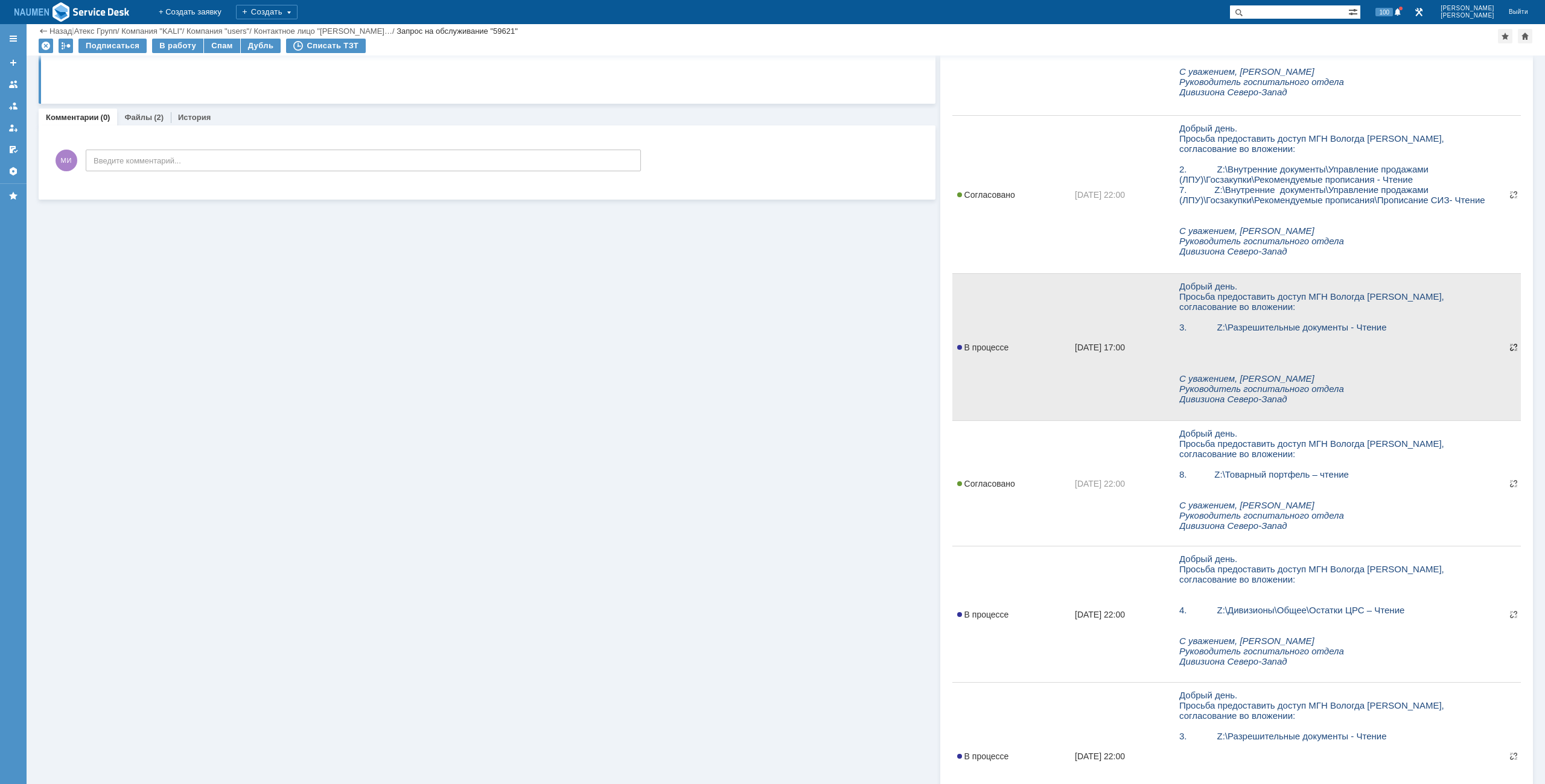
click at [1509, 351] on span at bounding box center [1514, 347] width 10 height 10
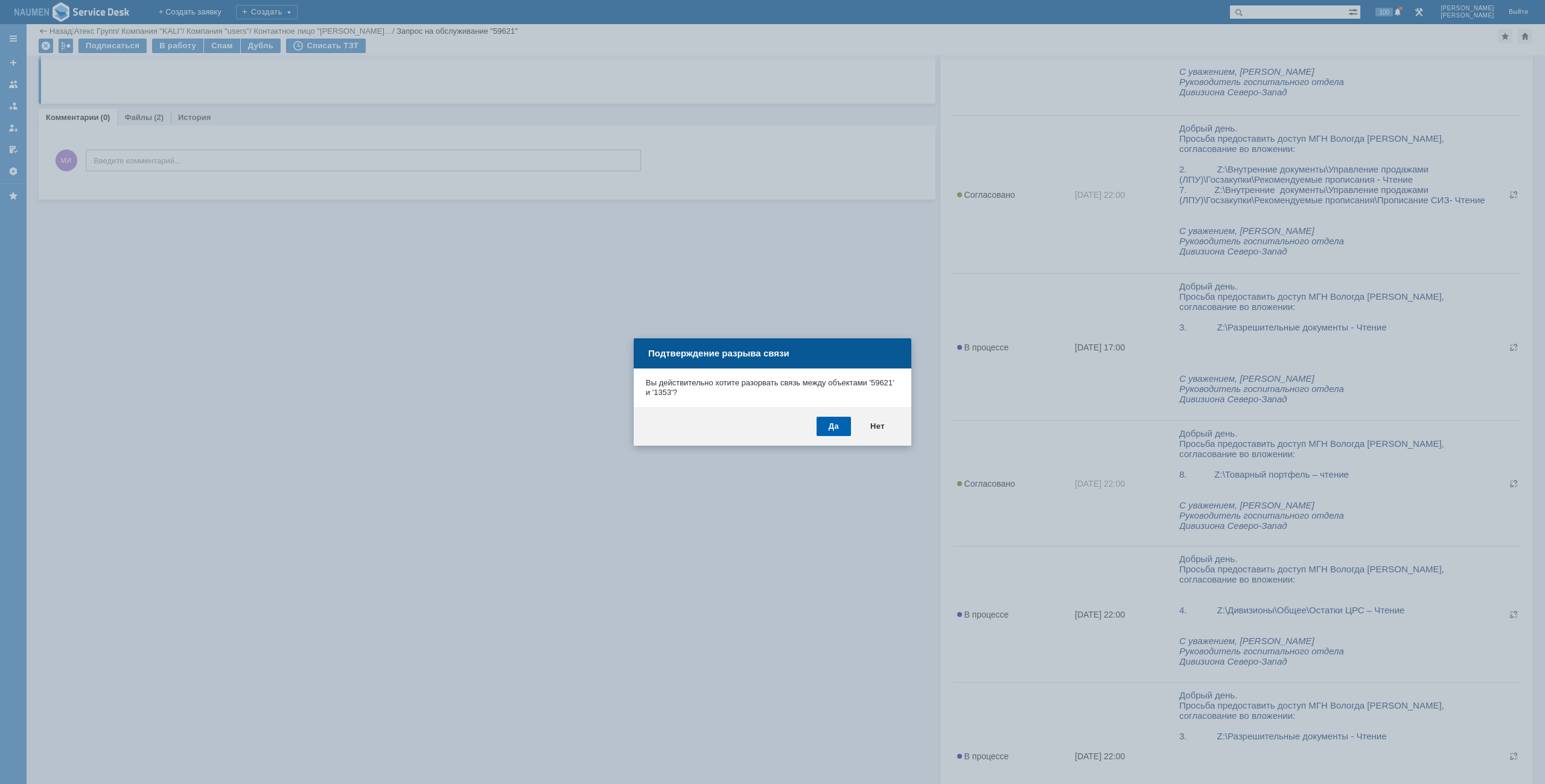
click at [831, 427] on div "Да" at bounding box center [834, 426] width 34 height 19
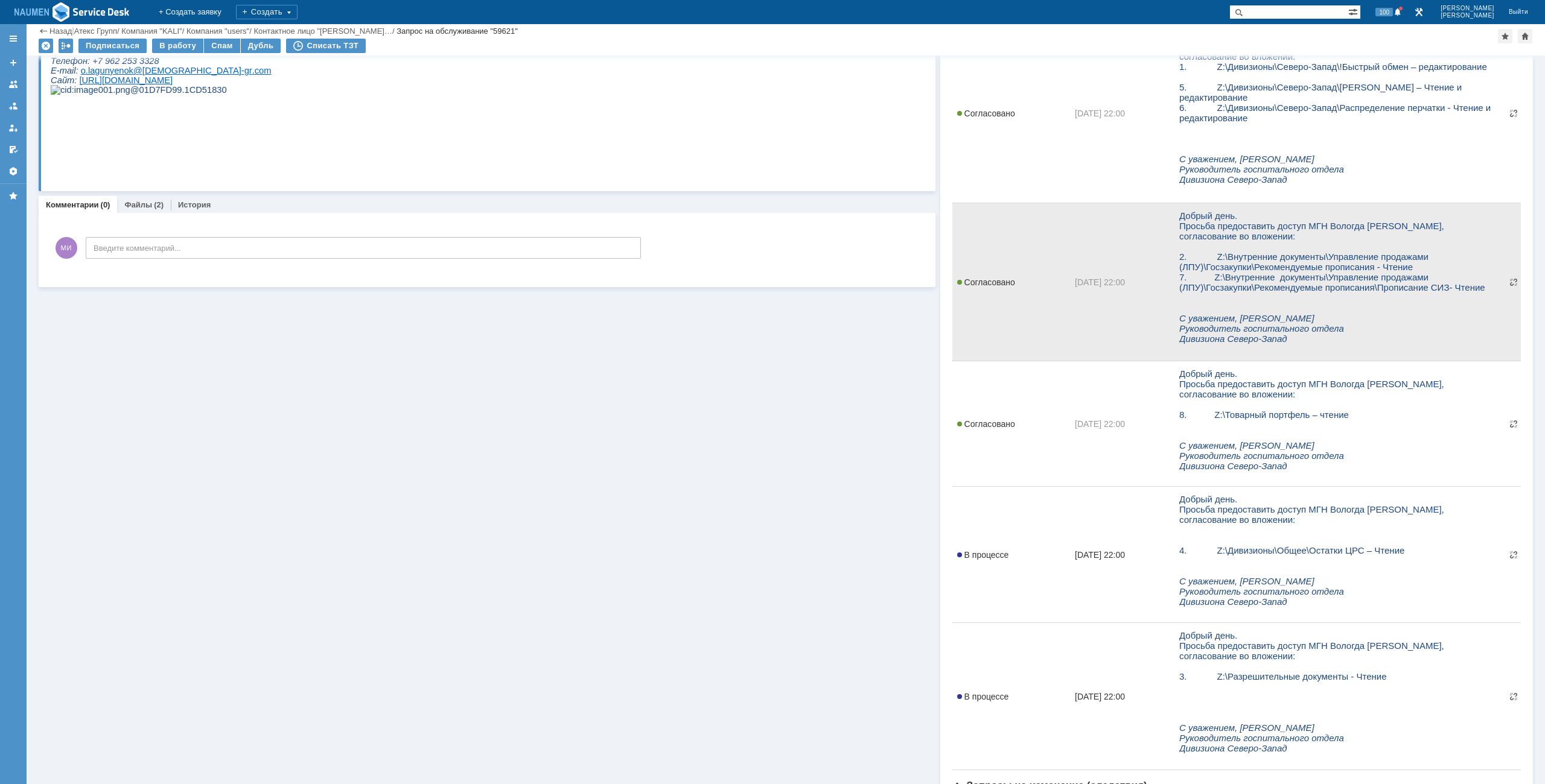
scroll to position [0, 0]
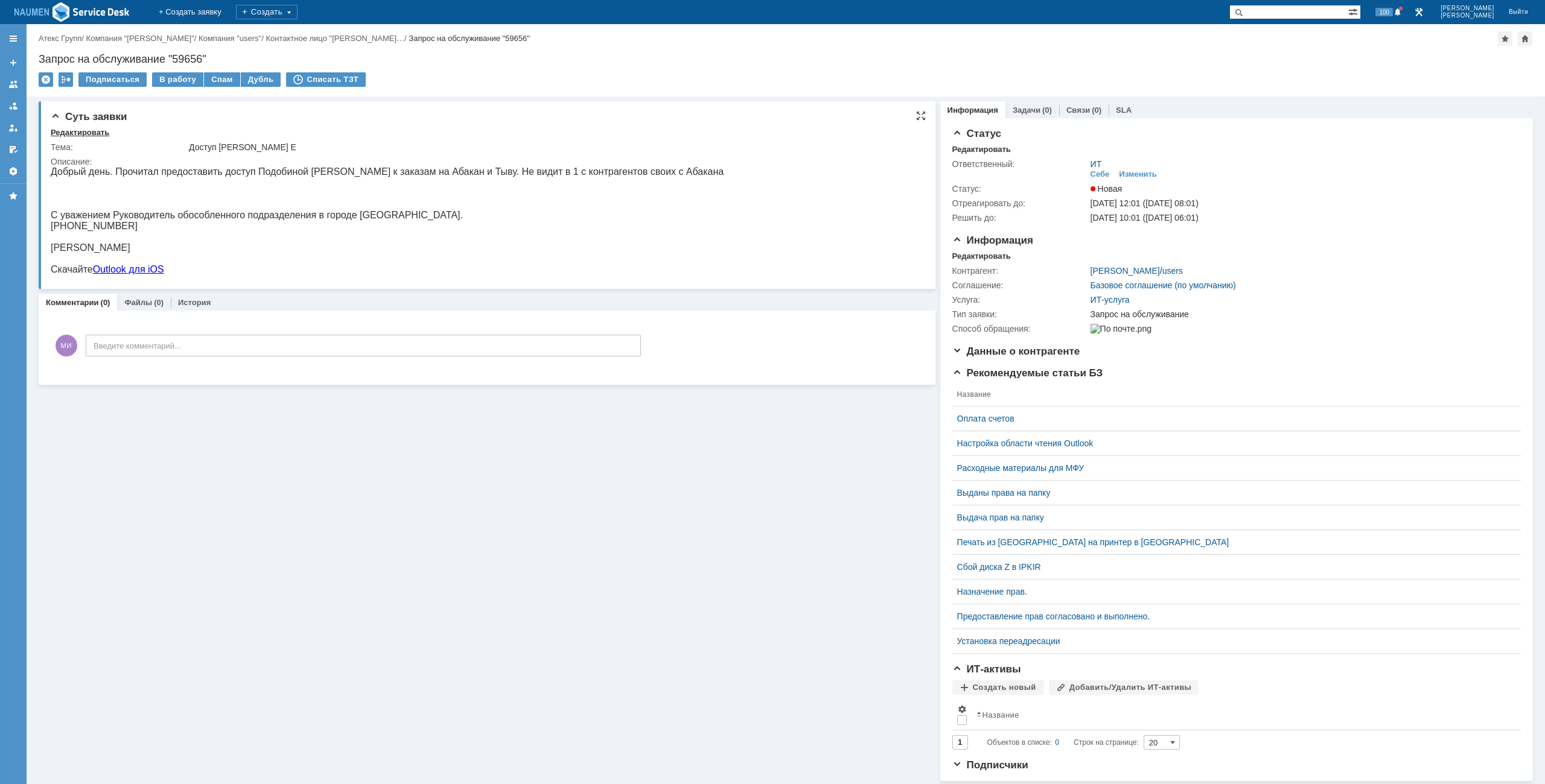
click at [92, 130] on div "Редактировать" at bounding box center [80, 133] width 58 height 10
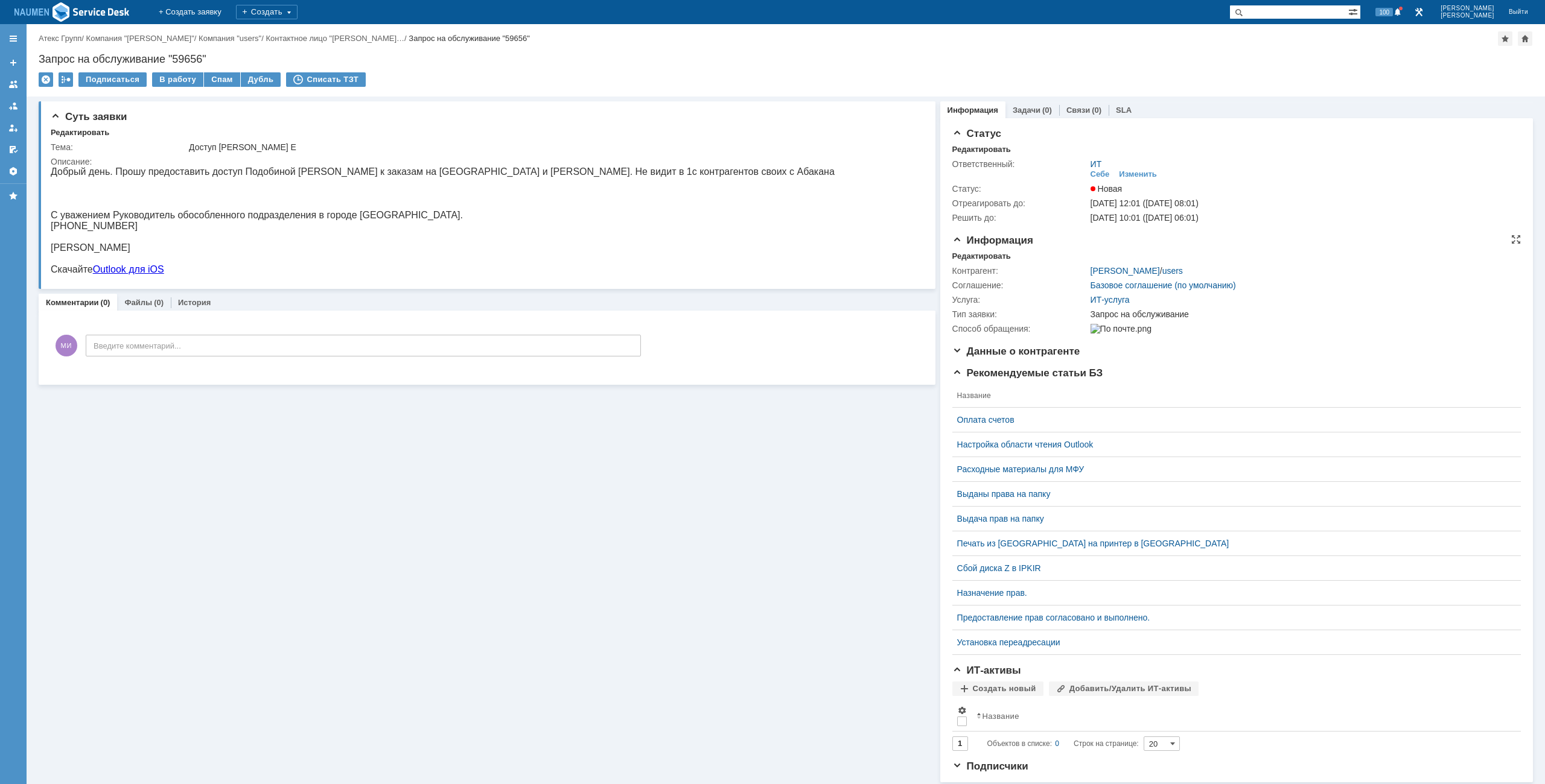
click at [981, 264] on td "Контрагент:" at bounding box center [1020, 271] width 136 height 15
click at [830, 300] on div "Комментарии (0) Файлы (0) История" at bounding box center [487, 302] width 897 height 17
click at [967, 255] on div "Редактировать" at bounding box center [981, 256] width 58 height 10
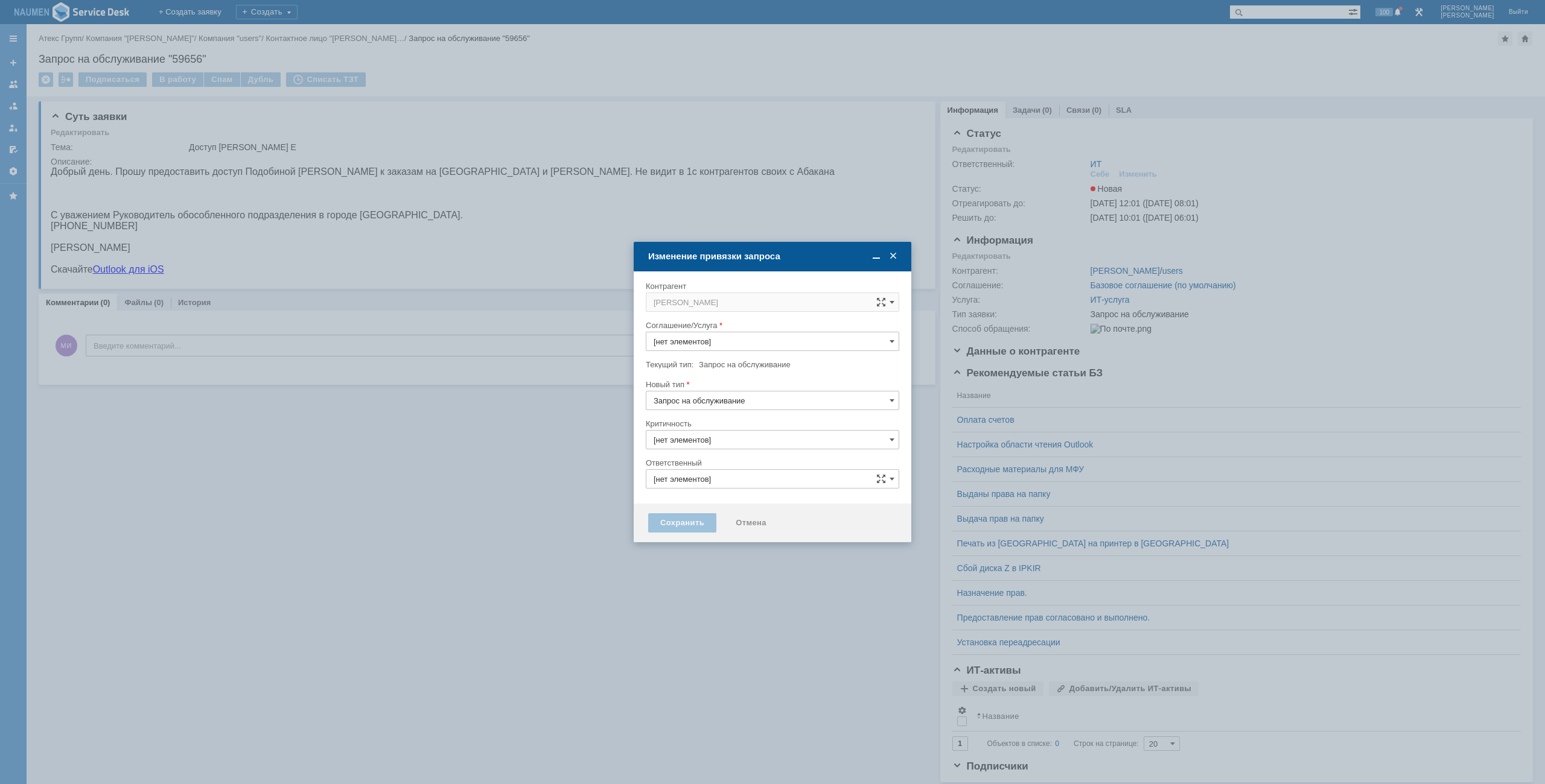
type input "ИТ-услуга"
type input "3. Низкая"
type input "ИТ"
type input "[не указано]"
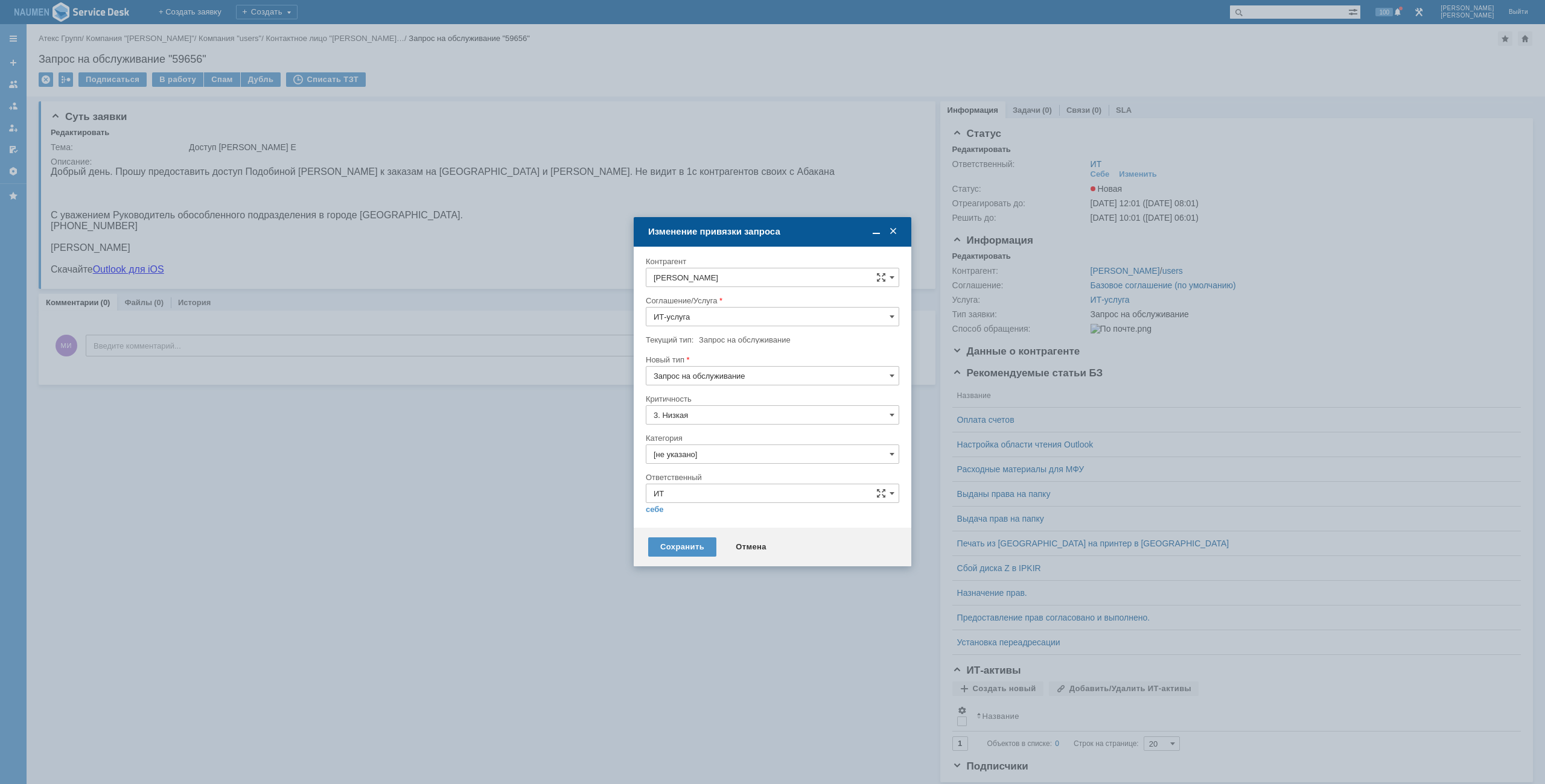
click at [699, 469] on div at bounding box center [772, 468] width 253 height 9
click at [741, 533] on div "Сохранить Отмена" at bounding box center [772, 547] width 278 height 38
click at [750, 549] on div "Отмена" at bounding box center [751, 547] width 55 height 19
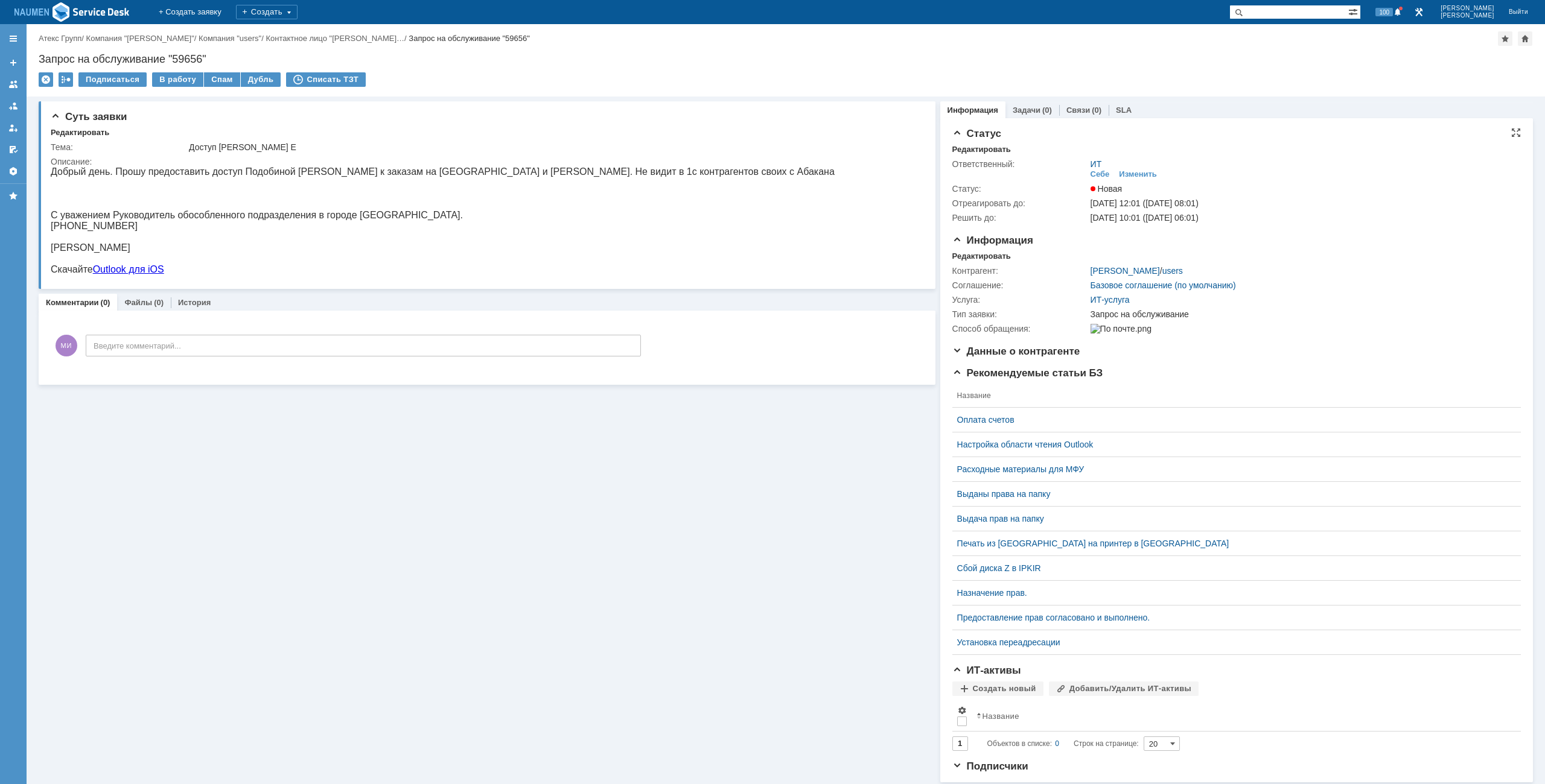
click at [975, 159] on div "Ответственный:" at bounding box center [1020, 164] width 136 height 10
click at [979, 148] on div "Редактировать" at bounding box center [981, 149] width 58 height 10
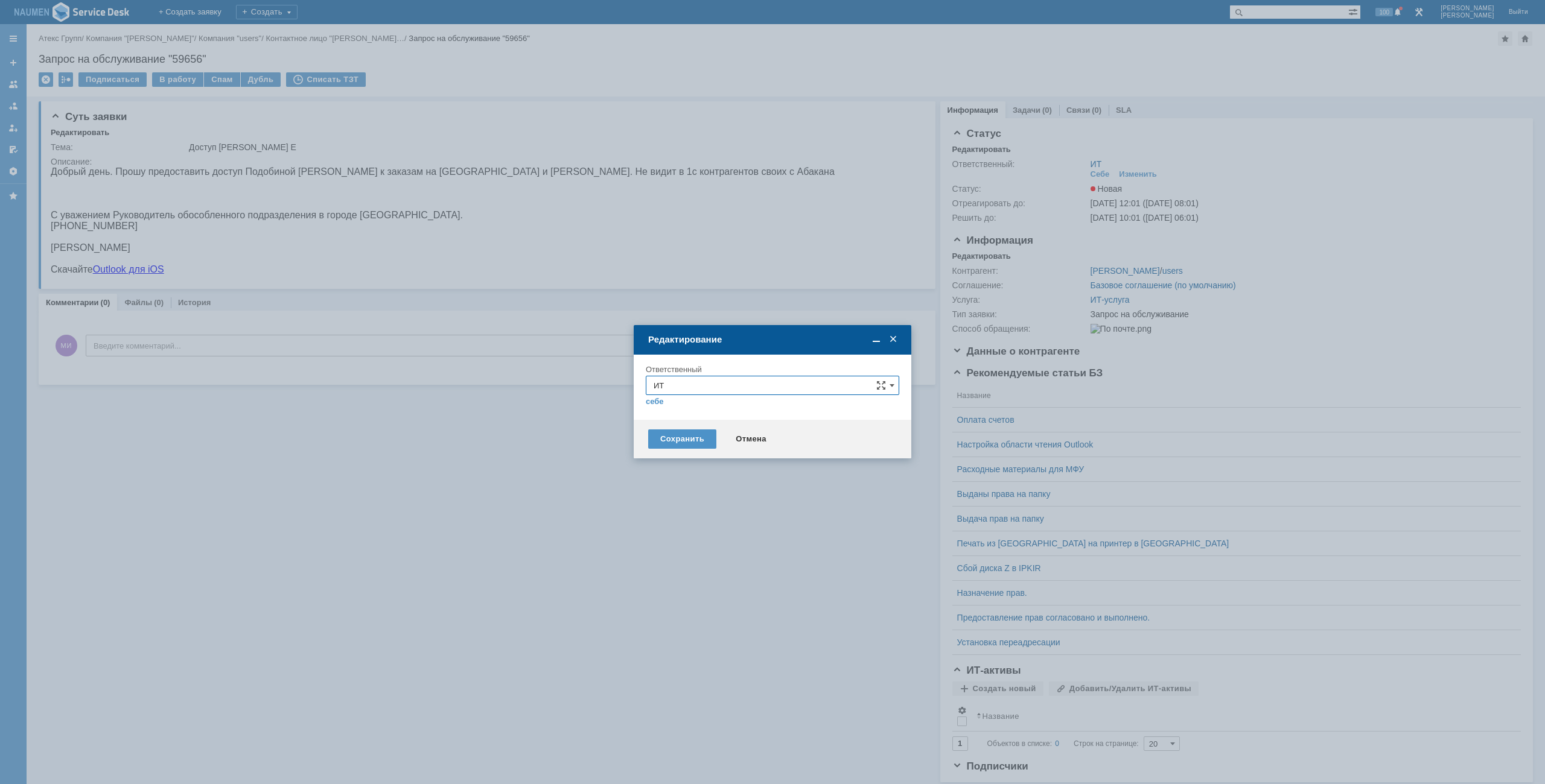
click at [758, 399] on div "себе своей команде" at bounding box center [772, 400] width 253 height 11
click at [757, 394] on input "ИТ" at bounding box center [772, 385] width 253 height 19
click at [677, 520] on div "АСУ" at bounding box center [772, 527] width 253 height 19
type input "АСУ"
click at [668, 433] on div "Сохранить" at bounding box center [682, 439] width 68 height 19
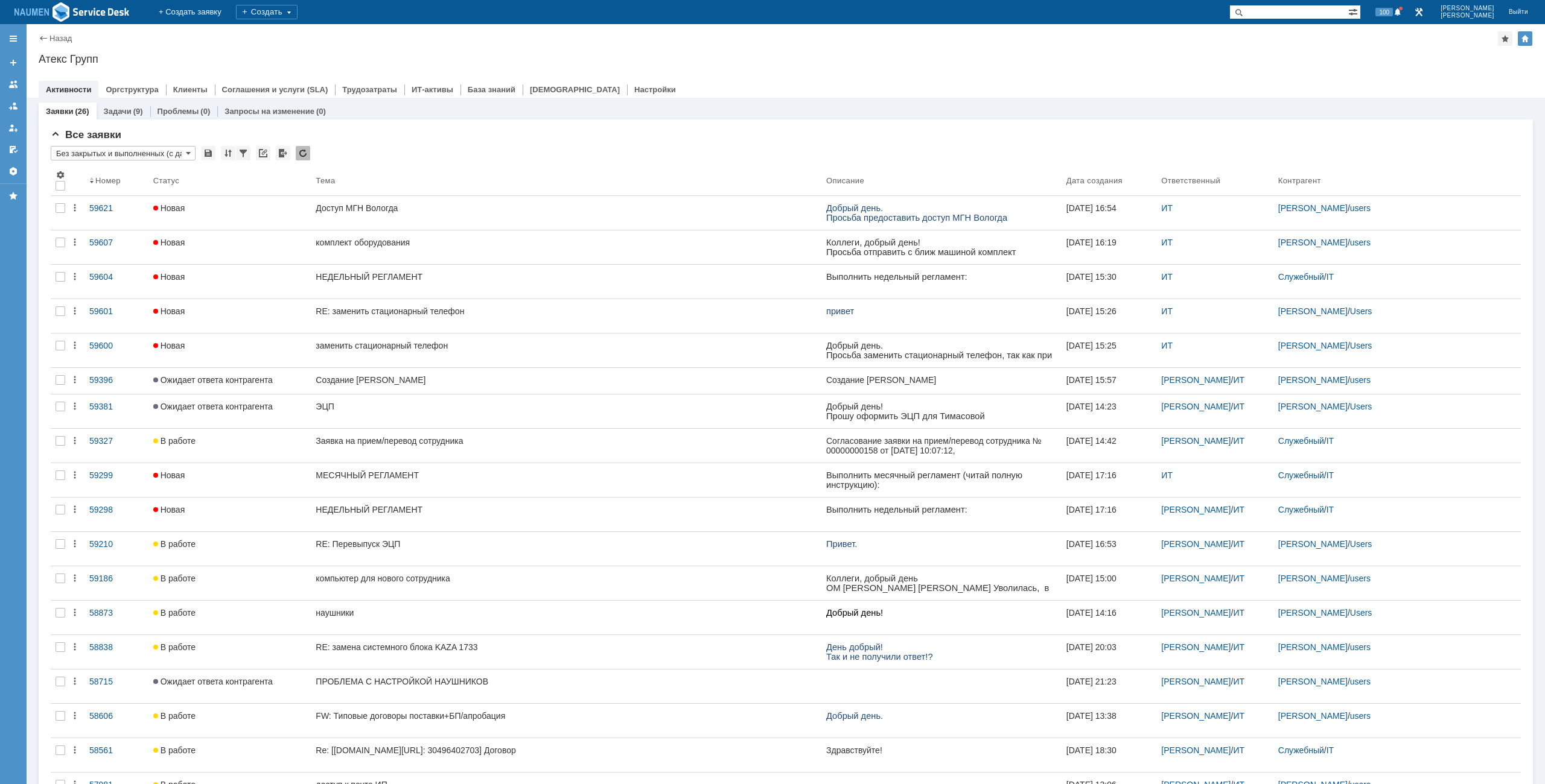
click at [563, 60] on div "Атекс Групп" at bounding box center [786, 59] width 1495 height 12
click at [932, 46] on div "Назад | Атекс Групп Атекс Групп root$101 Активности Оргструктура Клиенты Соглаш…" at bounding box center [786, 60] width 1518 height 74
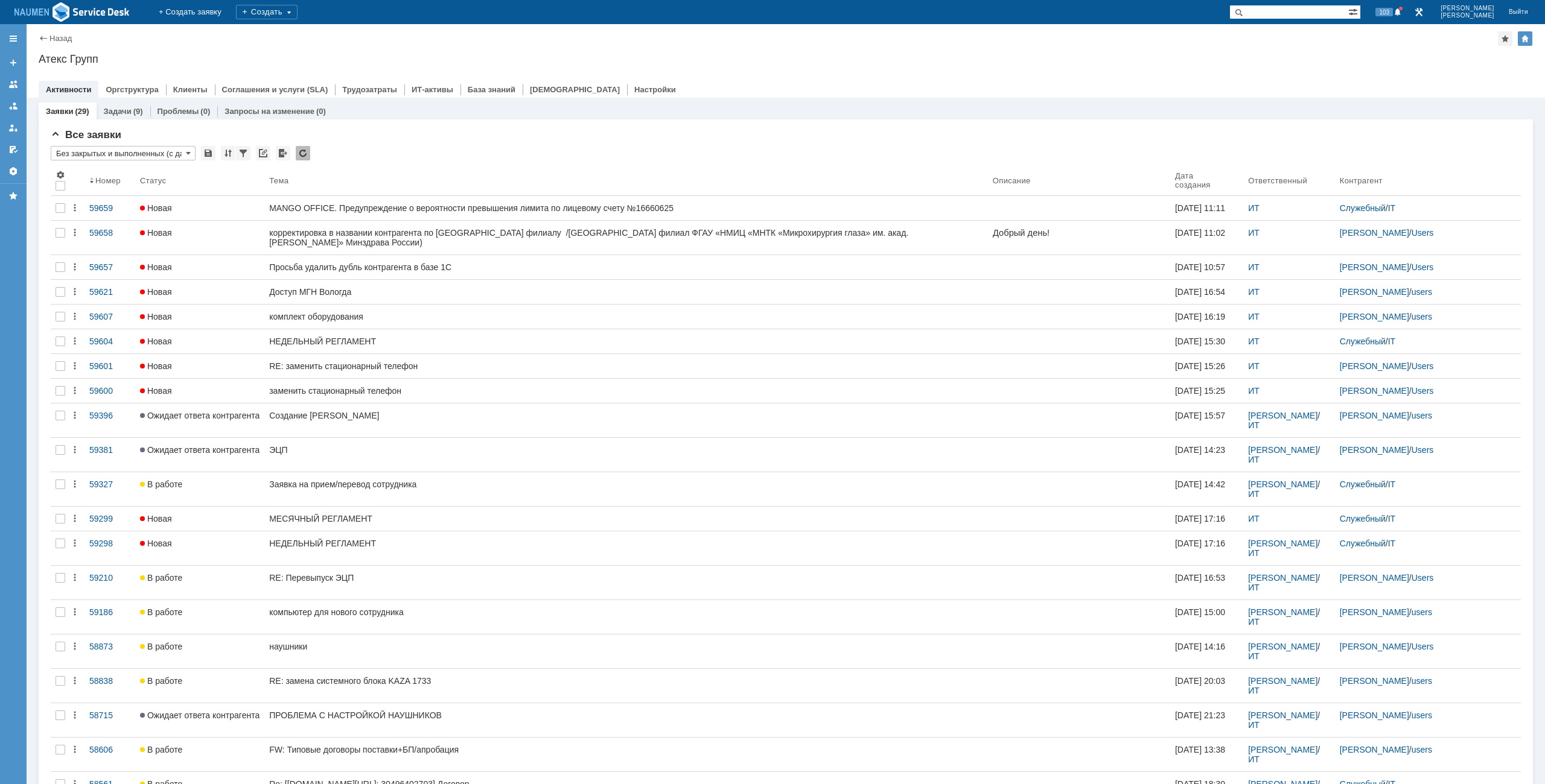
click at [401, 118] on div "Заявки (29) Задачи (9) Проблемы (0) Запросы на изменение (0)" at bounding box center [786, 111] width 1495 height 17
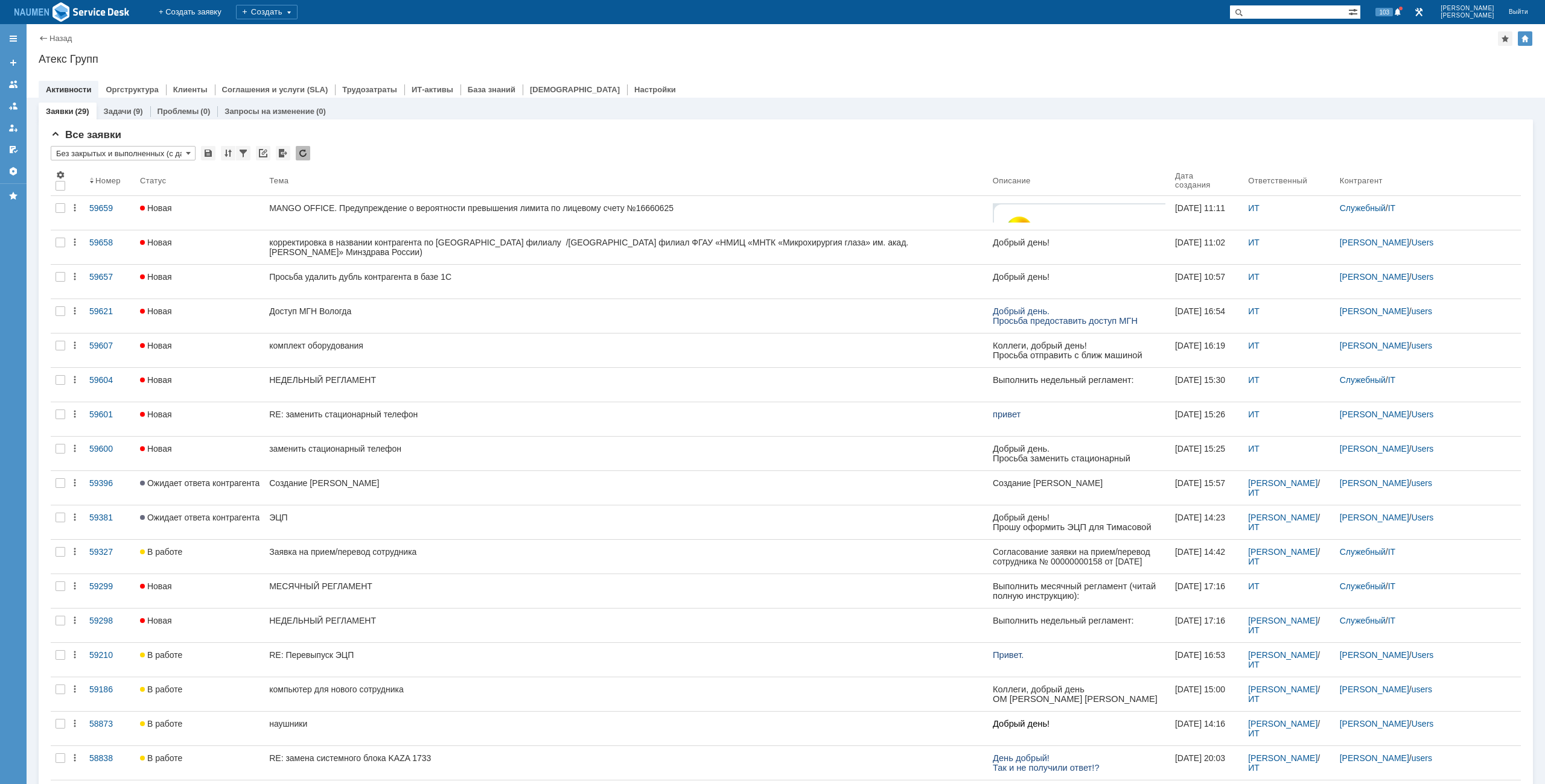
click at [511, 54] on div "Атекс Групп" at bounding box center [786, 59] width 1495 height 12
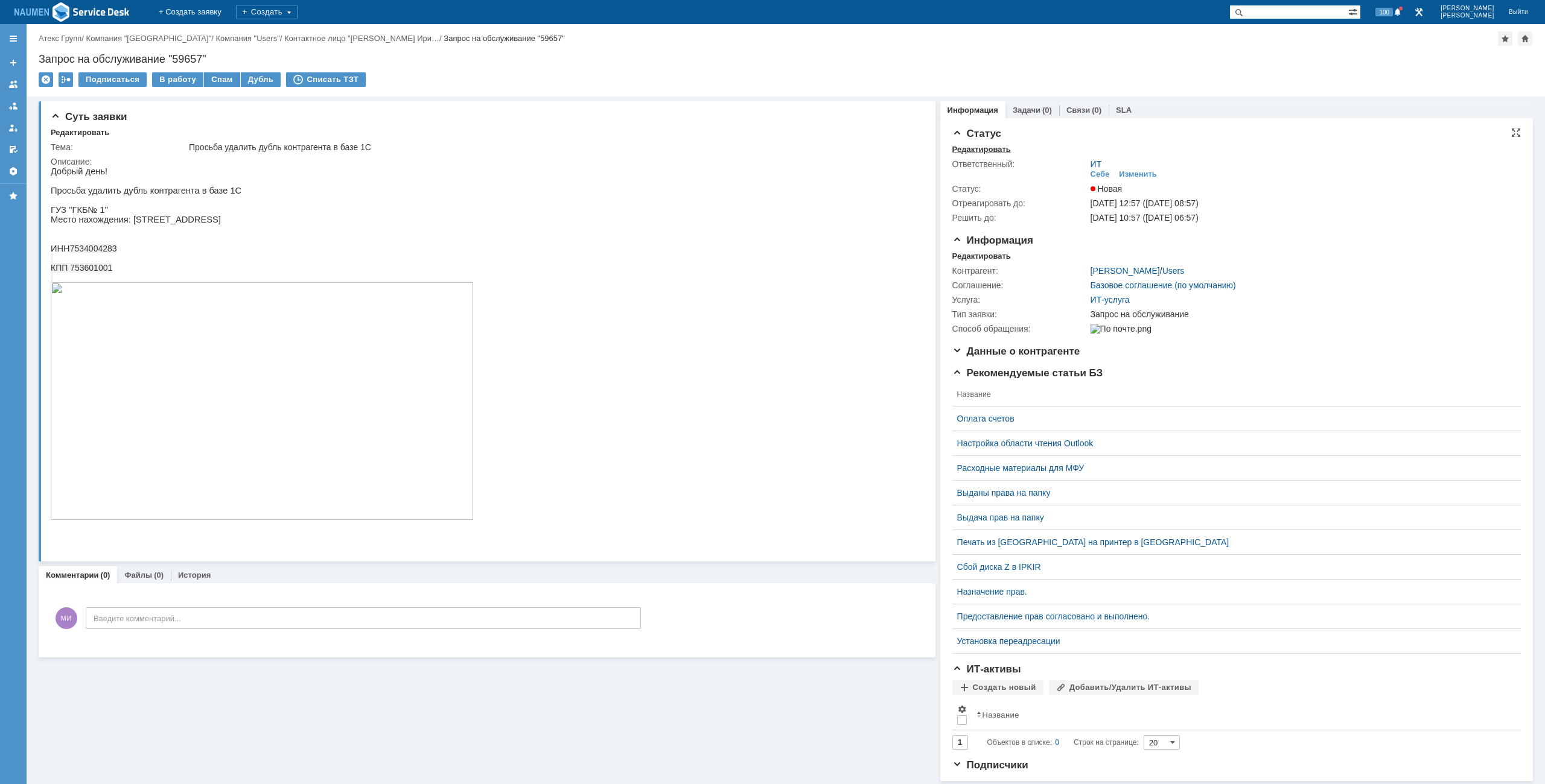
click at [979, 146] on div "Редактировать" at bounding box center [981, 149] width 58 height 10
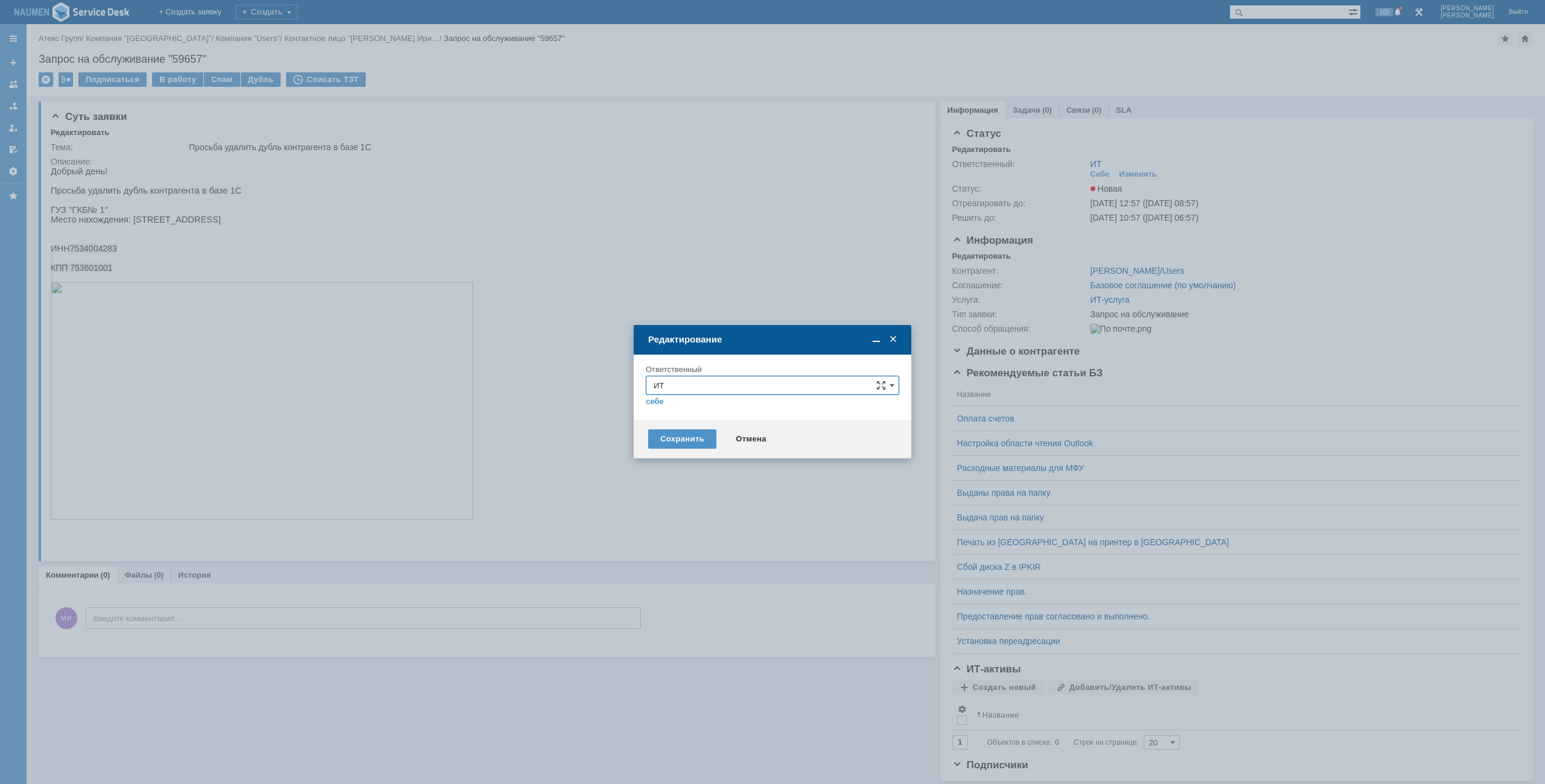
click at [767, 387] on input "ИТ" at bounding box center [772, 385] width 253 height 19
click at [692, 532] on span "АСУ" at bounding box center [772, 527] width 238 height 10
type input "АСУ"
click at [694, 441] on div "Сохранить" at bounding box center [682, 439] width 68 height 19
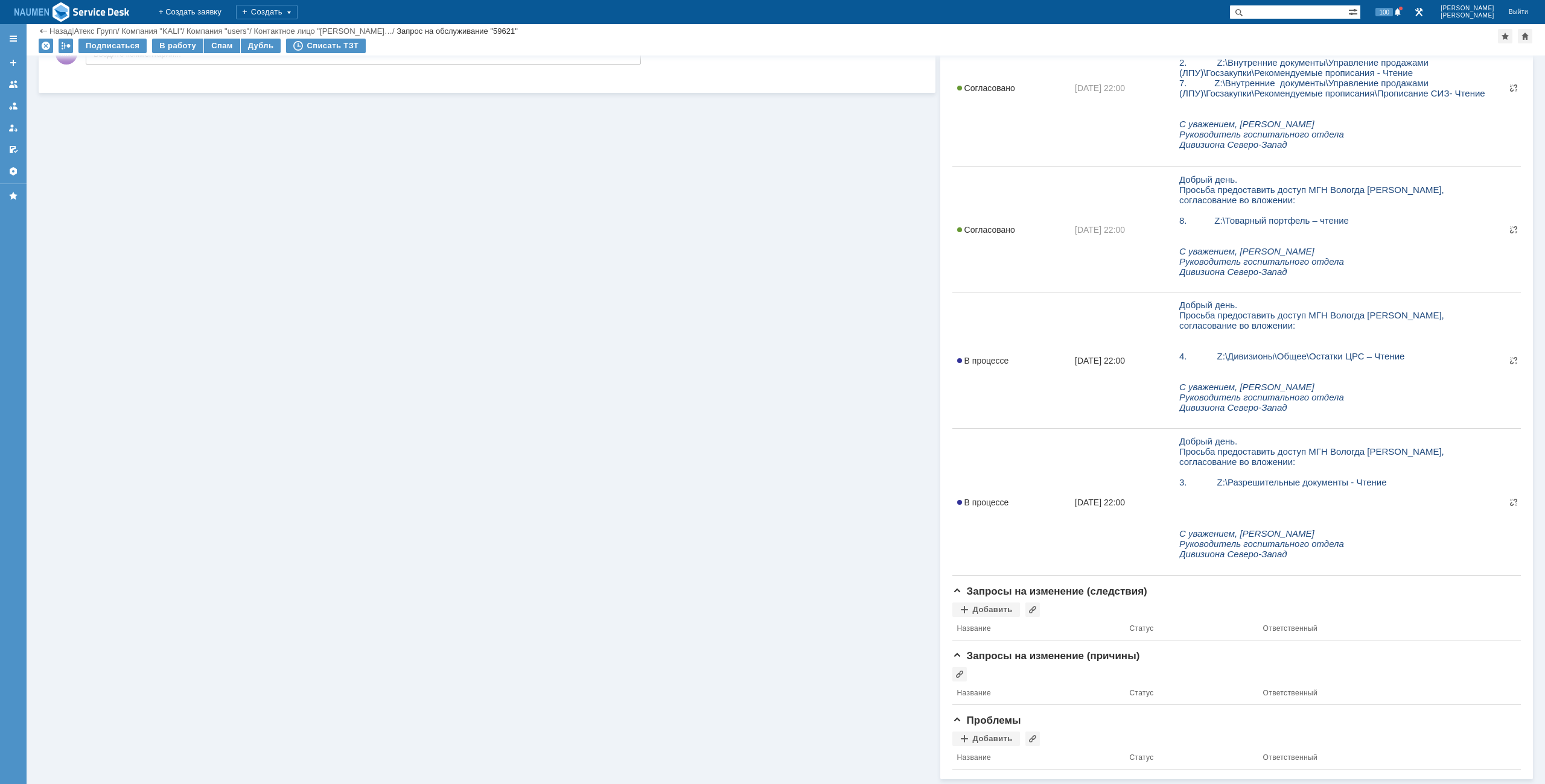
scroll to position [110, 0]
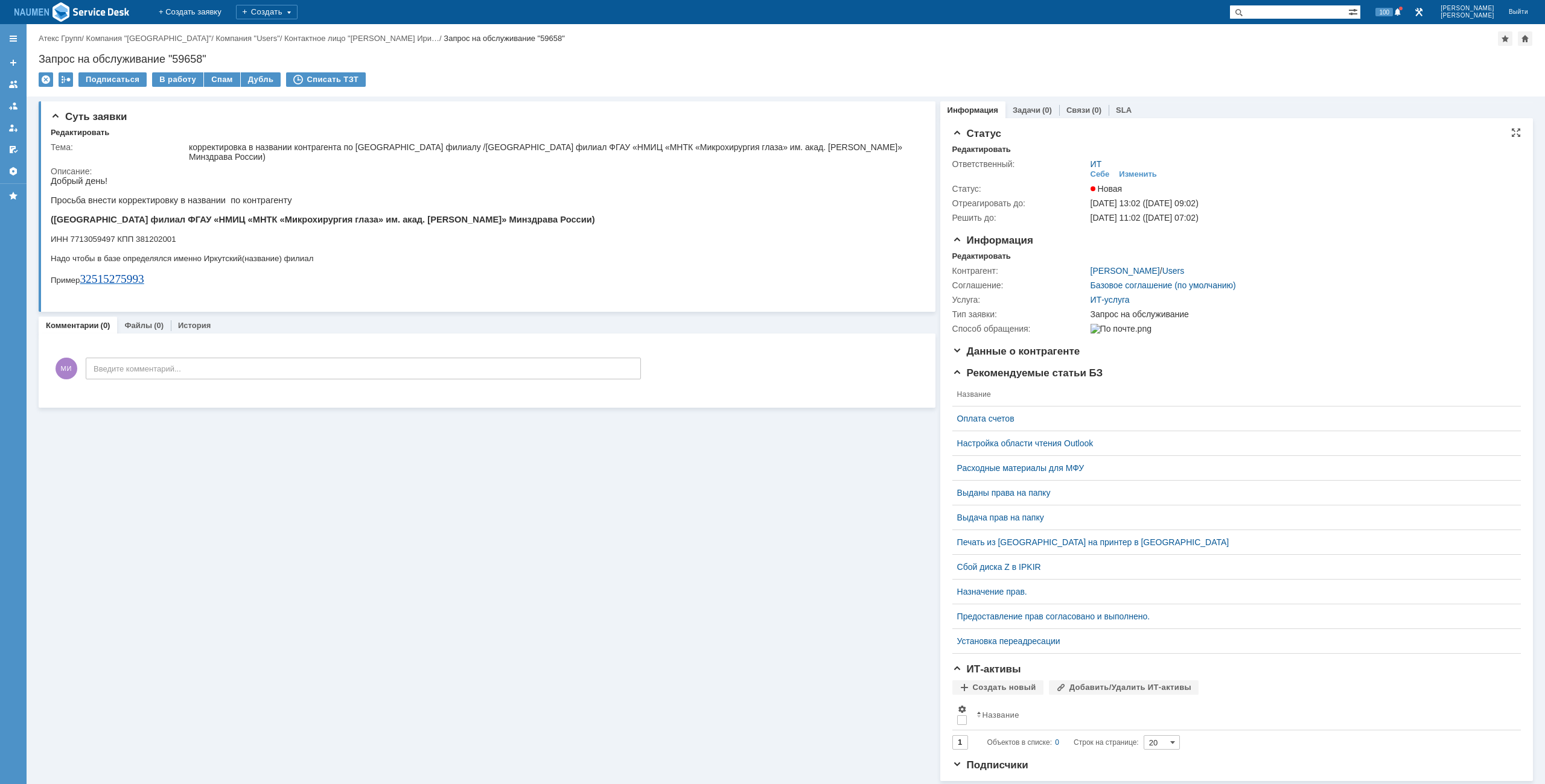
click at [976, 142] on div "Статус Редактировать Ответственный: ИТ Себе Изменить Статус: Новая Отреагироват…" at bounding box center [1236, 181] width 568 height 107
click at [963, 151] on div "Редактировать" at bounding box center [981, 149] width 58 height 10
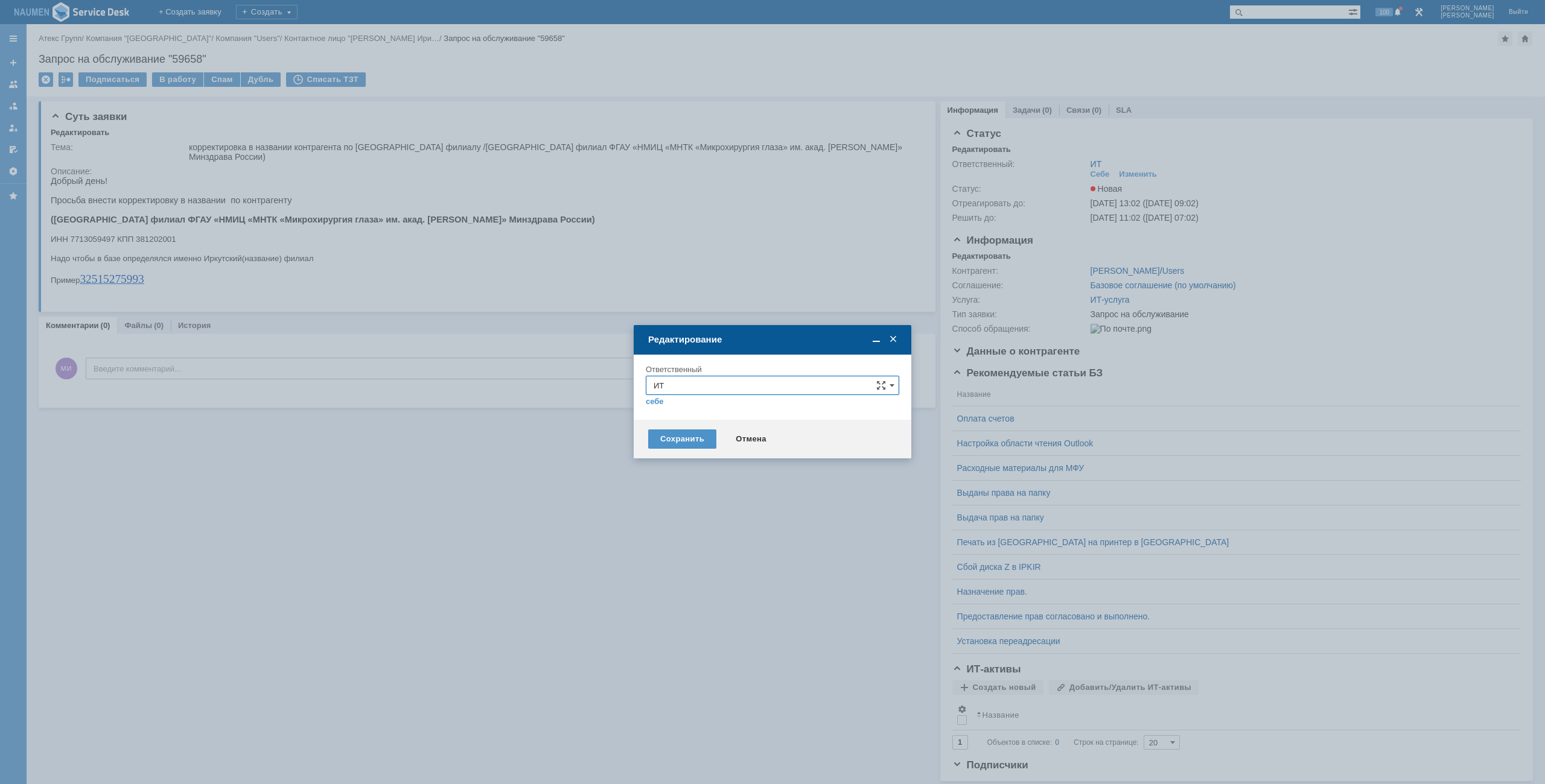
click at [733, 386] on input "ИТ" at bounding box center [772, 385] width 253 height 19
click at [676, 524] on span "АСУ" at bounding box center [772, 527] width 238 height 10
type input "АСУ"
click at [676, 438] on div "Сохранить" at bounding box center [682, 439] width 68 height 19
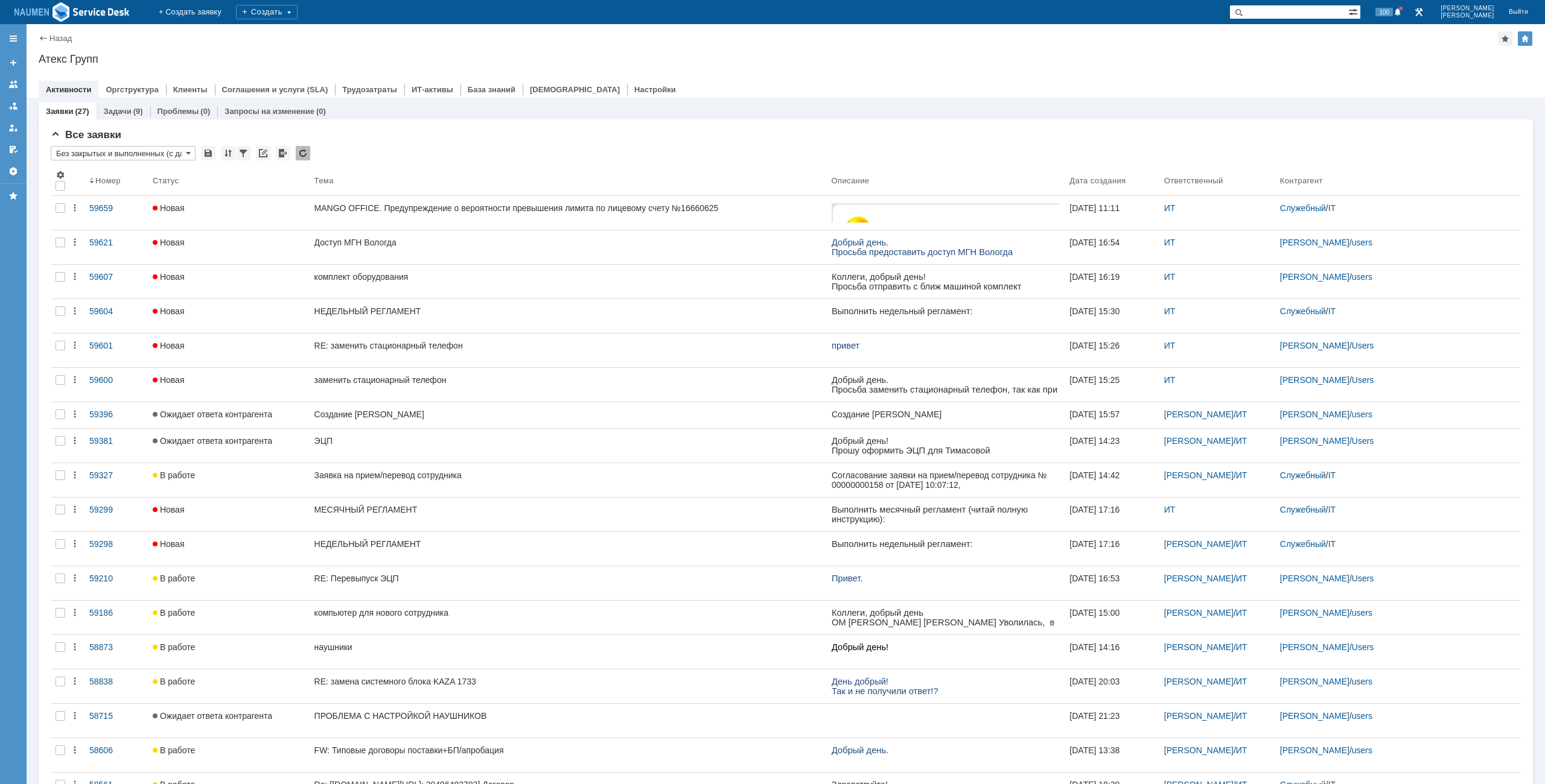
click at [993, 74] on div at bounding box center [786, 77] width 1495 height 10
click at [791, 36] on div "Назад | Атекс Групп" at bounding box center [786, 38] width 1495 height 15
click at [1009, 42] on div "Назад | Атекс Групп" at bounding box center [786, 38] width 1495 height 15
click at [1003, 70] on div "Назад | Атекс Групп Атекс Групп root$101 Активности Оргструктура Клиенты Соглаш…" at bounding box center [786, 60] width 1518 height 74
click at [1194, 70] on div "Назад | Атекс Групп Атекс Групп root$101 Активности Оргструктура Клиенты Соглаш…" at bounding box center [786, 60] width 1518 height 74
